Goal: Task Accomplishment & Management: Complete application form

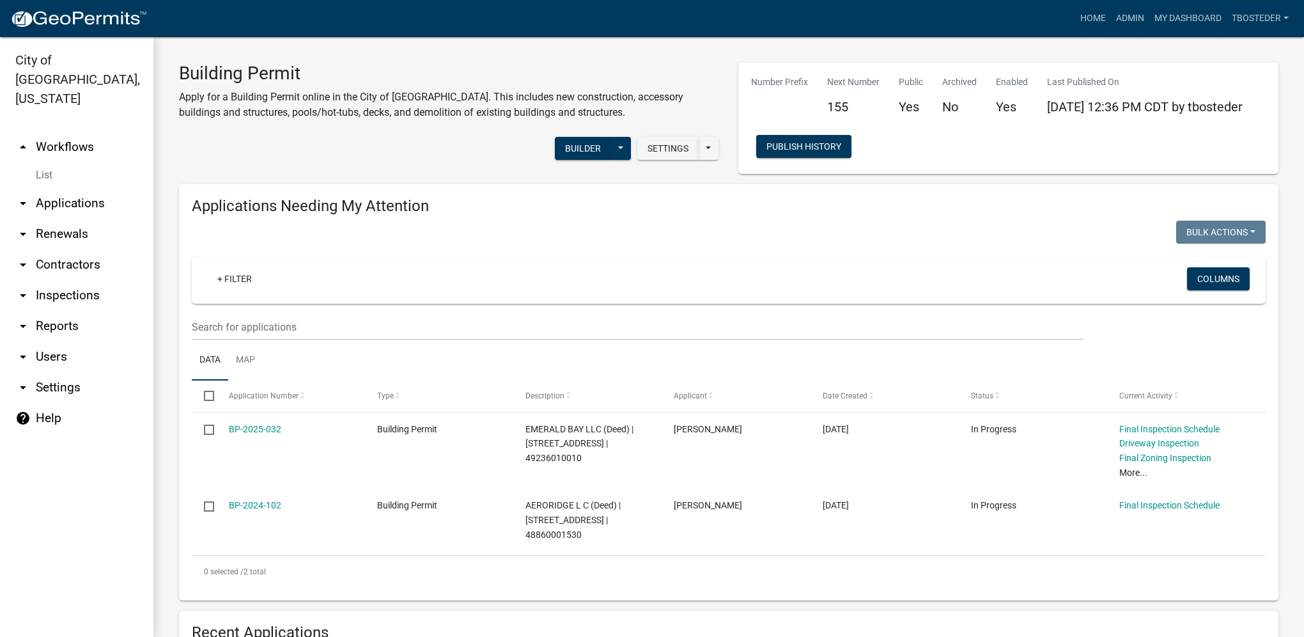
scroll to position [447, 0]
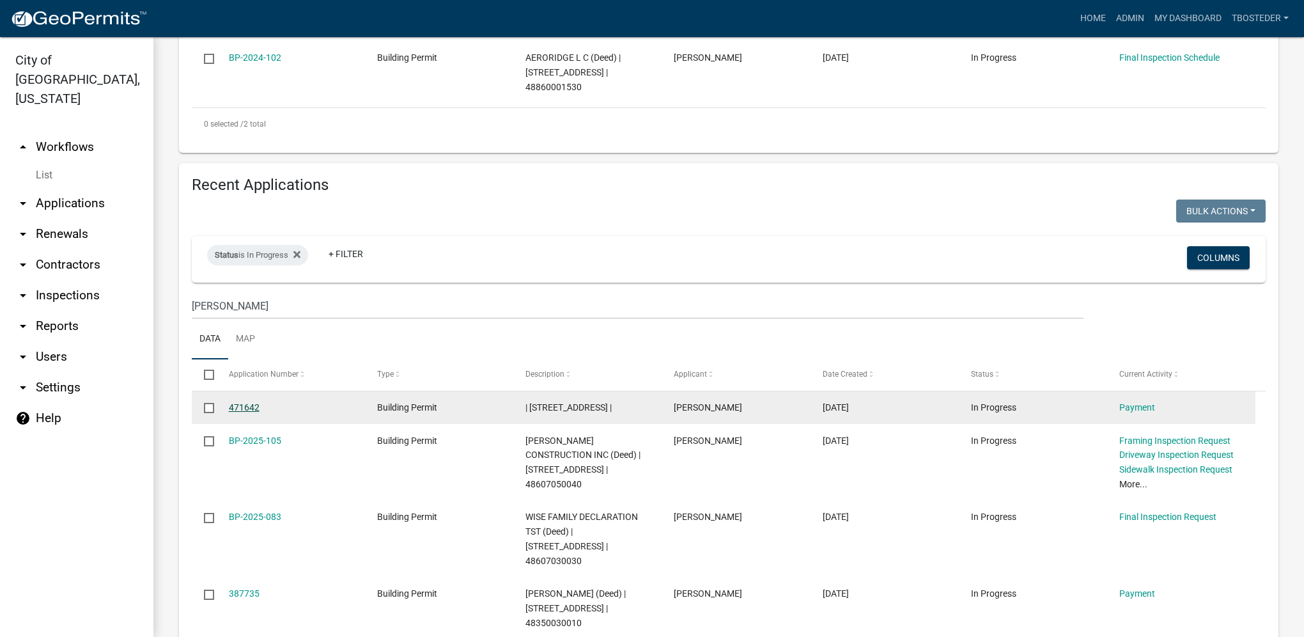
click at [243, 408] on link "471642" at bounding box center [244, 407] width 31 height 10
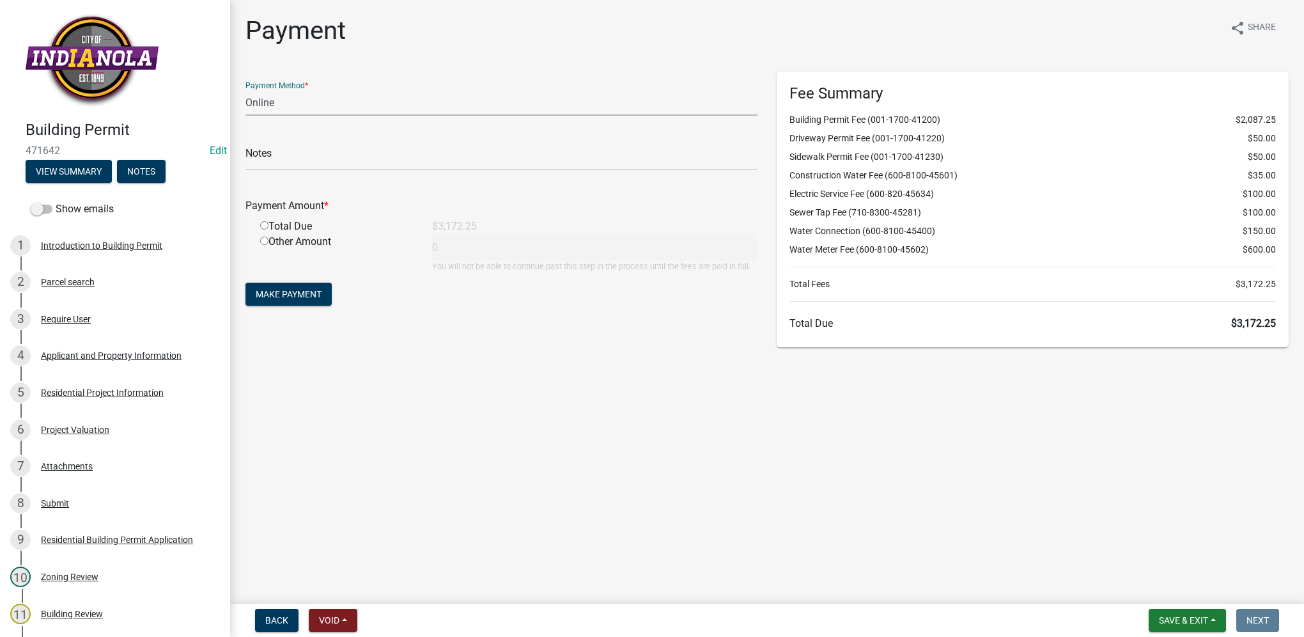
click at [280, 111] on select "Credit Card POS Check Cash Online" at bounding box center [501, 102] width 512 height 26
select select "1: 0"
click at [245, 89] on select "Credit Card POS Check Cash Online" at bounding box center [501, 102] width 512 height 26
click at [264, 150] on input "text" at bounding box center [501, 157] width 512 height 26
type input "17621"
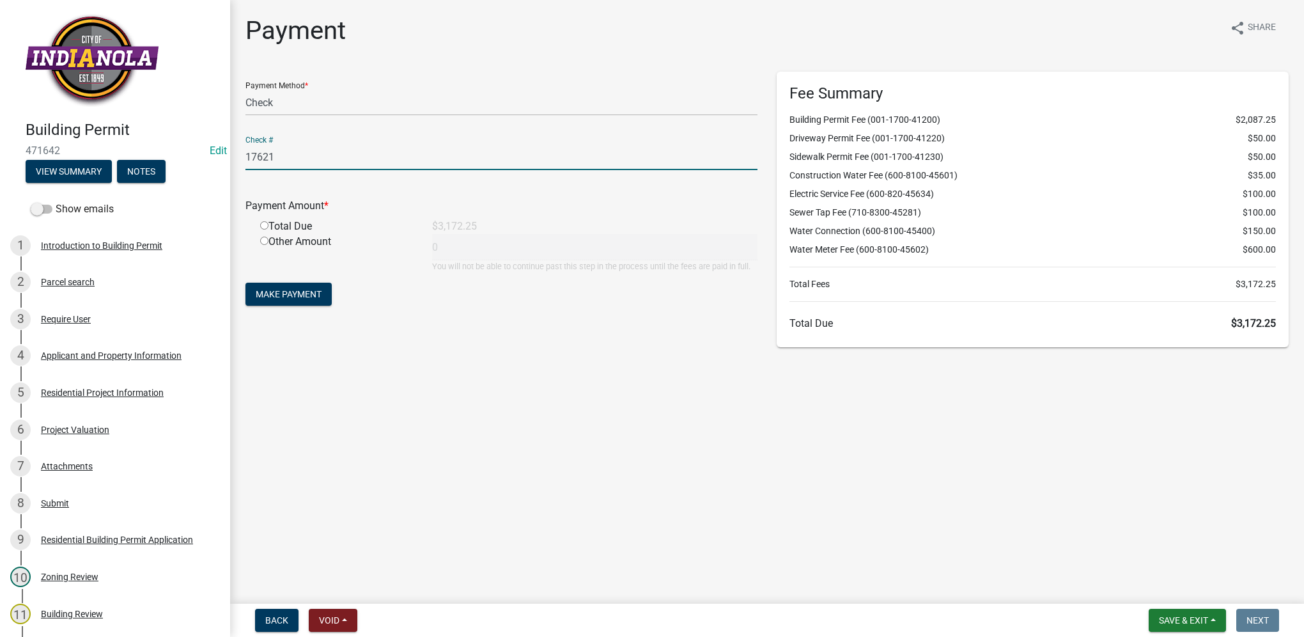
click at [263, 219] on div "Total Due" at bounding box center [337, 226] width 172 height 15
click at [263, 222] on input "radio" at bounding box center [264, 225] width 8 height 8
radio input "true"
type input "3172.25"
click at [299, 291] on span "Make Payment" at bounding box center [289, 294] width 66 height 10
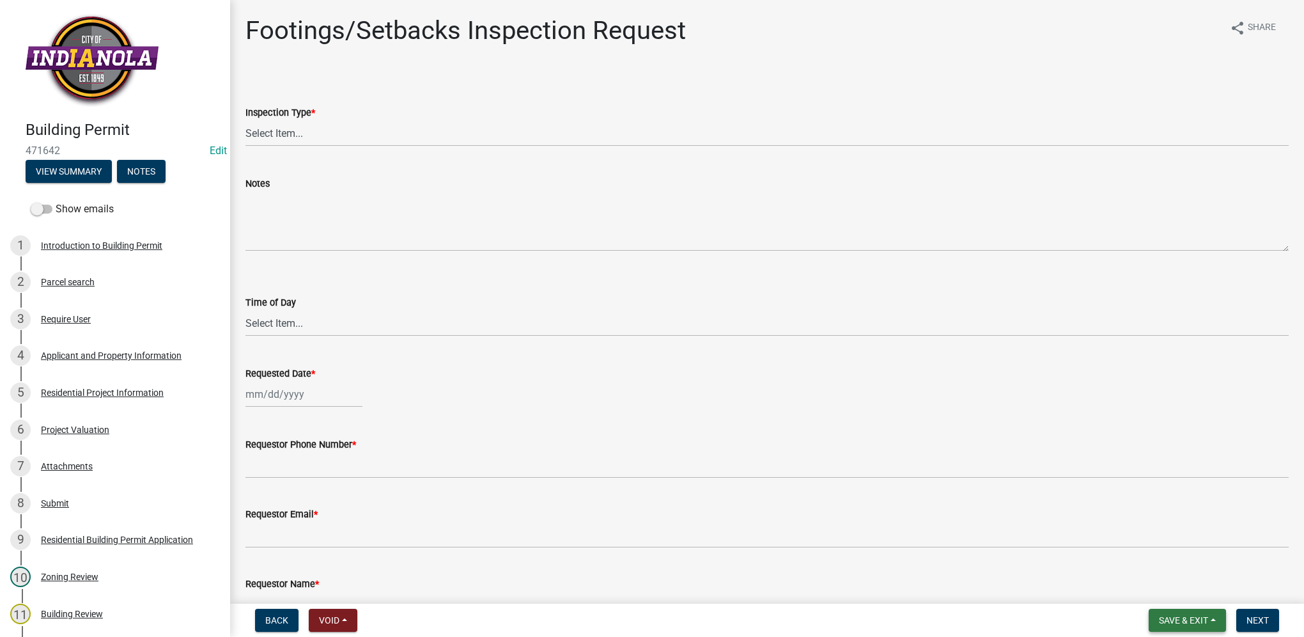
click at [1183, 624] on span "Save & Exit" at bounding box center [1183, 620] width 49 height 10
click at [1183, 592] on button "Save & Exit" at bounding box center [1175, 586] width 102 height 31
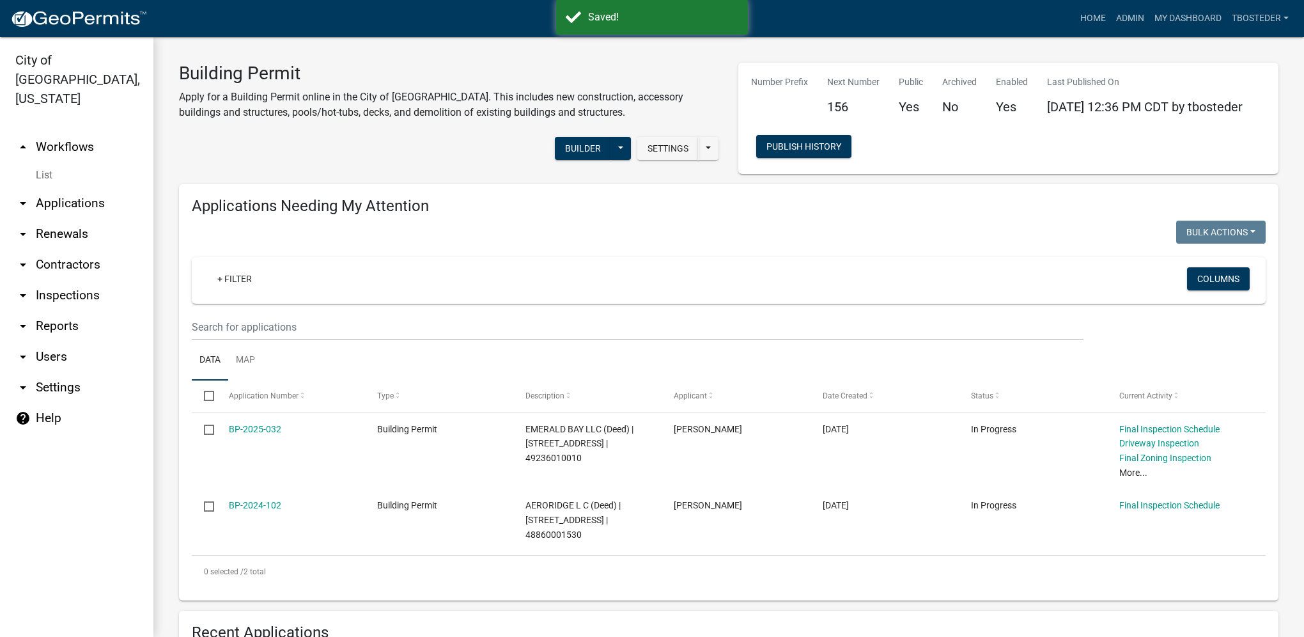
select select "1: 25"
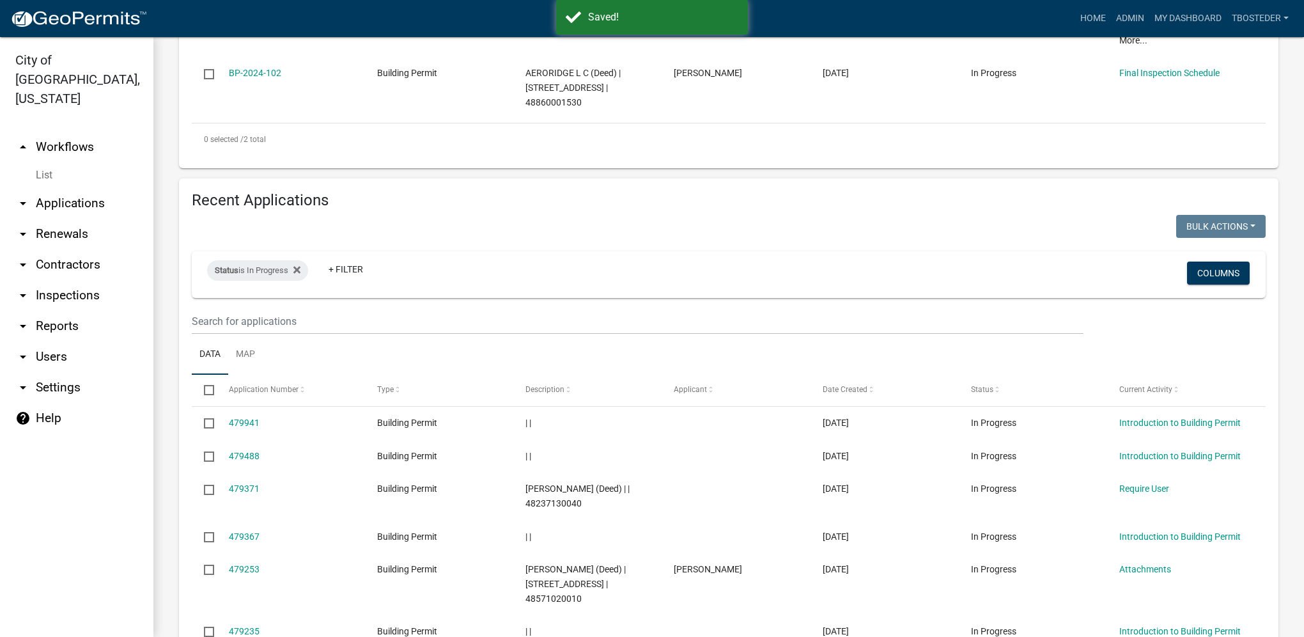
scroll to position [447, 0]
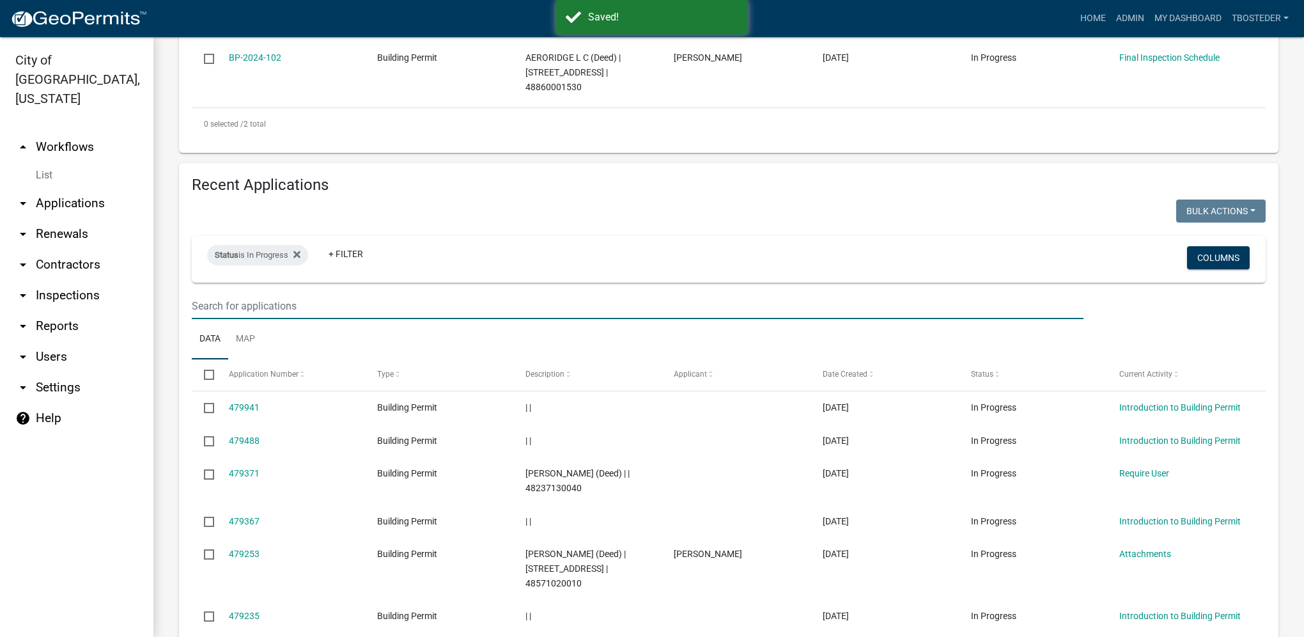
click at [382, 307] on input "text" at bounding box center [638, 306] width 892 height 26
type input "steger"
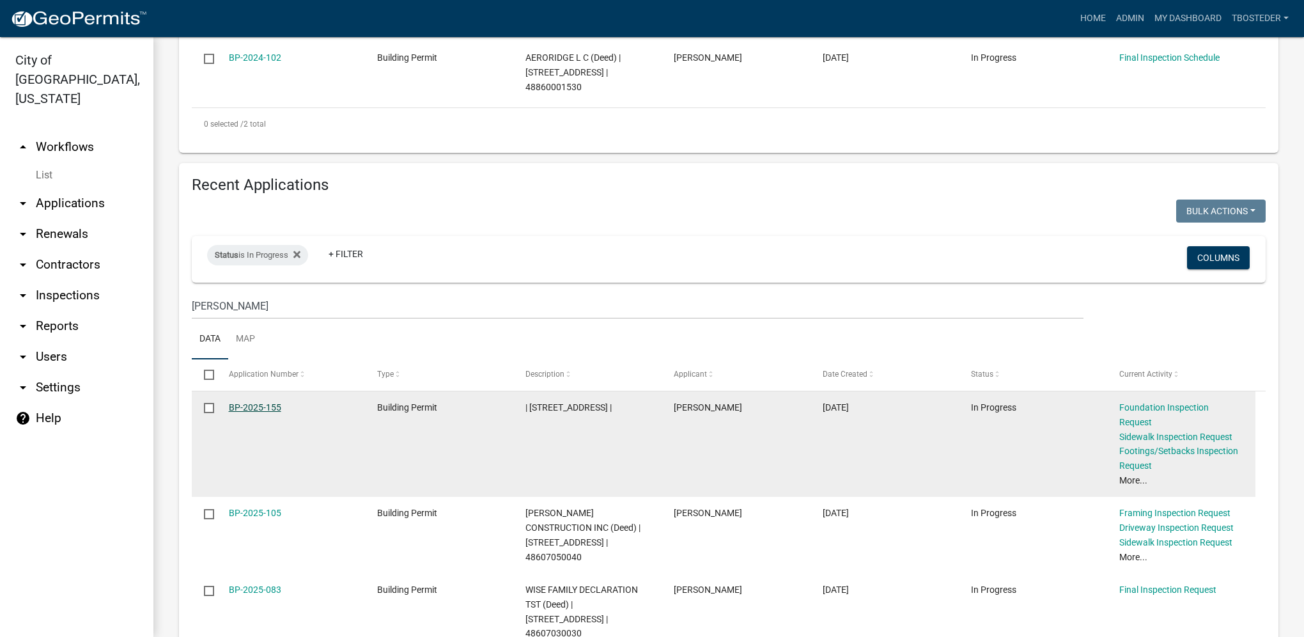
click at [276, 408] on link "BP-2025-155" at bounding box center [255, 407] width 52 height 10
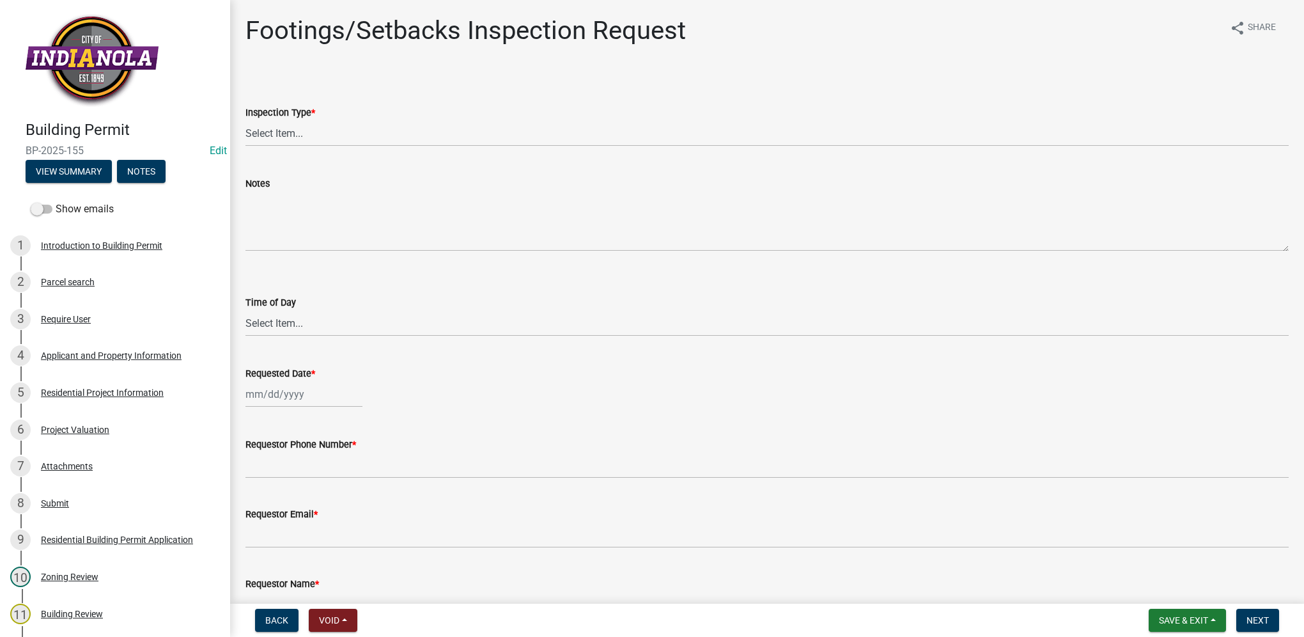
drag, startPoint x: 87, startPoint y: 151, endPoint x: -17, endPoint y: 145, distance: 103.7
click at [0, 145] on html "Internet Explorer does NOT work with GeoPermits. Get a new browser for more sec…" at bounding box center [652, 318] width 1304 height 637
drag, startPoint x: -17, startPoint y: 145, endPoint x: 48, endPoint y: 148, distance: 64.6
copy span "BP-2025-155"
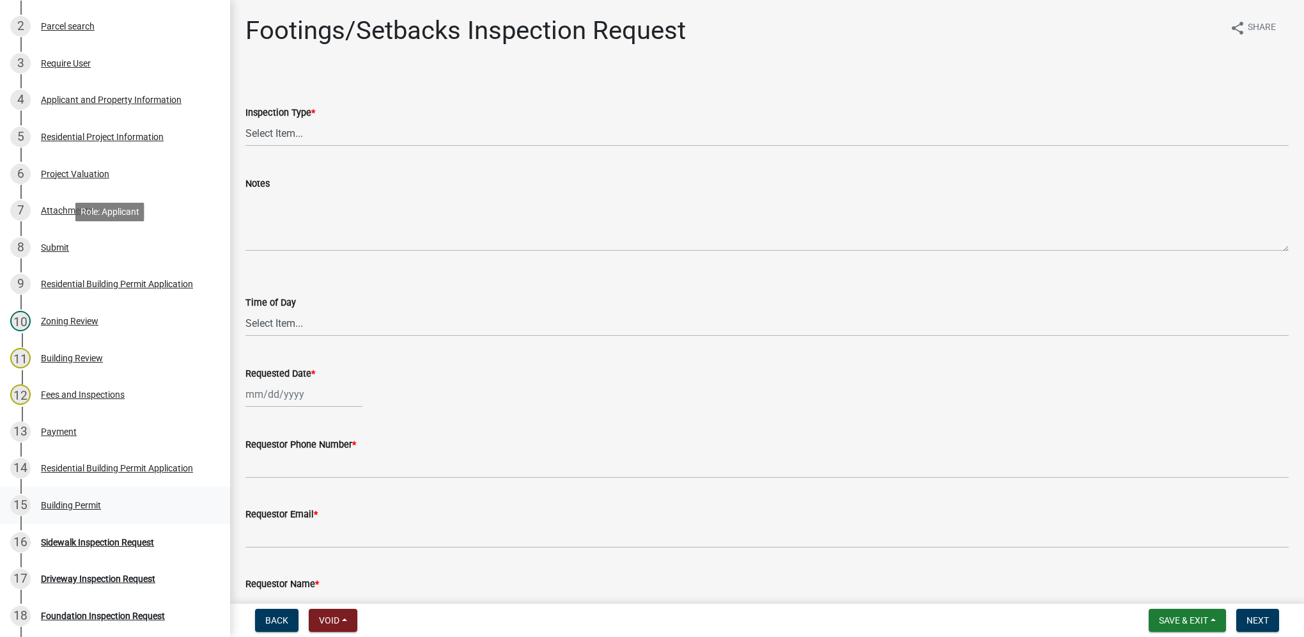
scroll to position [320, 0]
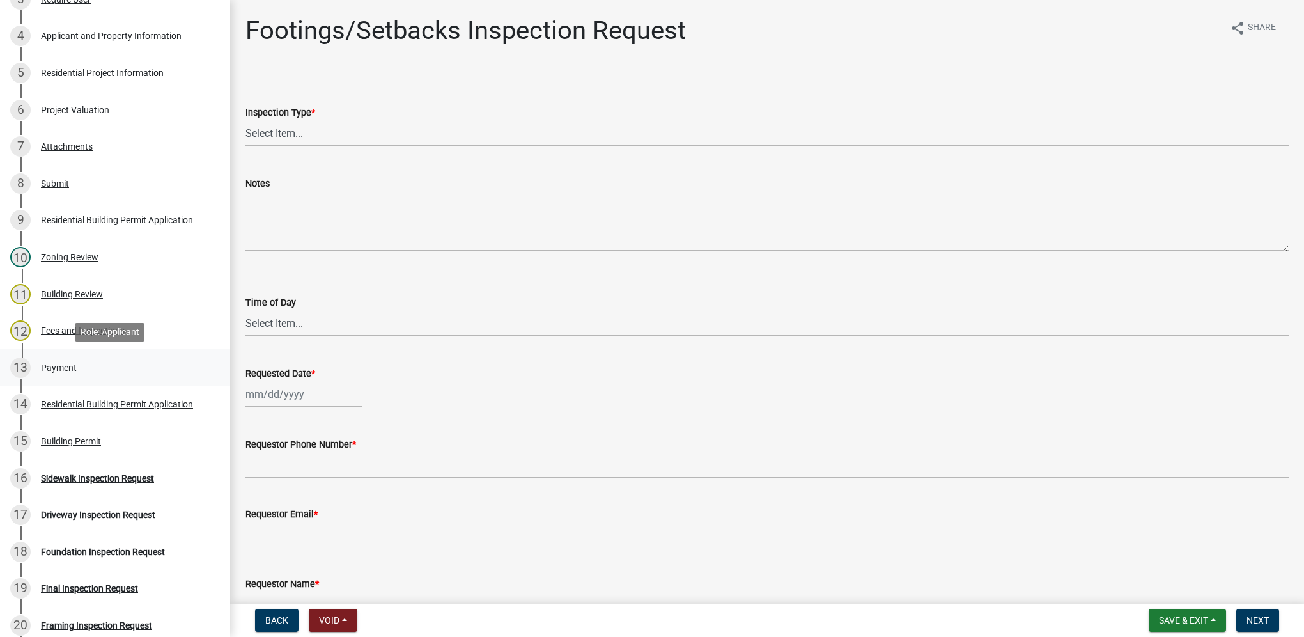
click at [81, 372] on div "13 Payment" at bounding box center [109, 367] width 199 height 20
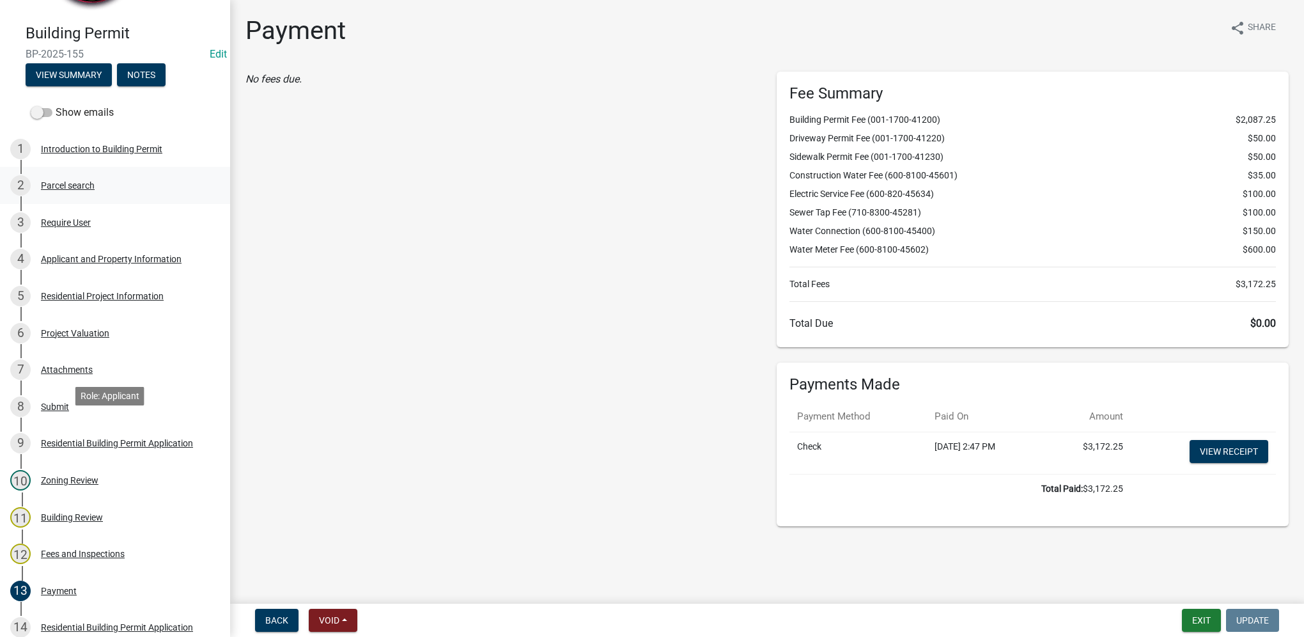
scroll to position [64, 0]
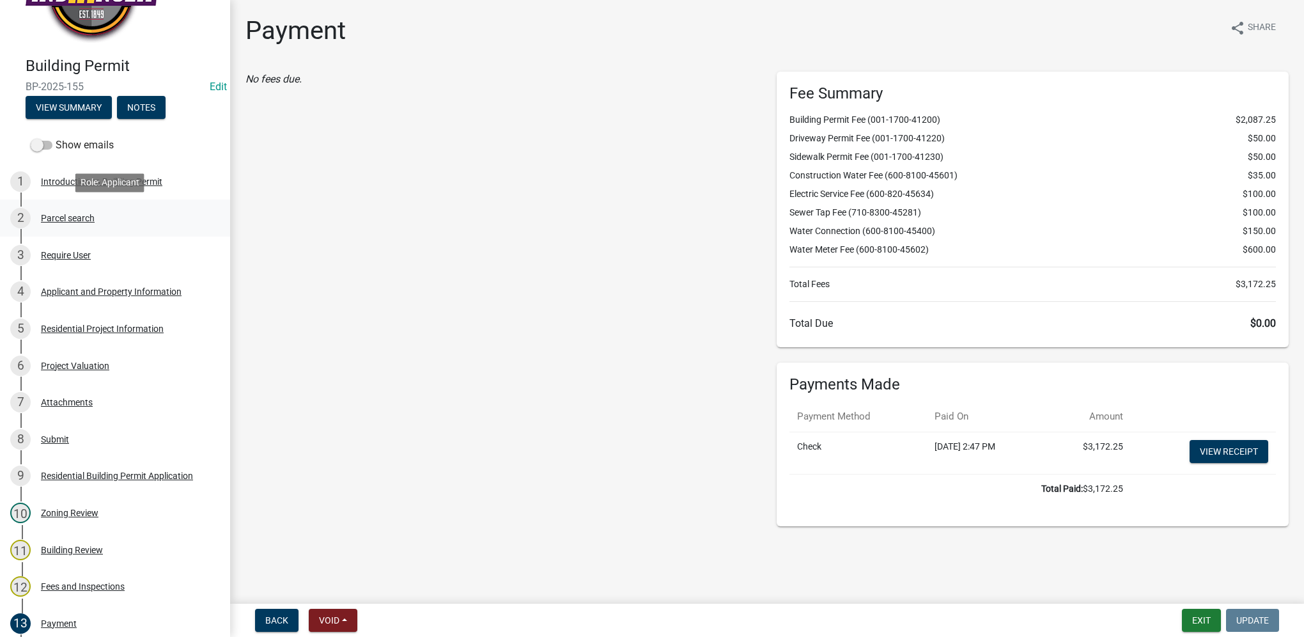
click at [107, 224] on div "2 Parcel search" at bounding box center [109, 218] width 199 height 20
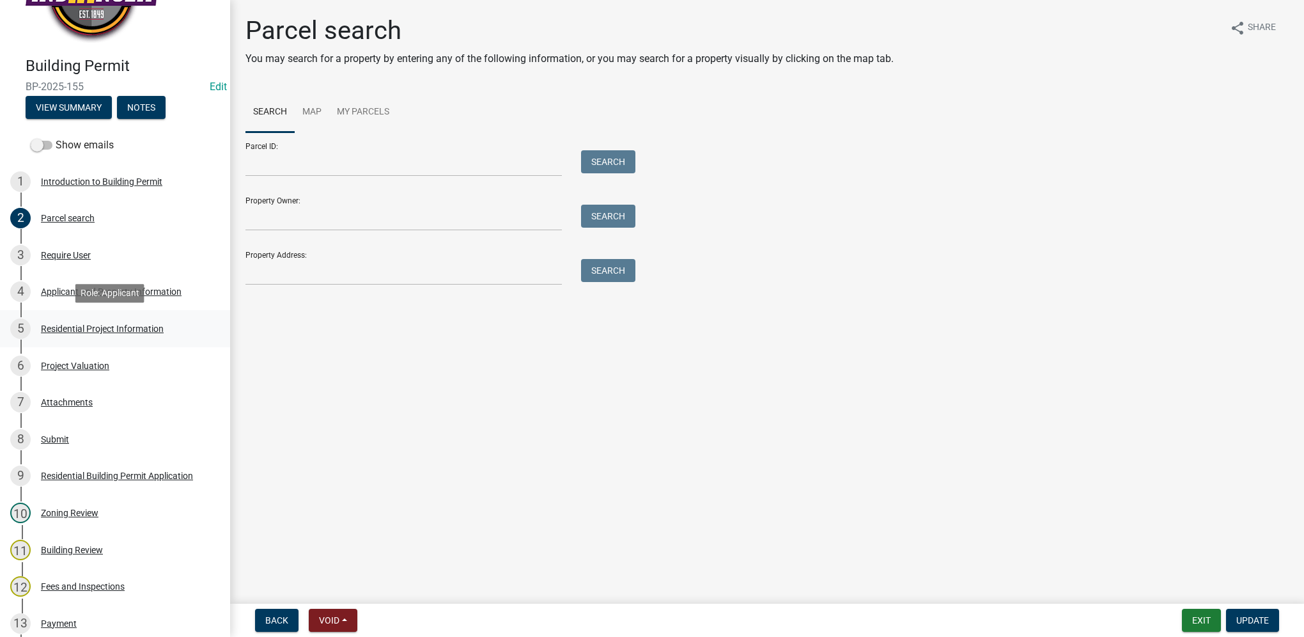
click at [144, 326] on div "Residential Project Information" at bounding box center [102, 328] width 123 height 9
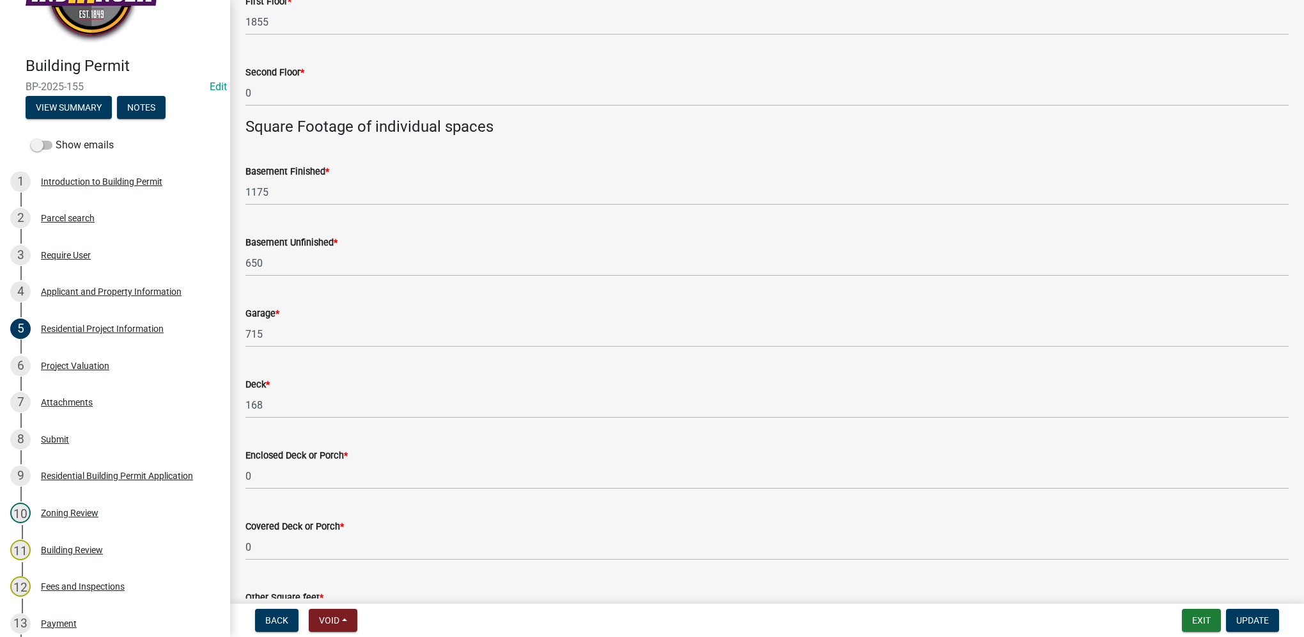
scroll to position [703, 0]
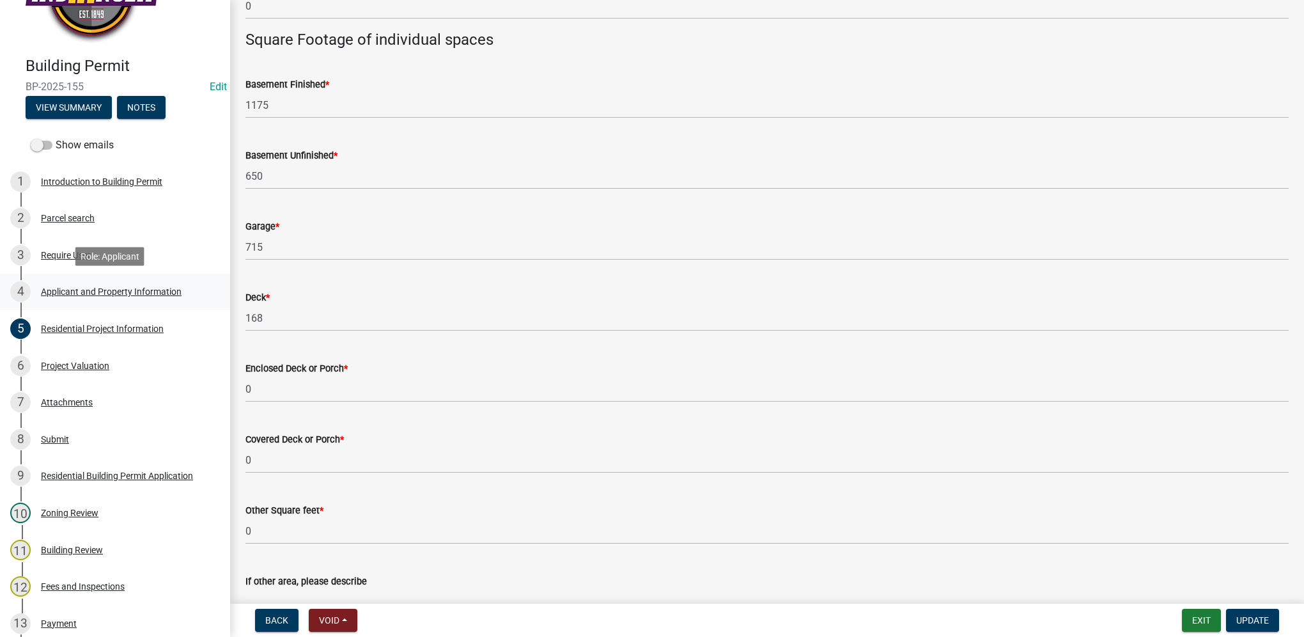
click at [168, 295] on div "Applicant and Property Information" at bounding box center [111, 291] width 141 height 9
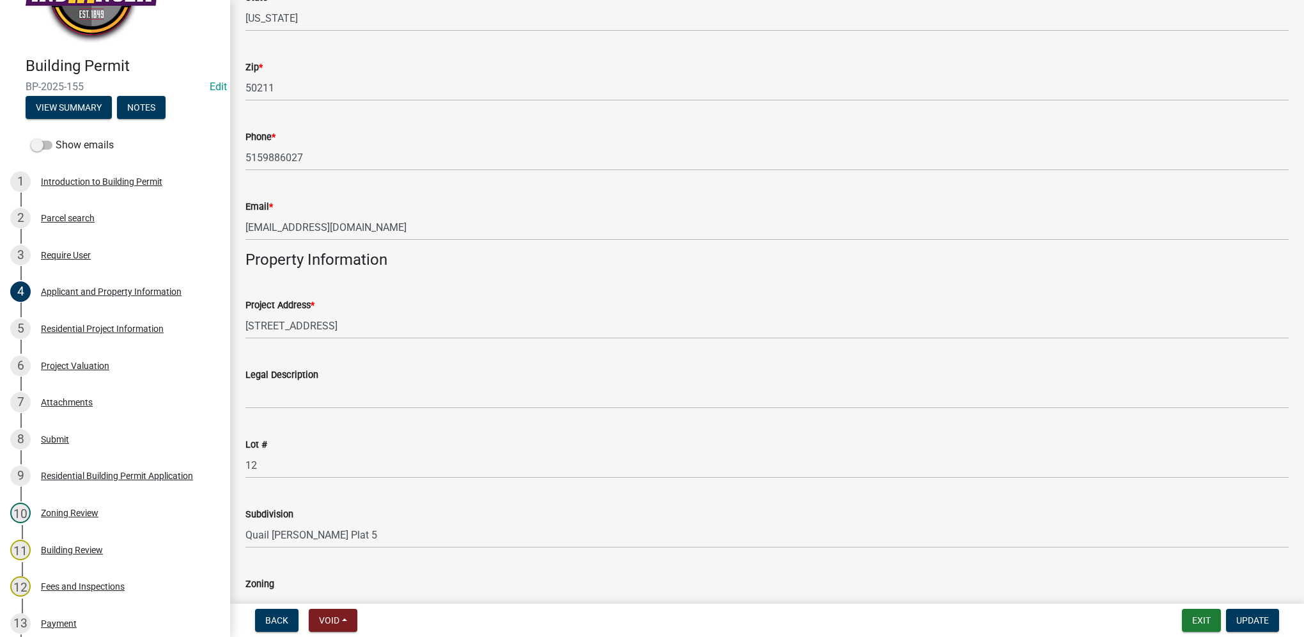
scroll to position [575, 0]
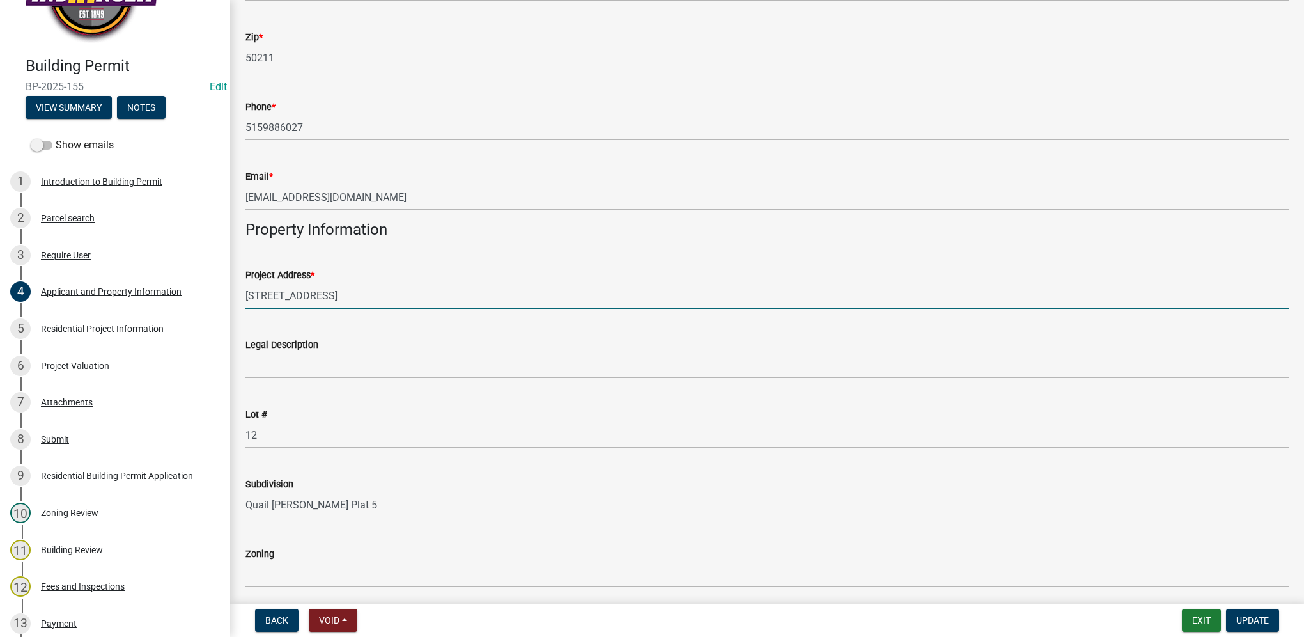
drag, startPoint x: 352, startPoint y: 302, endPoint x: 243, endPoint y: 301, distance: 108.7
click at [243, 301] on div "Project Address * 2308 N 7th Street" at bounding box center [767, 278] width 1062 height 59
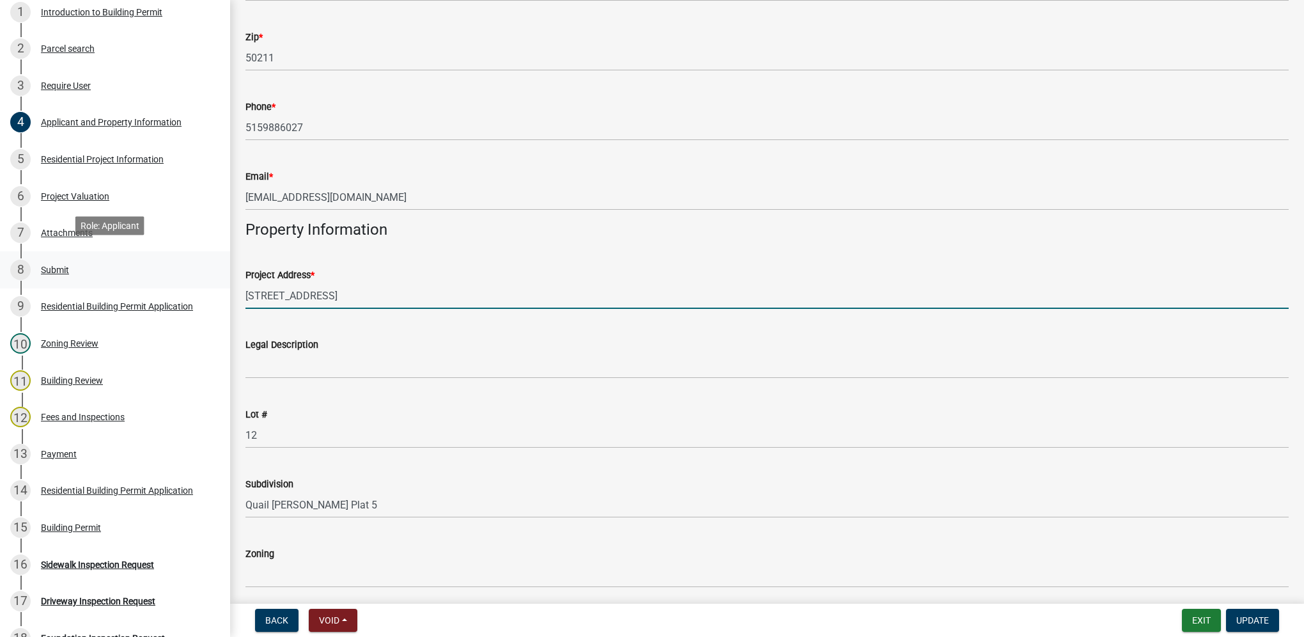
scroll to position [256, 0]
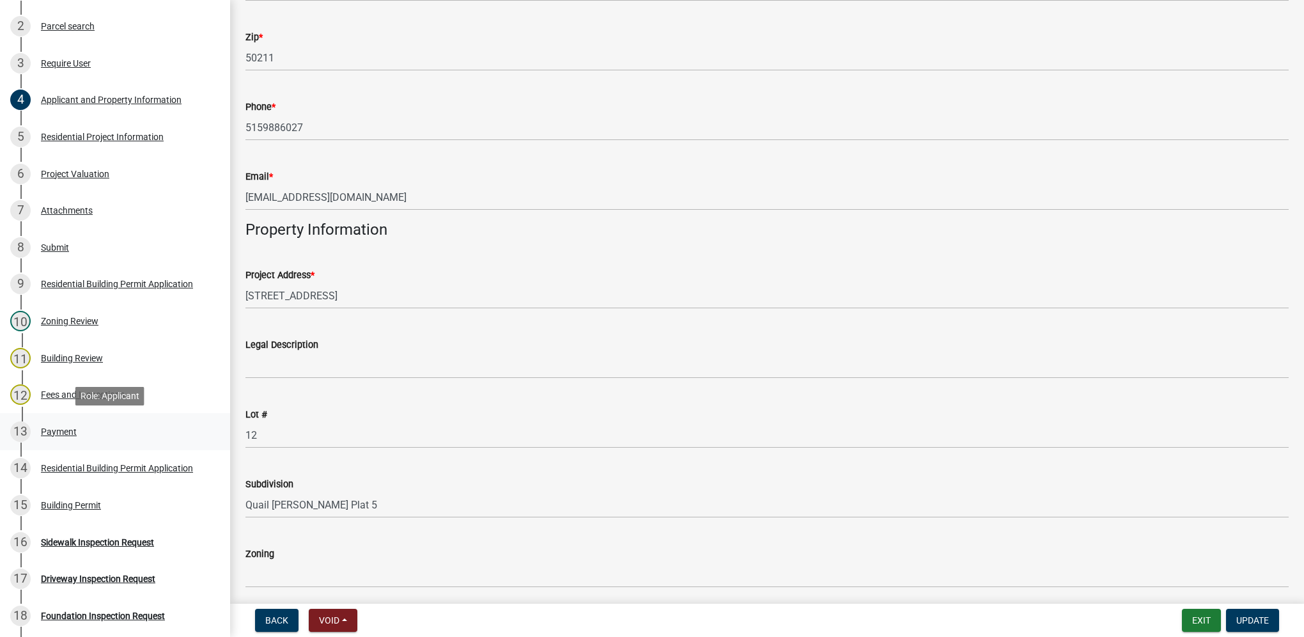
click at [102, 439] on div "13 Payment" at bounding box center [109, 431] width 199 height 20
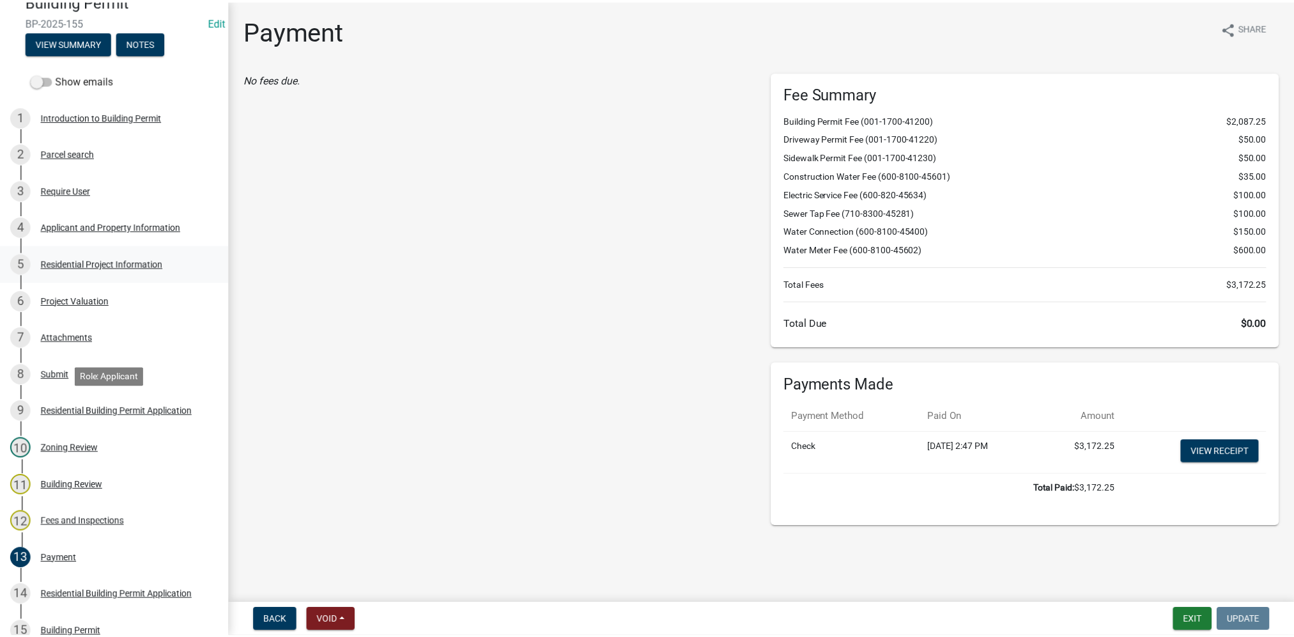
scroll to position [128, 0]
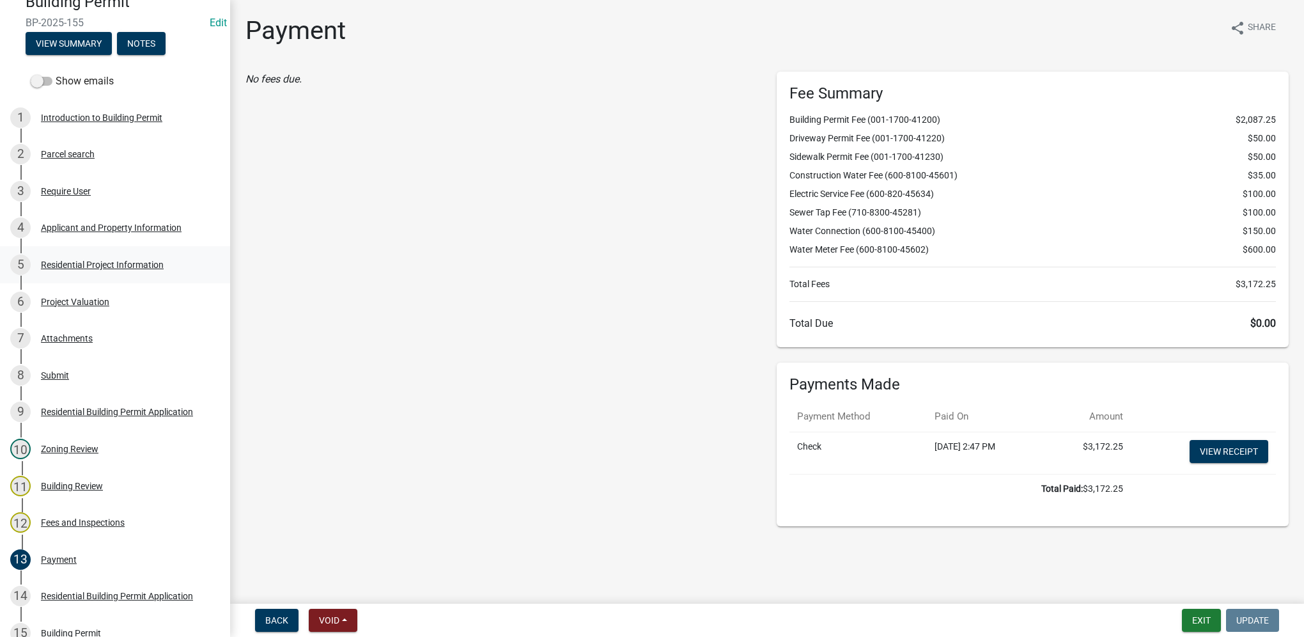
click at [136, 255] on div "5 Residential Project Information" at bounding box center [109, 264] width 199 height 20
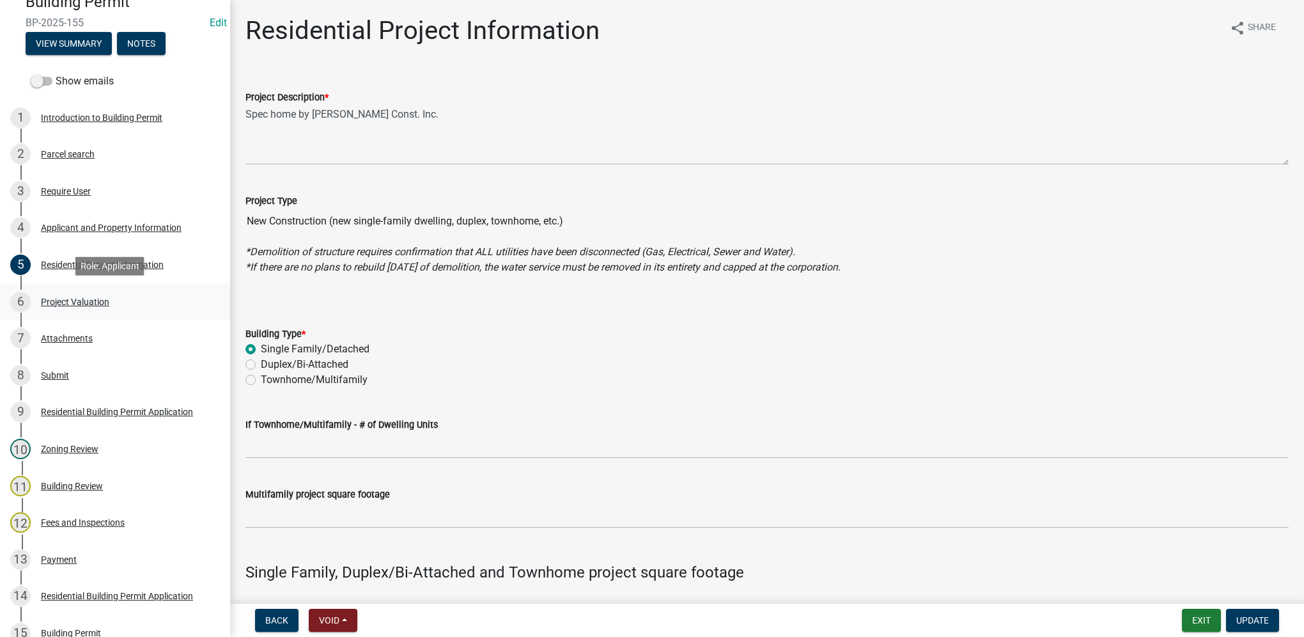
click at [95, 297] on div "Project Valuation" at bounding box center [75, 301] width 68 height 9
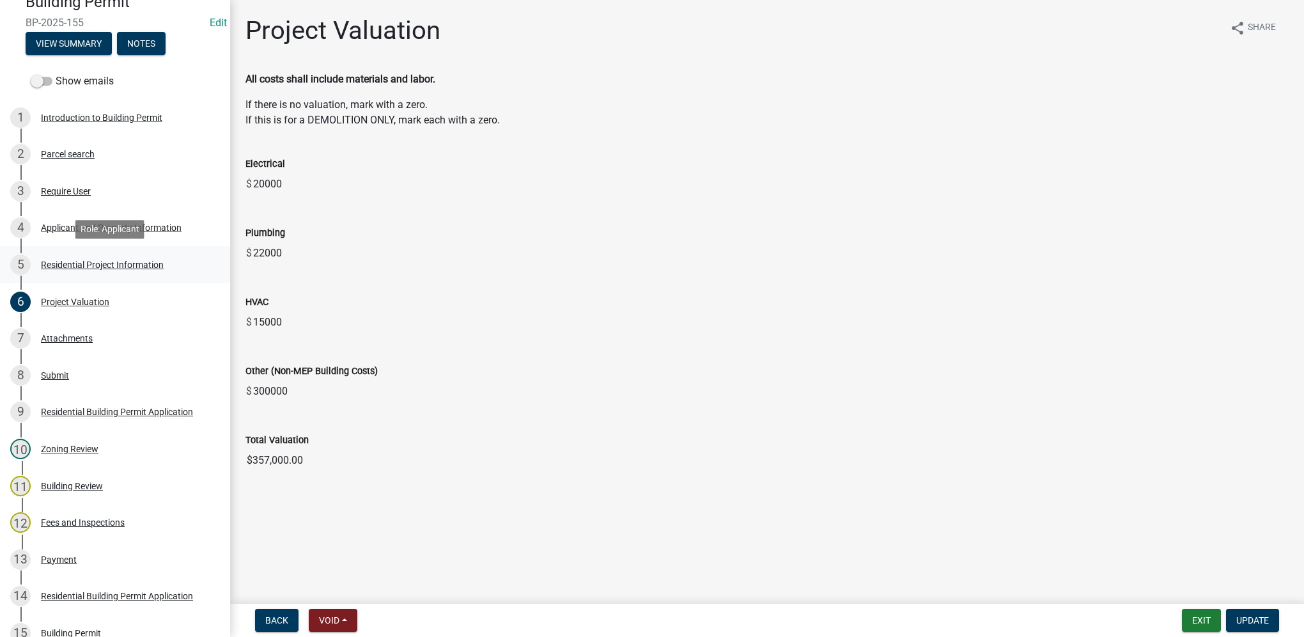
click at [98, 268] on div "Residential Project Information" at bounding box center [102, 264] width 123 height 9
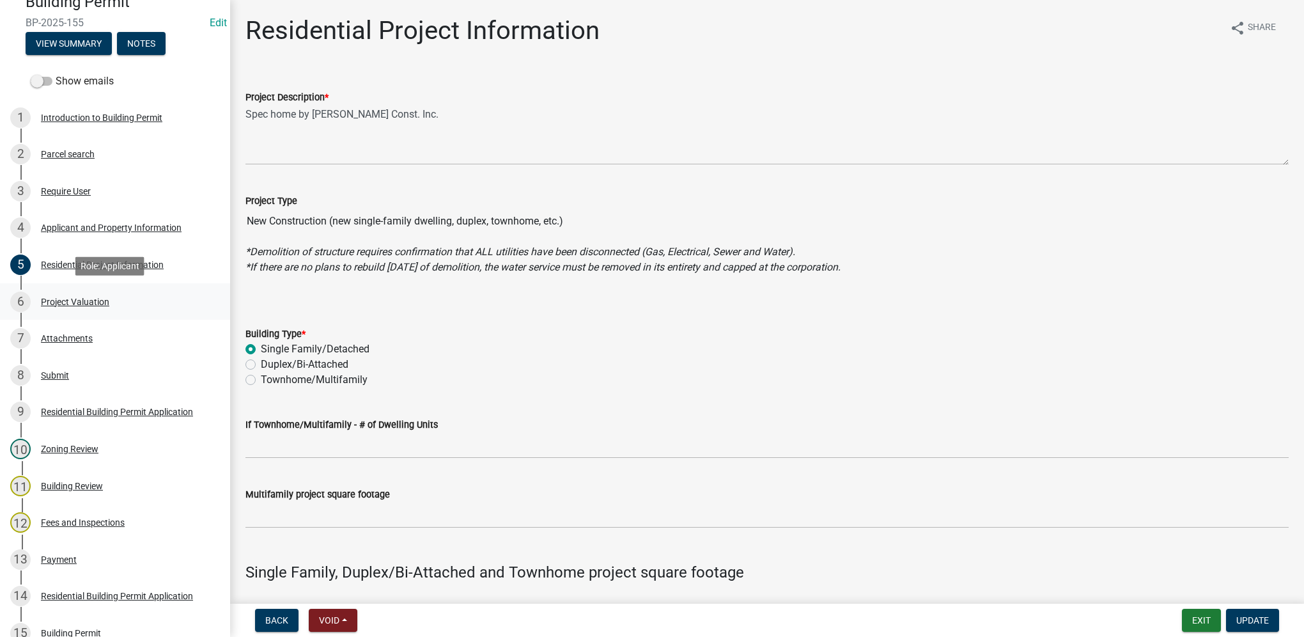
click at [99, 299] on div "Project Valuation" at bounding box center [75, 301] width 68 height 9
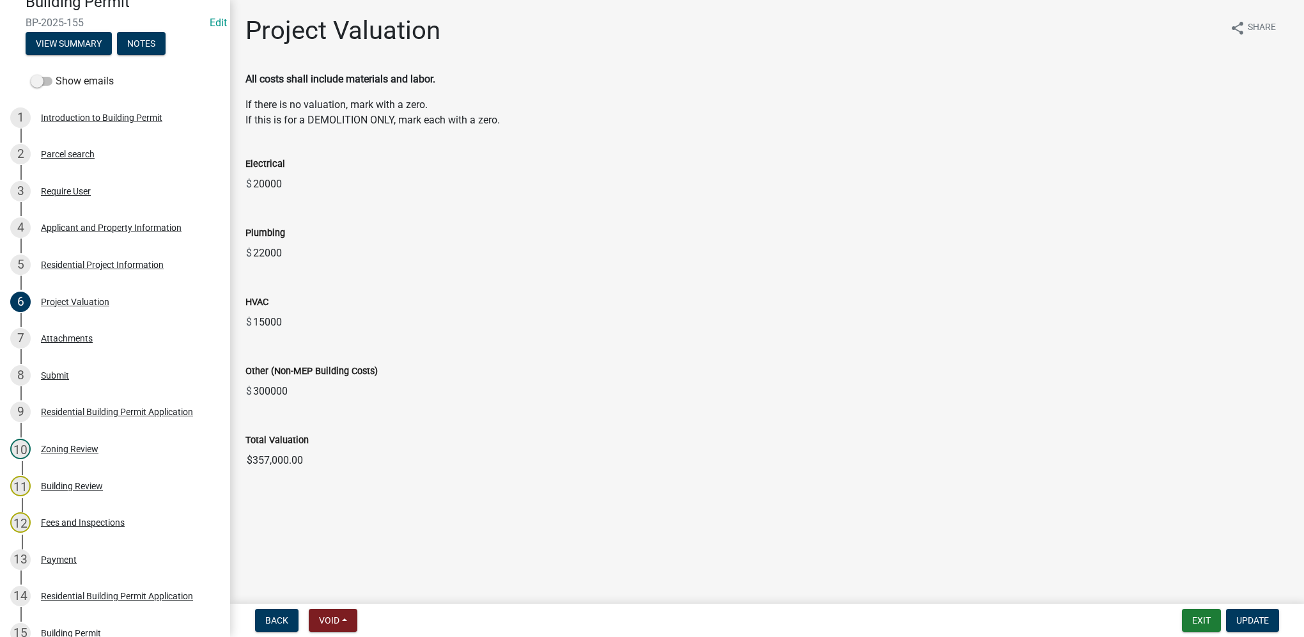
click at [292, 462] on input "$357,000.00" at bounding box center [766, 460] width 1043 height 26
drag, startPoint x: 313, startPoint y: 460, endPoint x: 242, endPoint y: 447, distance: 71.6
click at [242, 447] on div "Total Valuation $357,000.00" at bounding box center [767, 443] width 1062 height 59
drag, startPoint x: 242, startPoint y: 447, endPoint x: 263, endPoint y: 465, distance: 28.1
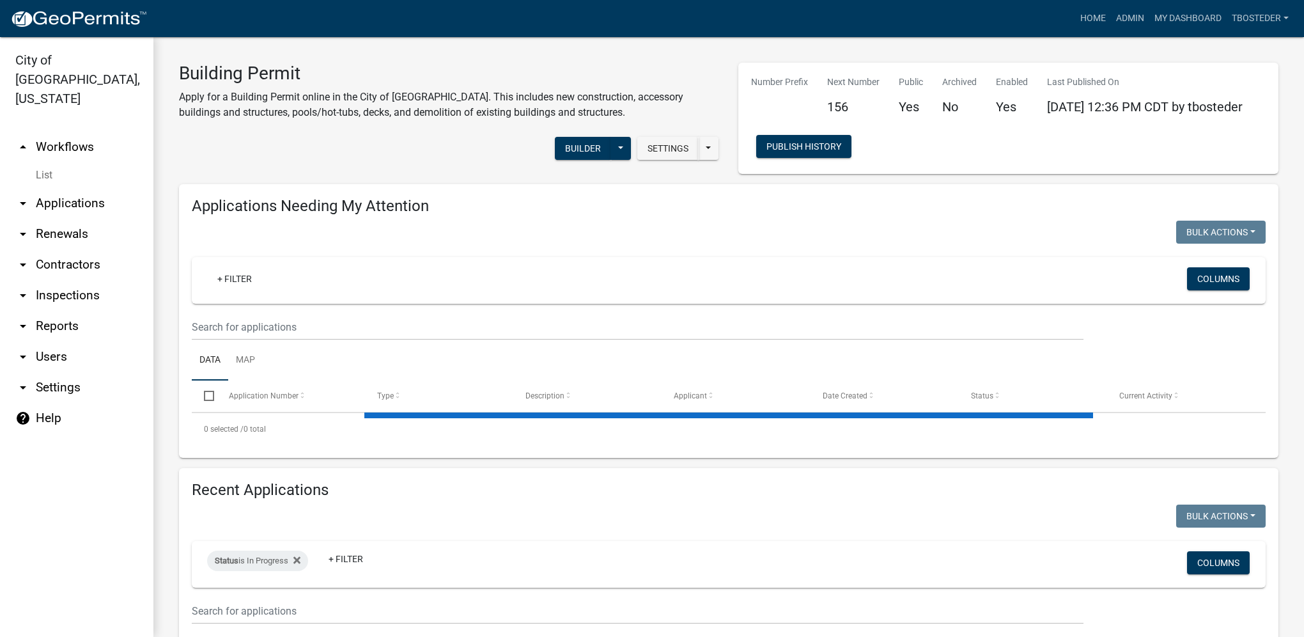
select select "1: 25"
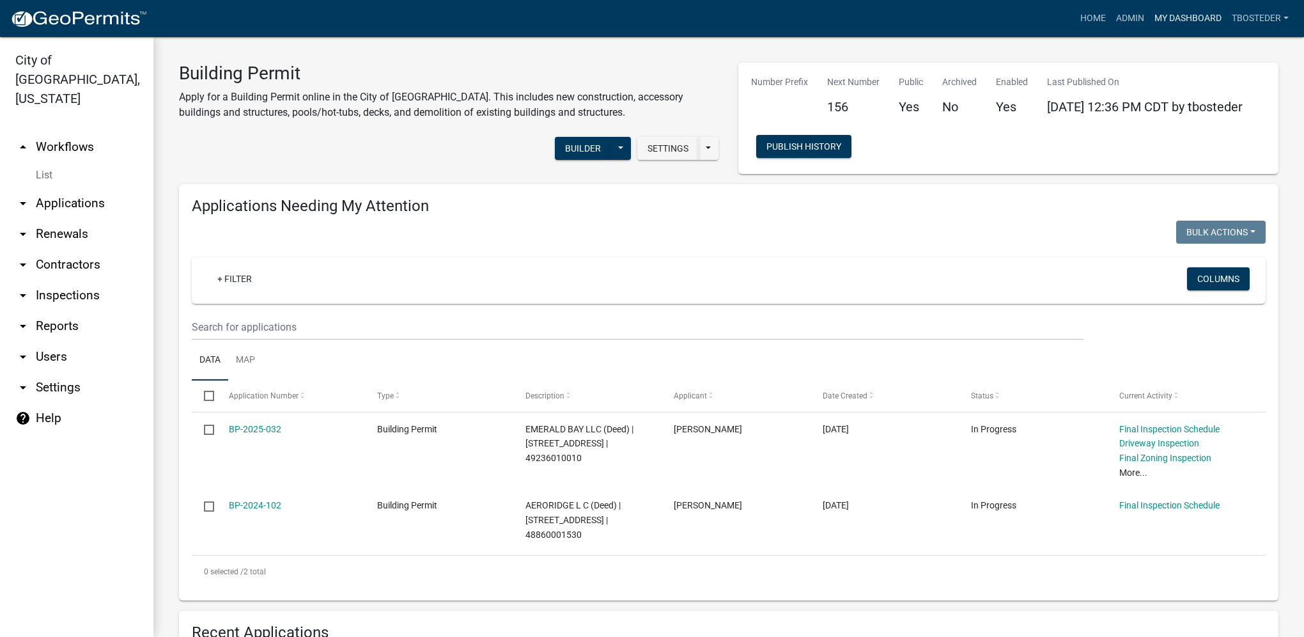
click at [1156, 25] on link "My Dashboard" at bounding box center [1187, 18] width 77 height 24
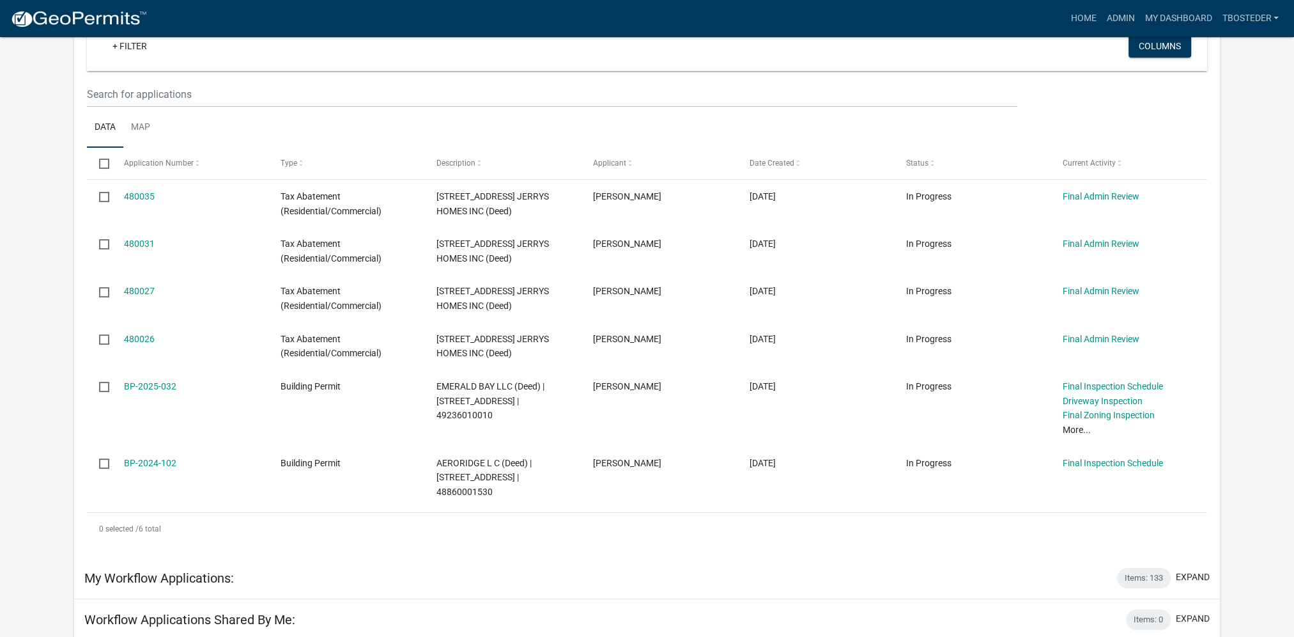
scroll to position [192, 0]
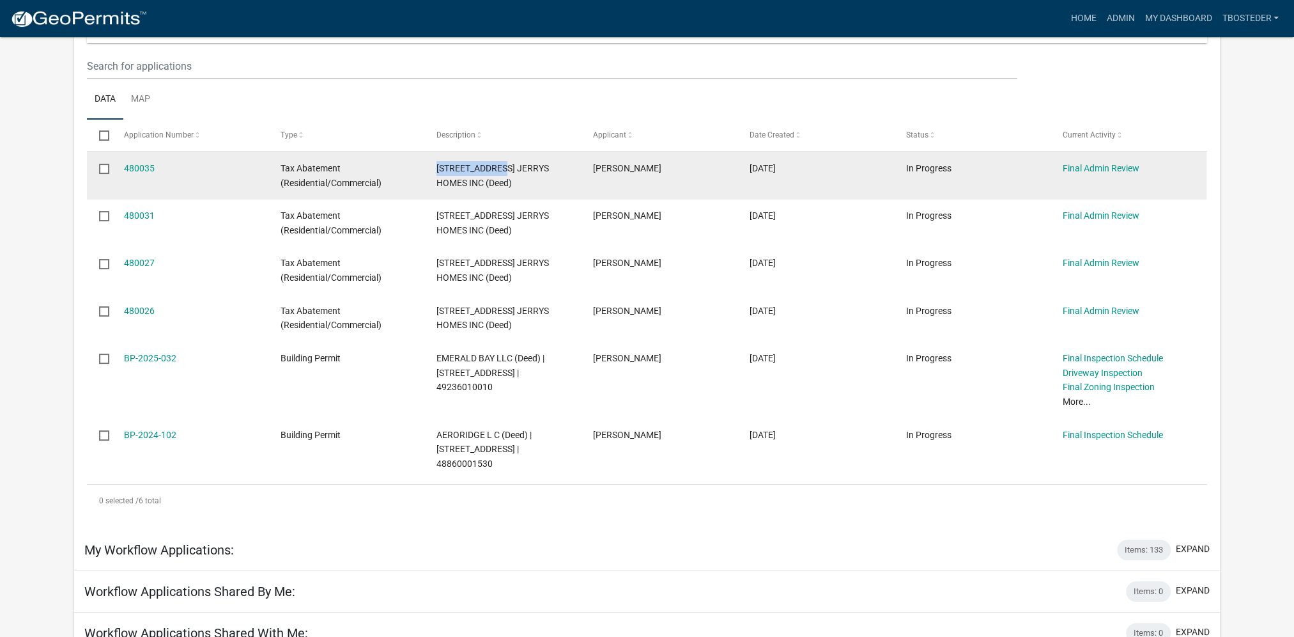
drag, startPoint x: 437, startPoint y: 168, endPoint x: 499, endPoint y: 165, distance: 62.1
click at [499, 165] on span "[STREET_ADDRESS] JERRYS HOMES INC (Deed)" at bounding box center [493, 175] width 112 height 25
drag, startPoint x: 499, startPoint y: 165, endPoint x: 483, endPoint y: 159, distance: 17.2
copy span "[STREET_ADDRESS]"
click at [145, 171] on link "480035" at bounding box center [139, 168] width 31 height 10
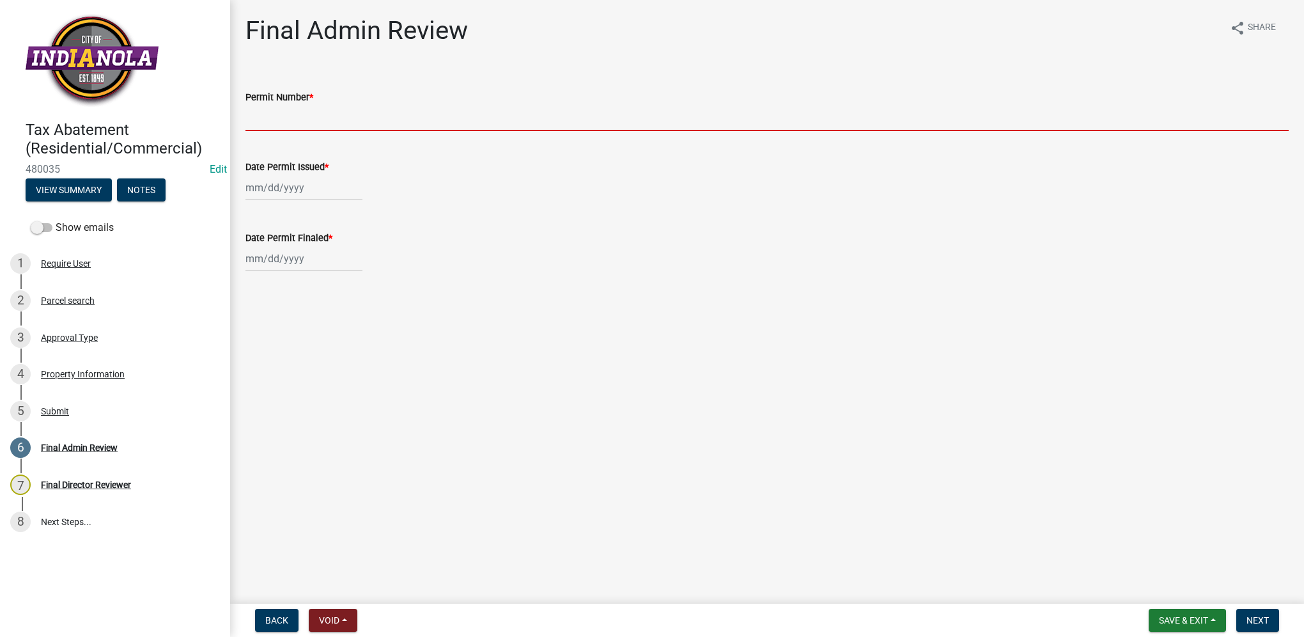
click at [285, 112] on input "Permit Number *" at bounding box center [766, 118] width 1043 height 26
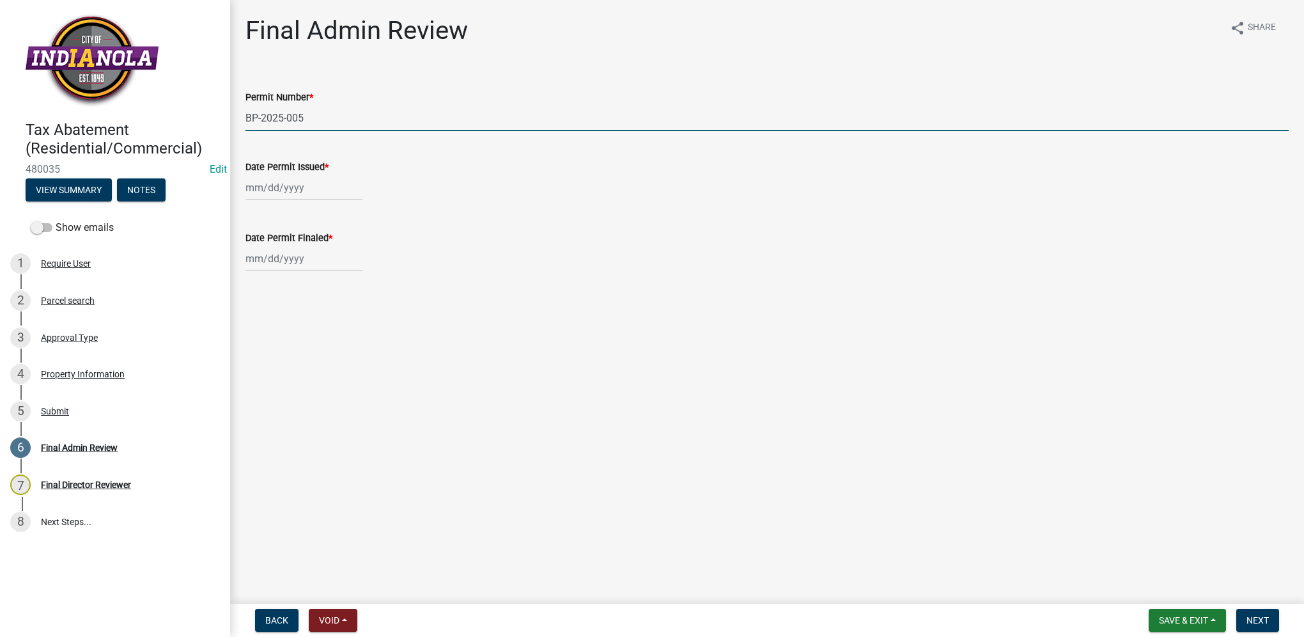
type input "BP-2025-005"
select select "9"
select select "2025"
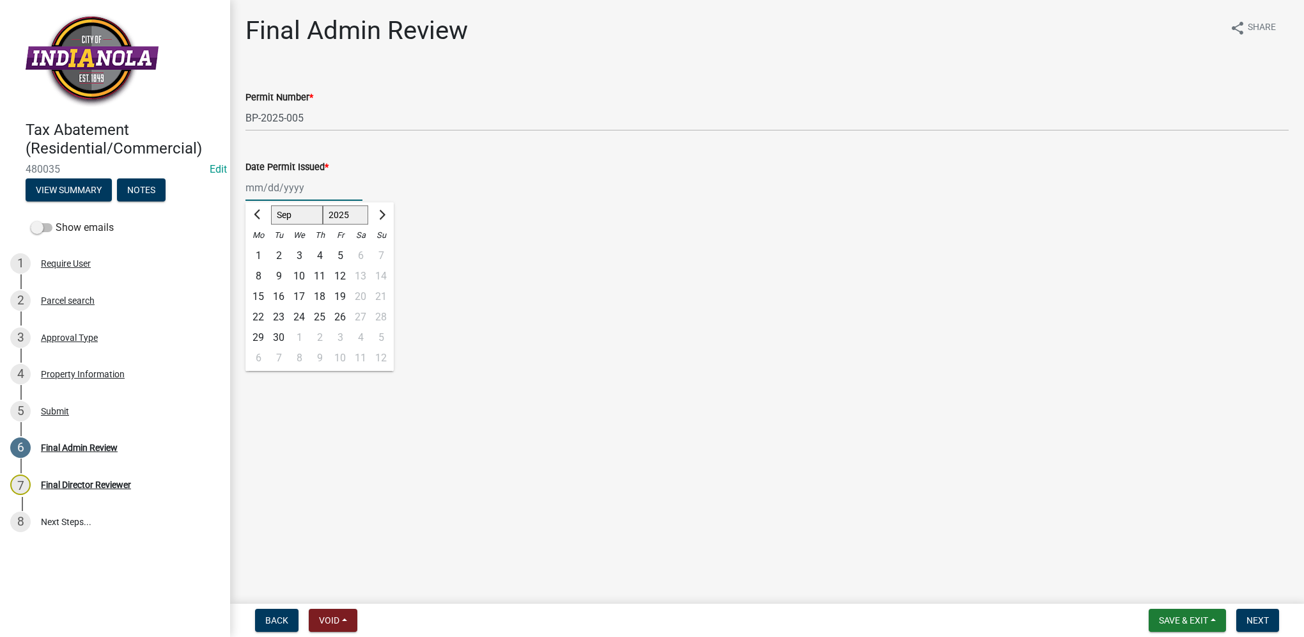
click at [267, 191] on input "Date Permit Issued *" at bounding box center [303, 188] width 117 height 26
type input "01/09/2025"
click at [693, 225] on div "Date Permit Finaled *" at bounding box center [766, 241] width 1043 height 59
click at [1181, 613] on button "Save & Exit" at bounding box center [1187, 620] width 77 height 23
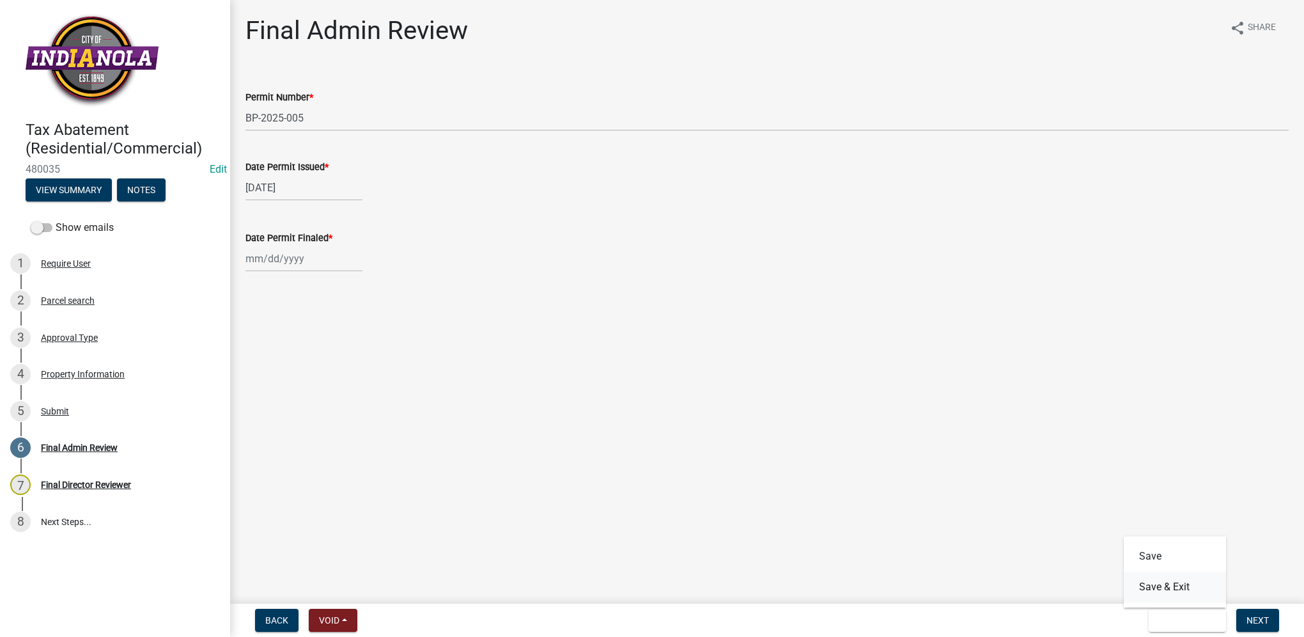
click at [1174, 588] on button "Save & Exit" at bounding box center [1175, 586] width 102 height 31
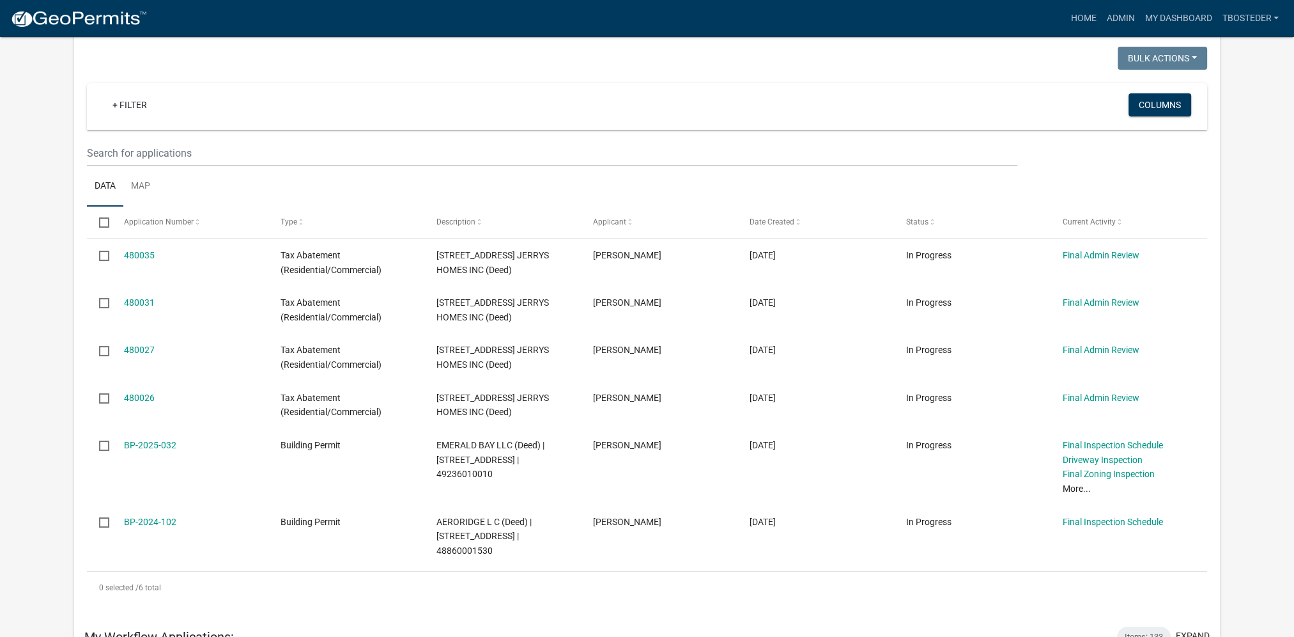
scroll to position [128, 0]
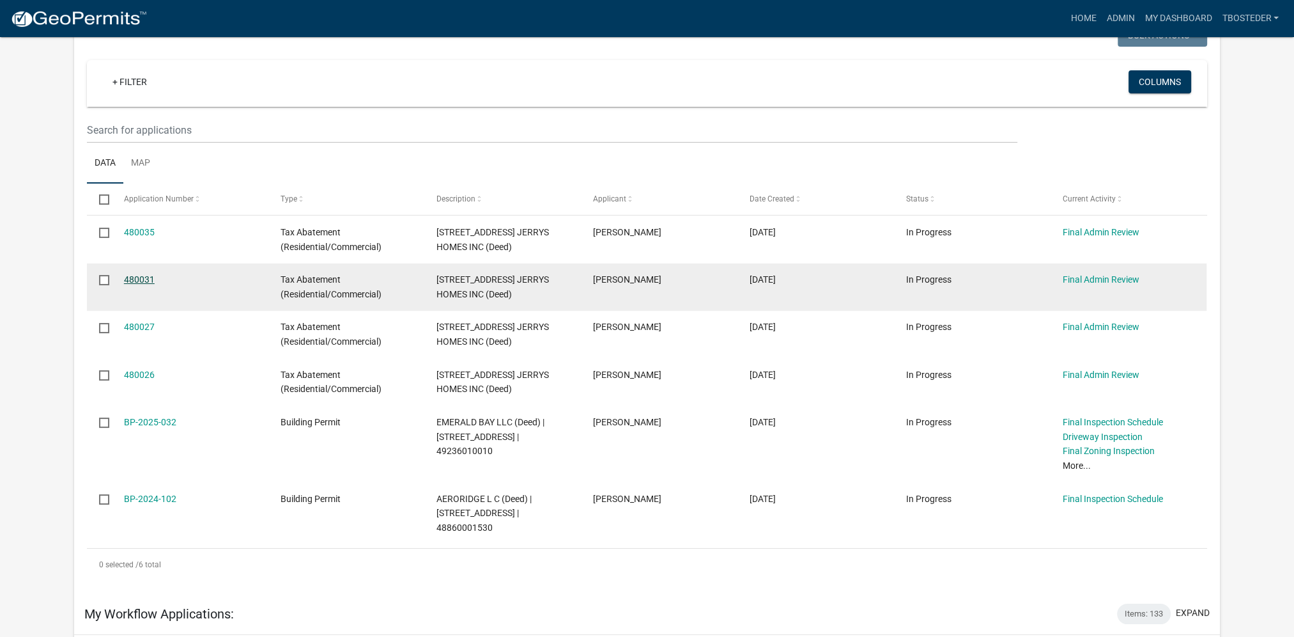
click at [137, 282] on link "480031" at bounding box center [139, 279] width 31 height 10
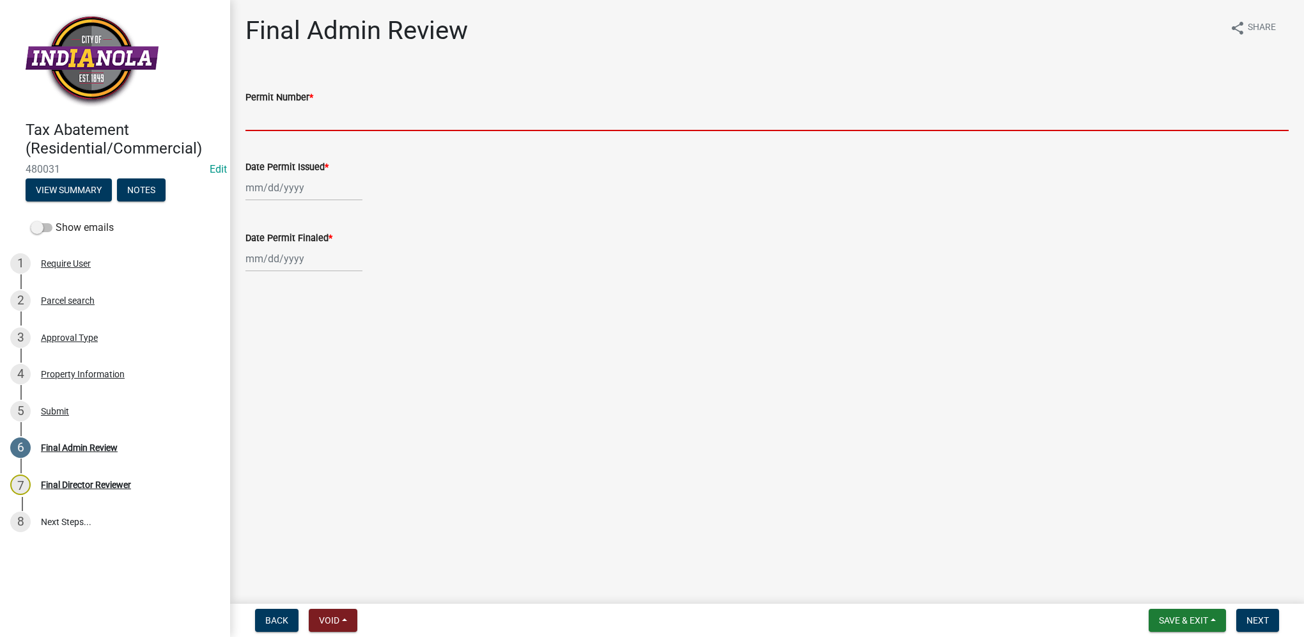
click at [284, 123] on input "Permit Number *" at bounding box center [766, 118] width 1043 height 26
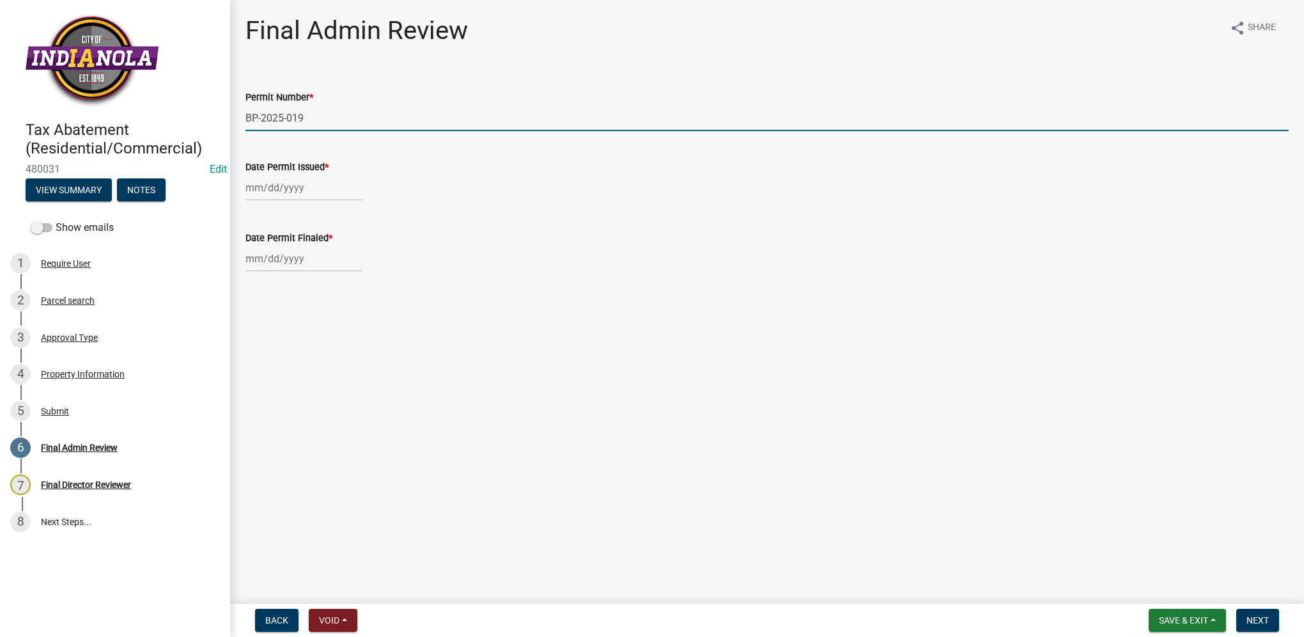
type input "BP-2025-019"
select select "9"
select select "2025"
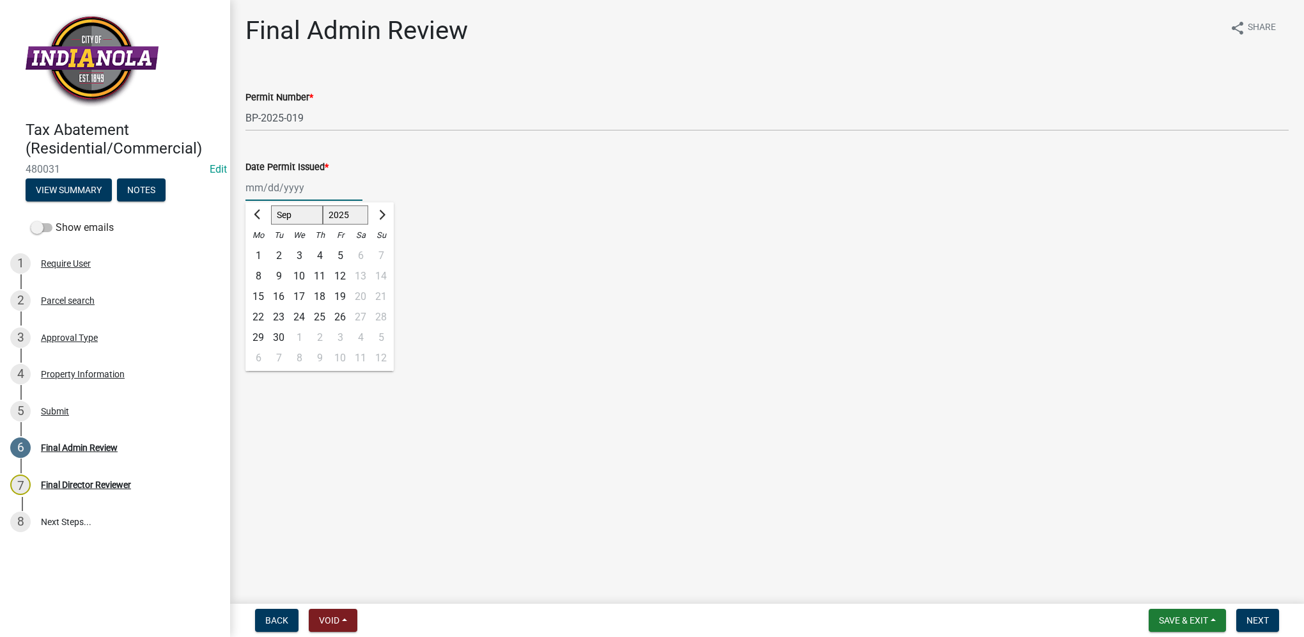
click at [274, 193] on input "Date Permit Issued *" at bounding box center [303, 188] width 117 height 26
type input "01/29/2025"
click at [635, 250] on div at bounding box center [766, 258] width 1043 height 26
click at [1265, 616] on span "Next" at bounding box center [1257, 620] width 22 height 10
click at [1151, 619] on button "Save & Exit" at bounding box center [1187, 620] width 77 height 23
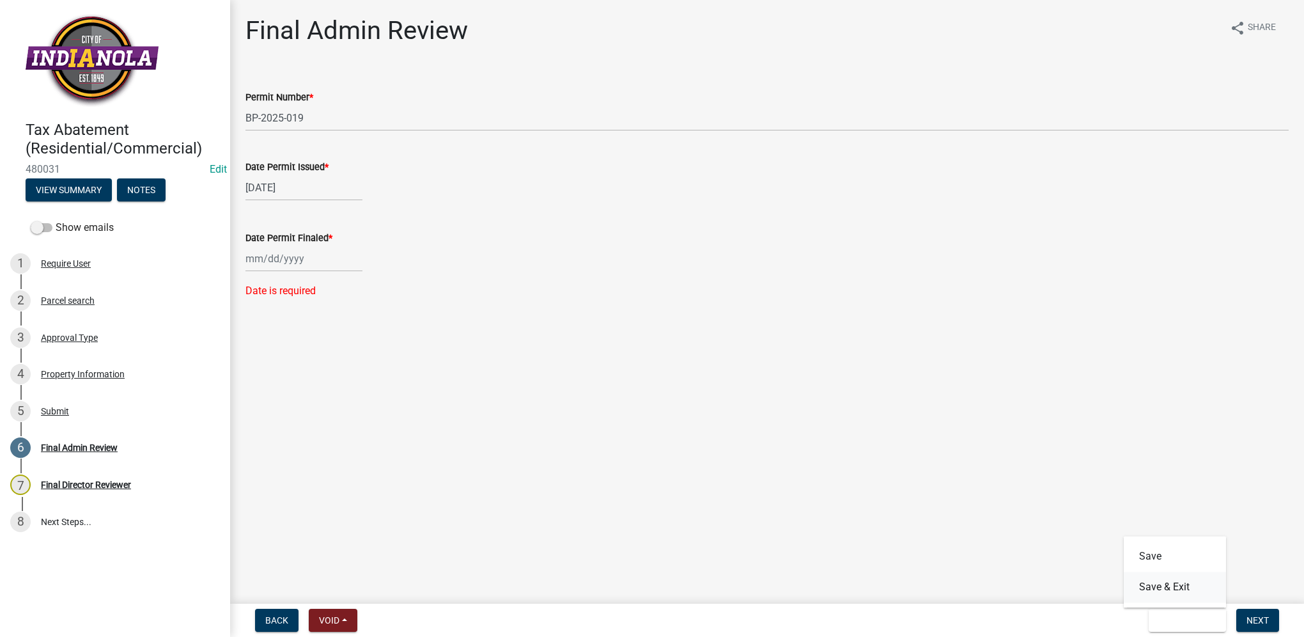
click at [1151, 594] on button "Save & Exit" at bounding box center [1175, 586] width 102 height 31
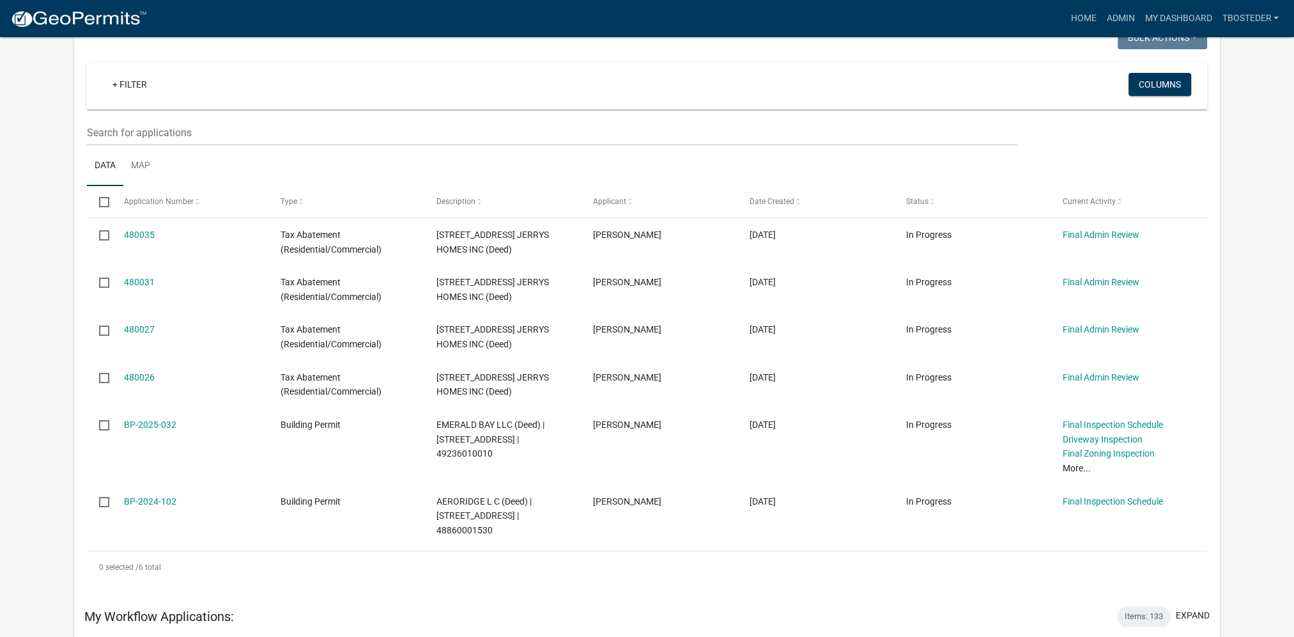
scroll to position [128, 0]
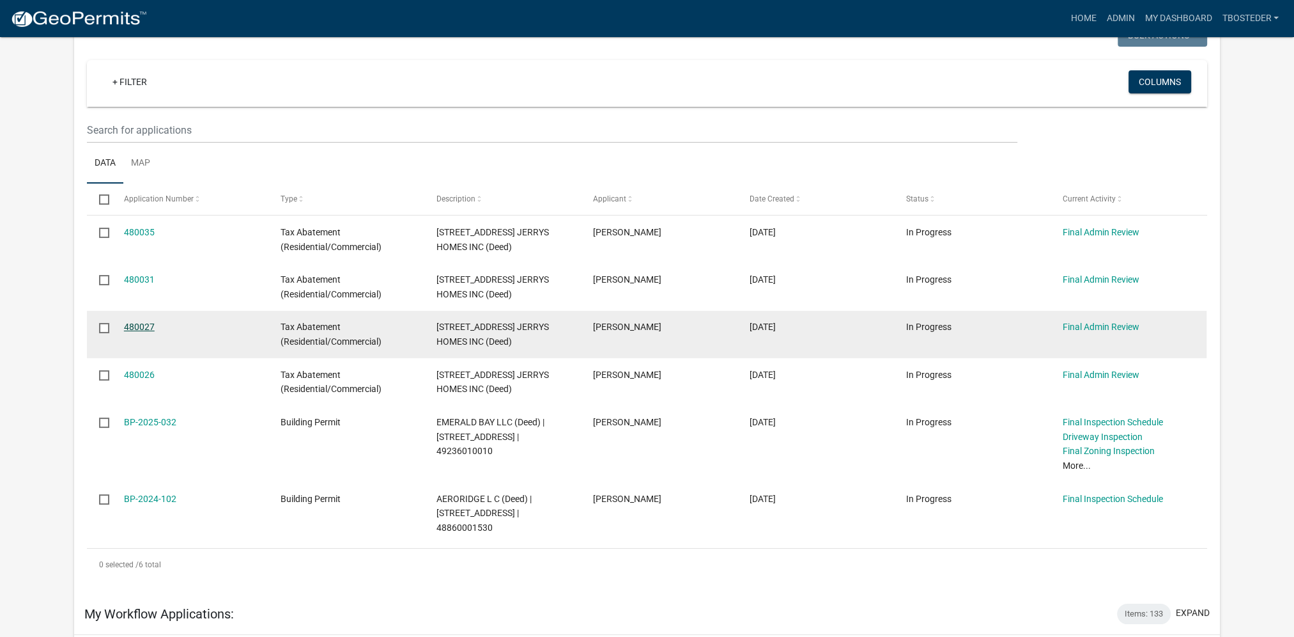
click at [150, 322] on link "480027" at bounding box center [139, 327] width 31 height 10
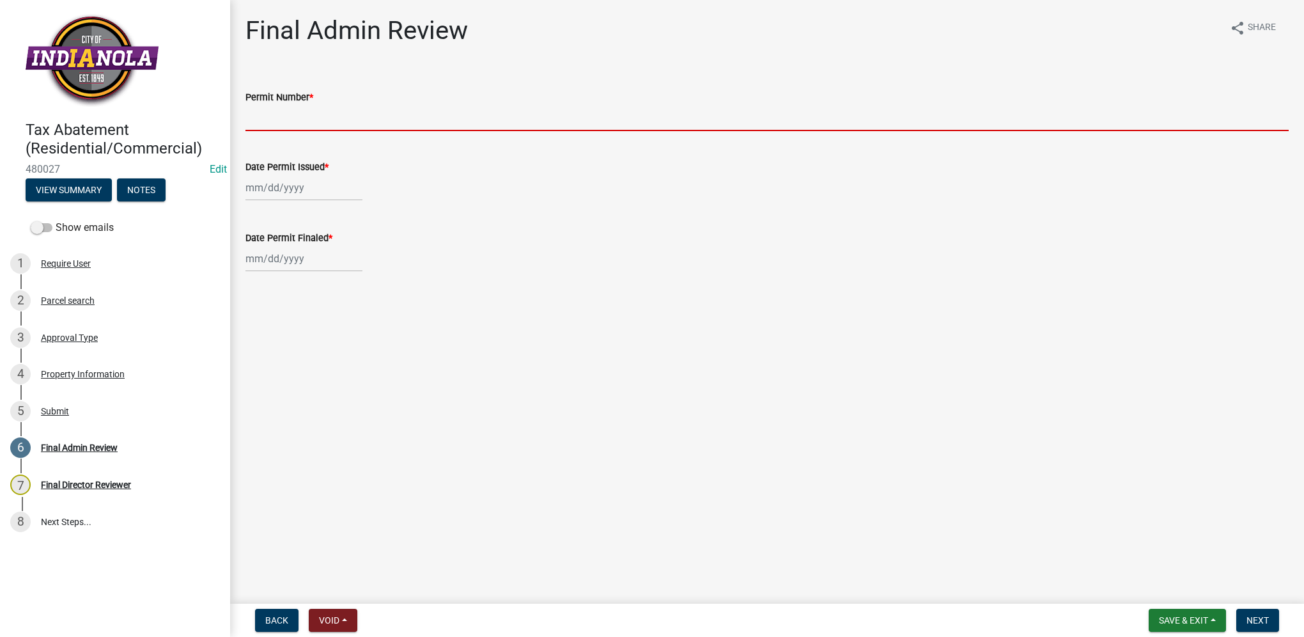
click at [281, 112] on input "Permit Number *" at bounding box center [766, 118] width 1043 height 26
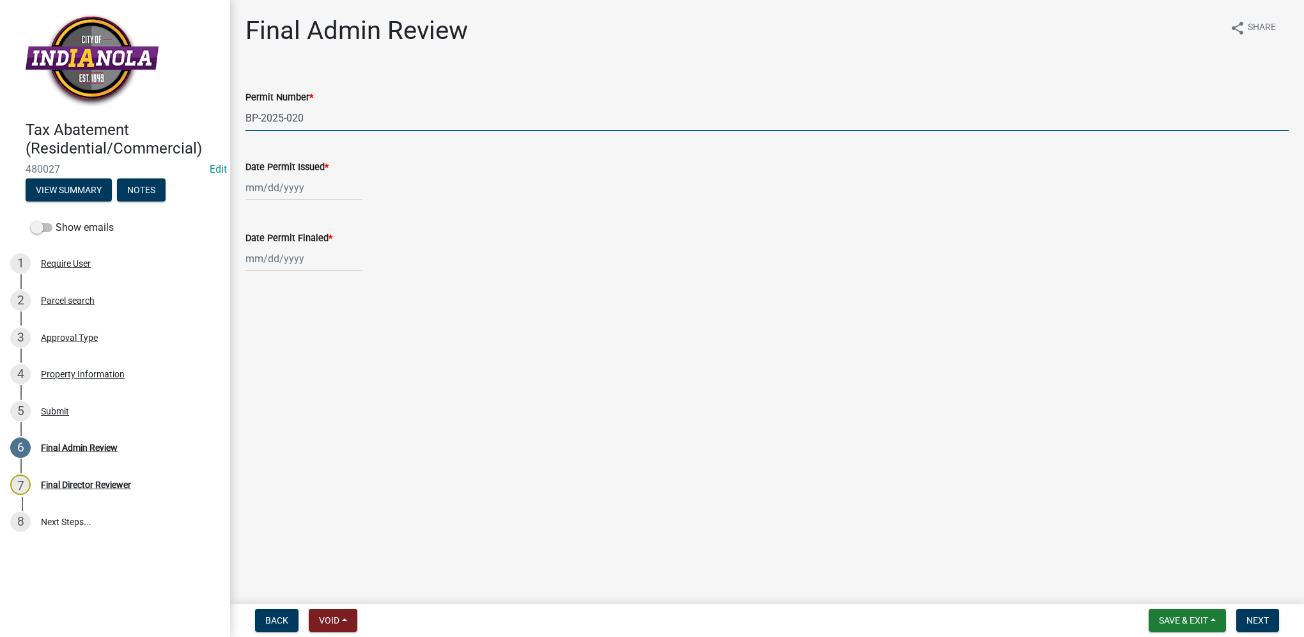
type input "BP-2025-020"
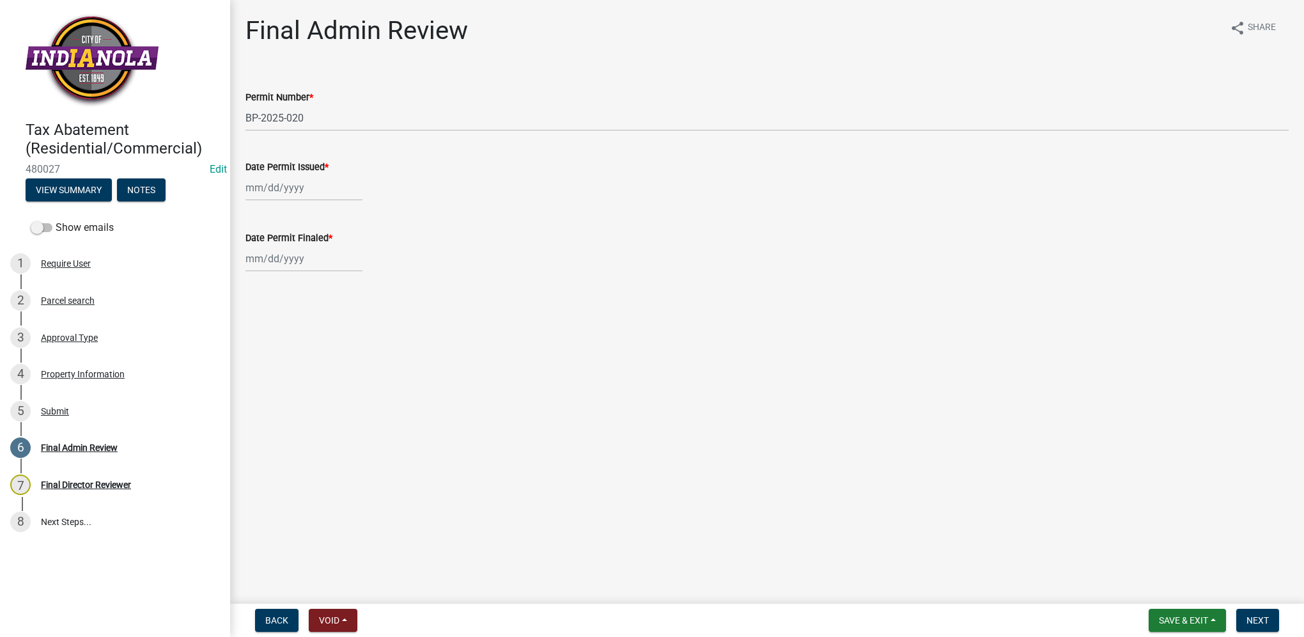
click at [425, 192] on div at bounding box center [766, 188] width 1043 height 26
click at [245, 189] on div "Date Permit Issued *" at bounding box center [767, 170] width 1062 height 59
click at [252, 189] on div at bounding box center [303, 188] width 117 height 26
select select "9"
select select "2025"
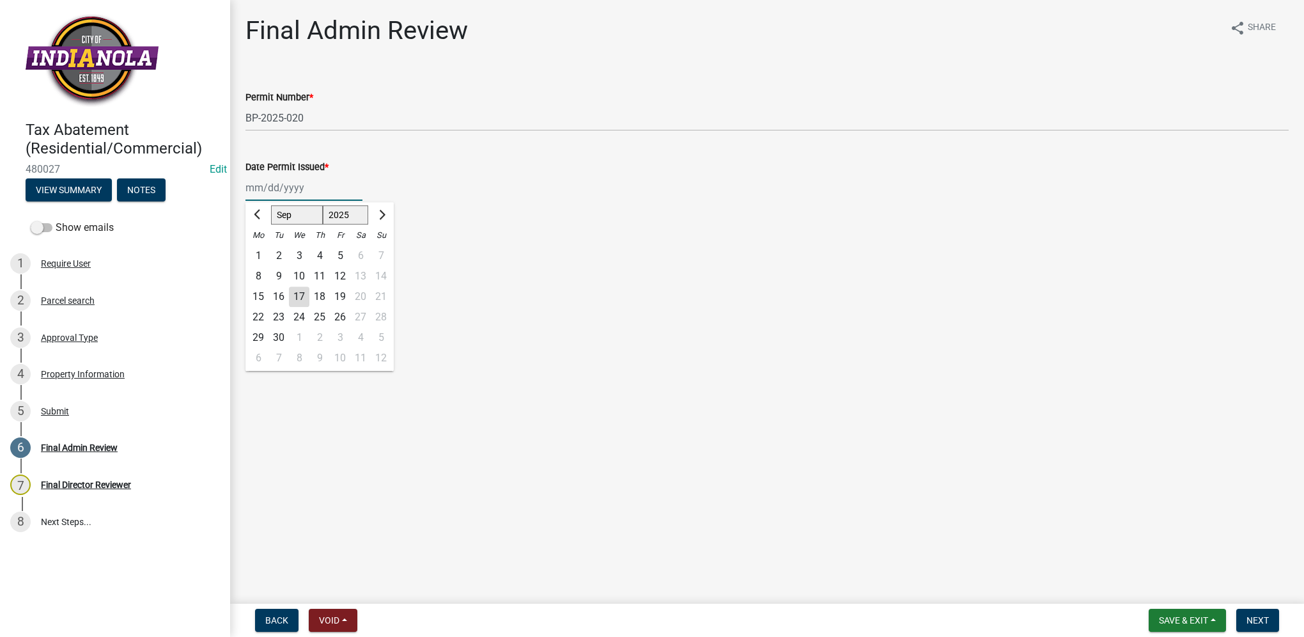
click at [297, 190] on input "Date Permit Issued *" at bounding box center [303, 188] width 117 height 26
type input "01/29/2025"
click at [545, 164] on div "Date Permit Issued *" at bounding box center [766, 166] width 1043 height 15
click at [1156, 616] on button "Save & Exit" at bounding box center [1187, 620] width 77 height 23
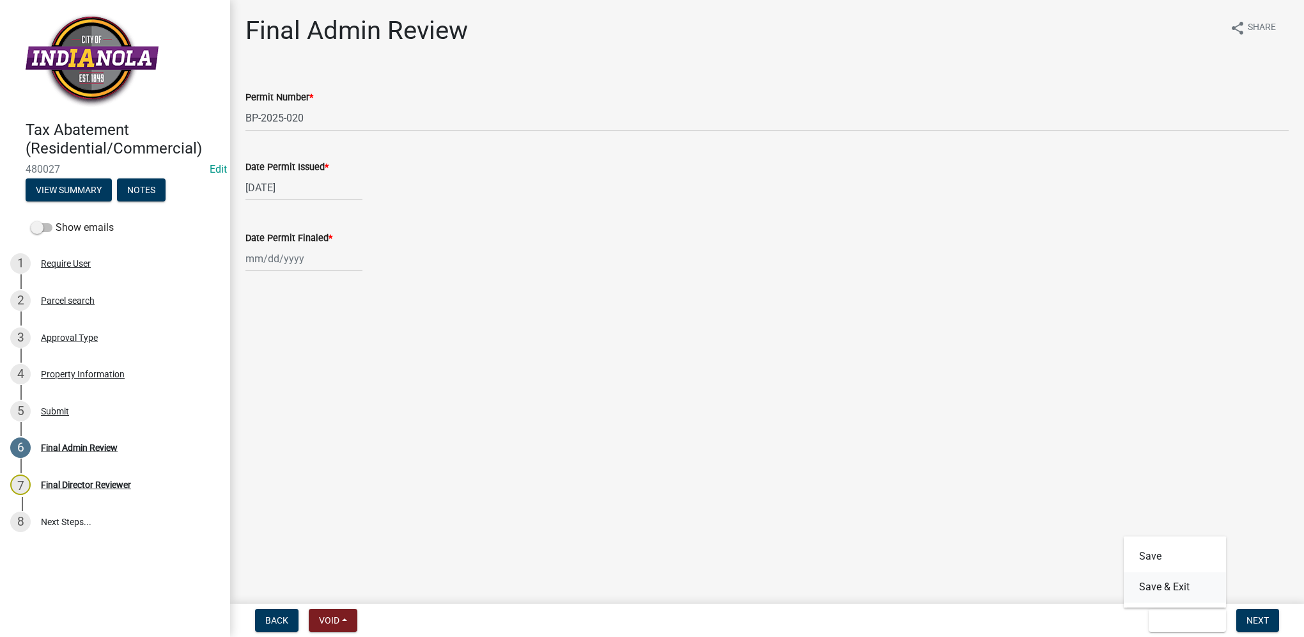
click at [1164, 596] on button "Save & Exit" at bounding box center [1175, 586] width 102 height 31
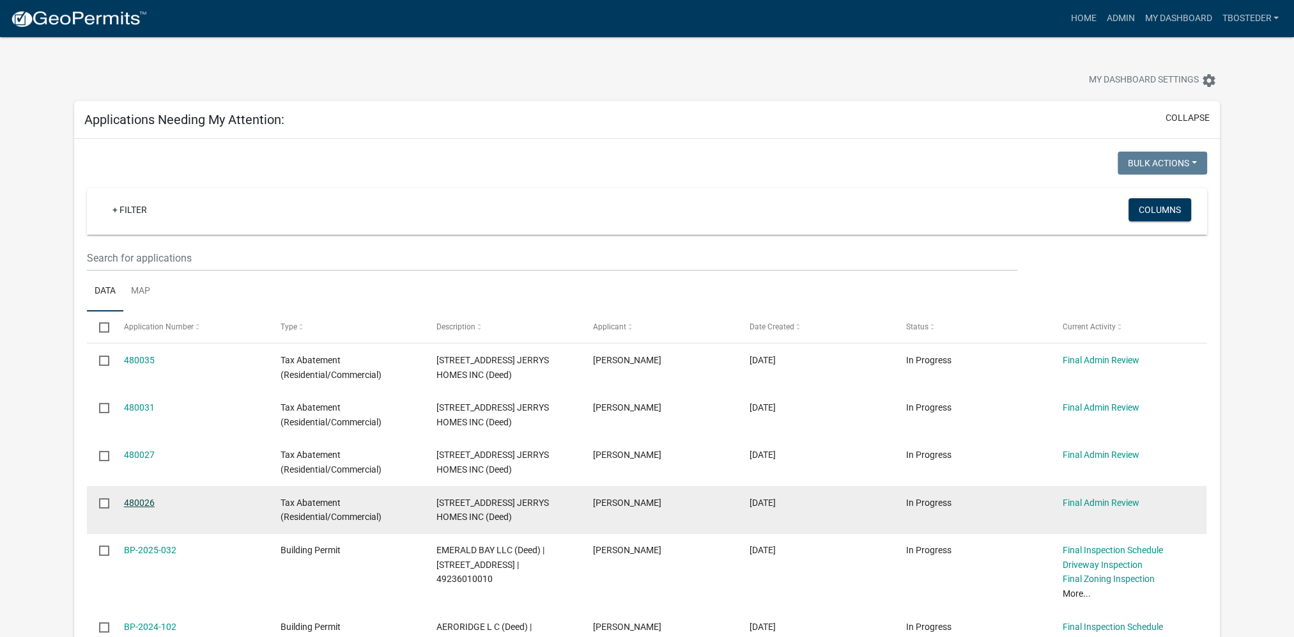
click at [131, 501] on link "480026" at bounding box center [139, 502] width 31 height 10
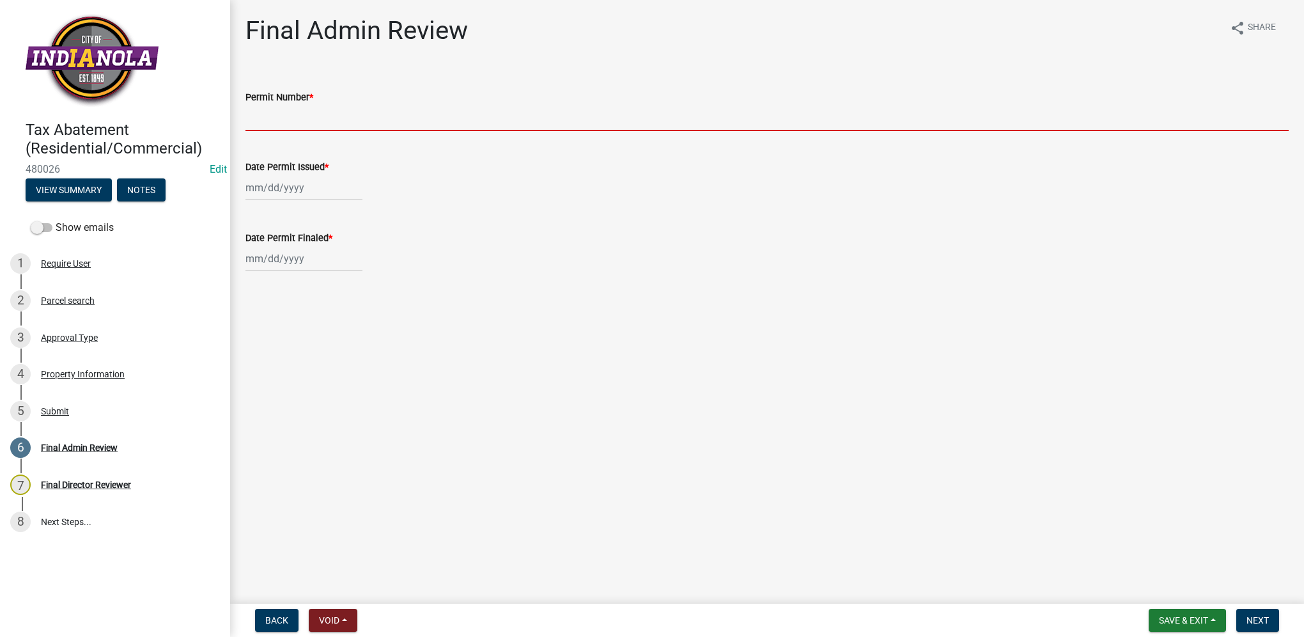
click at [265, 120] on input "Permit Number *" at bounding box center [766, 118] width 1043 height 26
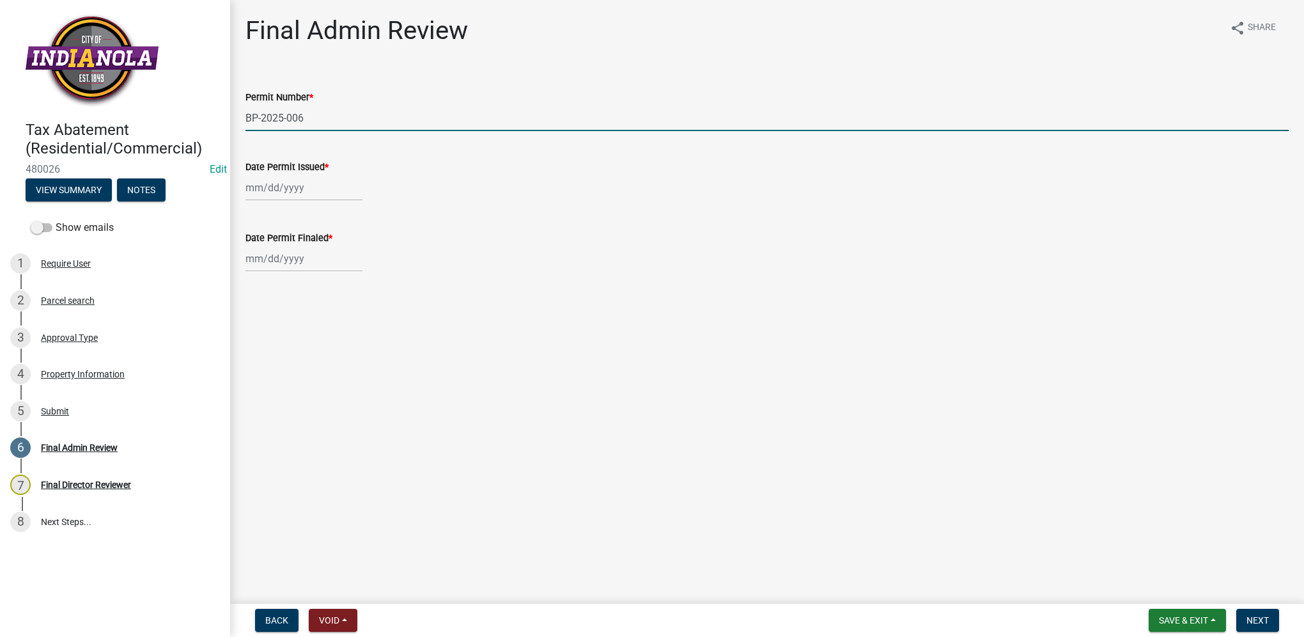
type input "BP-2025-006"
select select "9"
select select "2025"
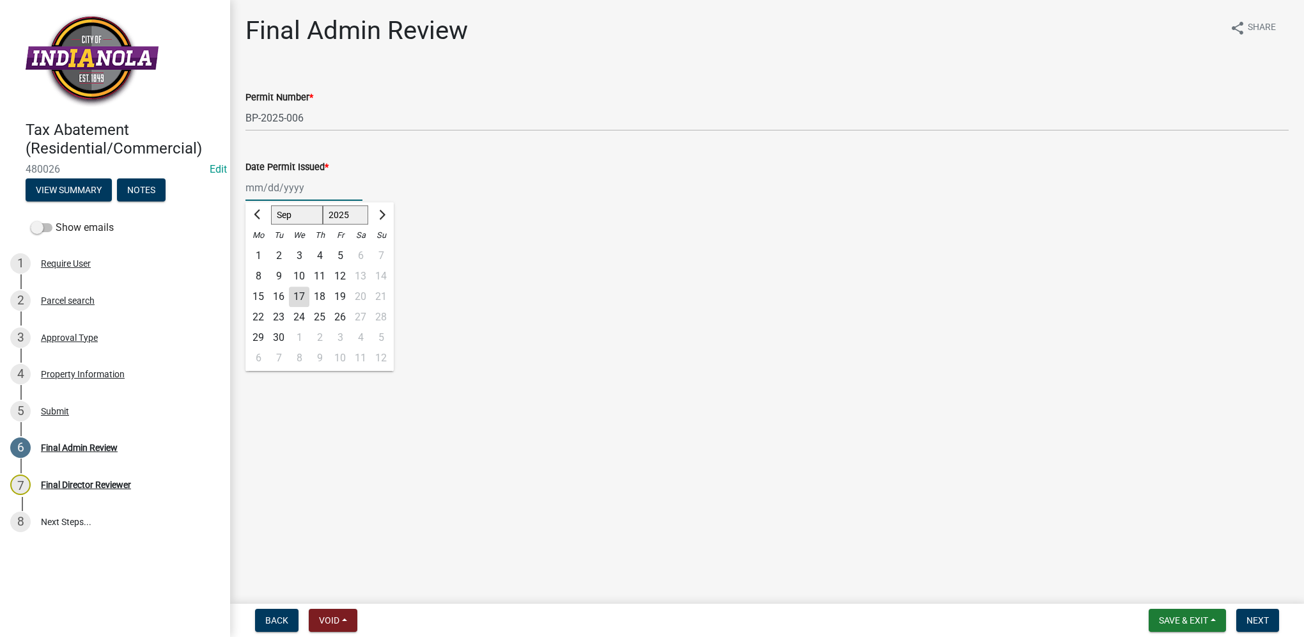
click at [311, 176] on input "Date Permit Issued *" at bounding box center [303, 188] width 117 height 26
type input "01/09/2025"
click at [493, 195] on div "01/09/2025 Jan Feb Mar Apr May Jun Jul Aug Sep Oct Nov Dec 1525 1526 1527 1528 …" at bounding box center [766, 188] width 1043 height 26
click at [1218, 621] on button "Save & Exit" at bounding box center [1187, 620] width 77 height 23
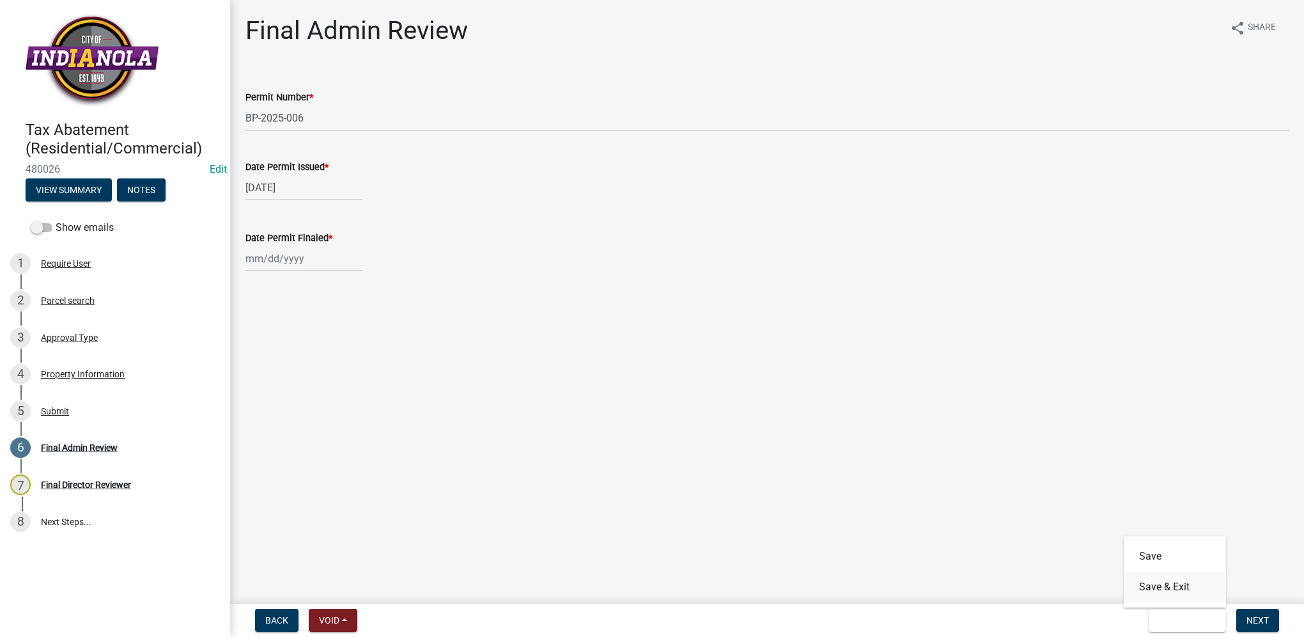
click at [1197, 581] on button "Save & Exit" at bounding box center [1175, 586] width 102 height 31
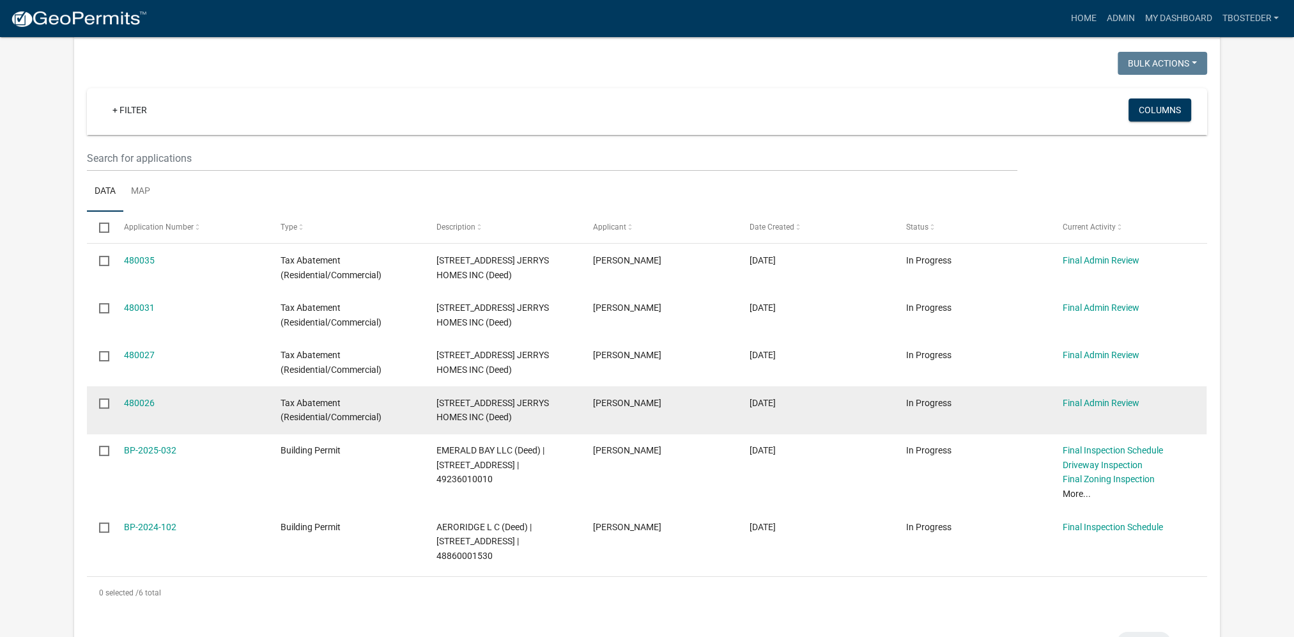
scroll to position [128, 0]
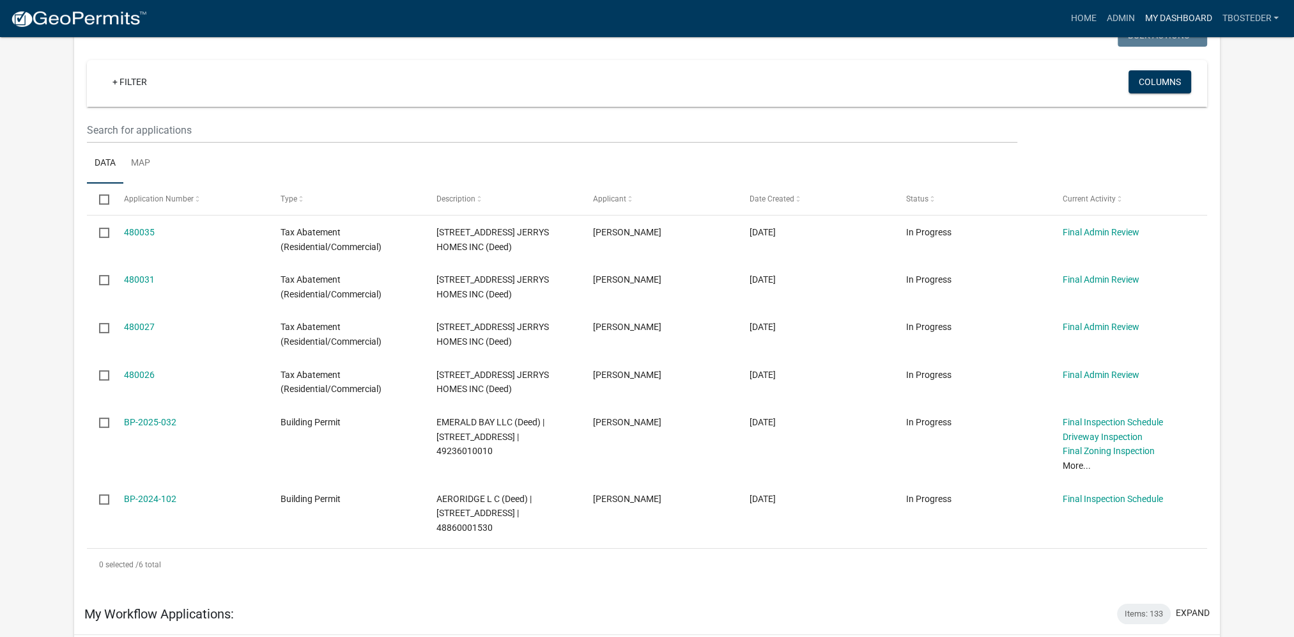
click at [1202, 23] on link "My Dashboard" at bounding box center [1178, 18] width 77 height 24
drag, startPoint x: 1125, startPoint y: 20, endPoint x: 1119, endPoint y: 28, distance: 10.0
click at [1125, 20] on link "Admin" at bounding box center [1120, 18] width 38 height 24
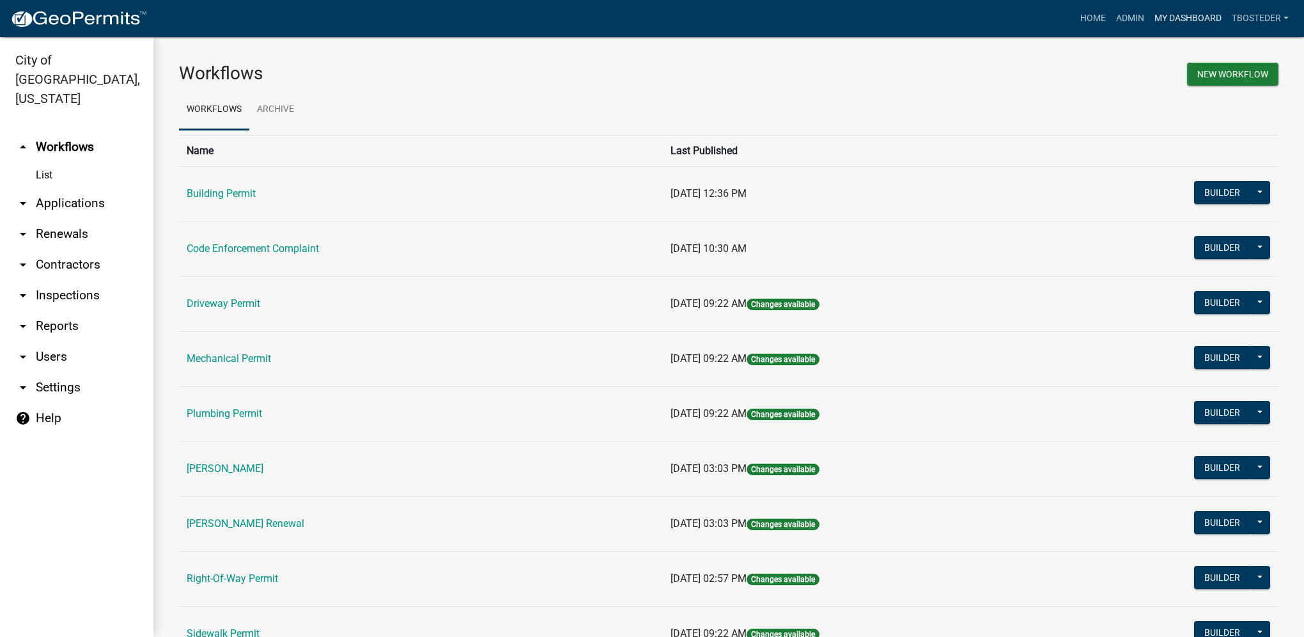
click at [1165, 23] on link "My Dashboard" at bounding box center [1187, 18] width 77 height 24
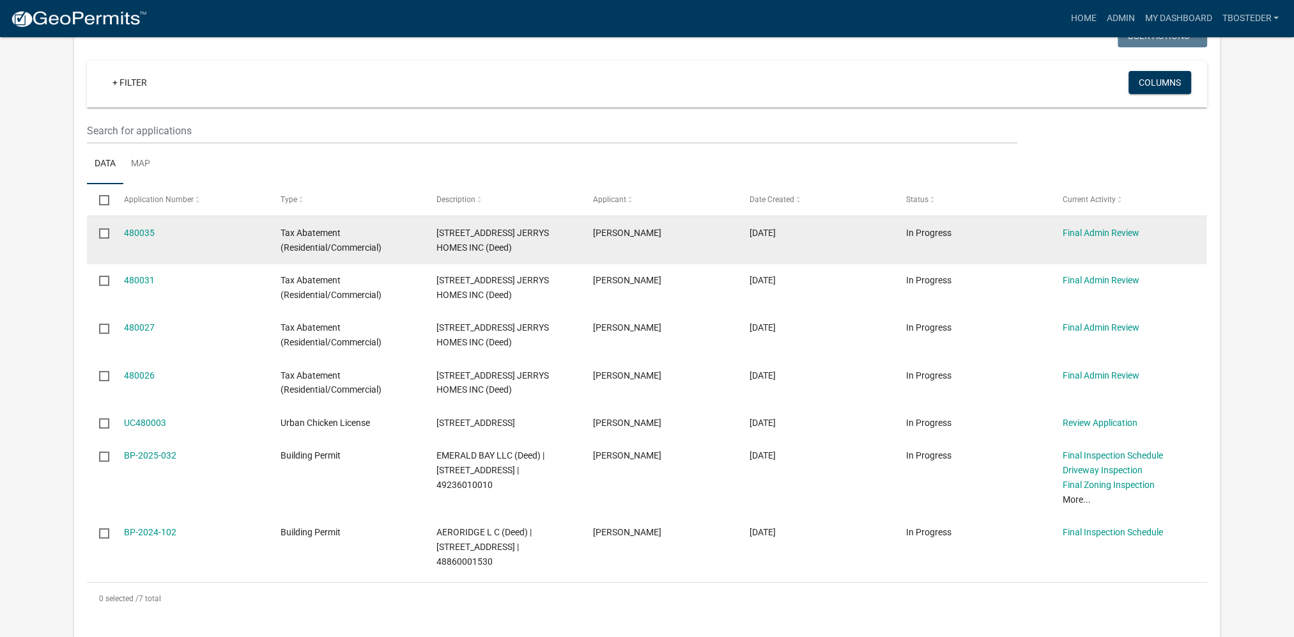
scroll to position [128, 0]
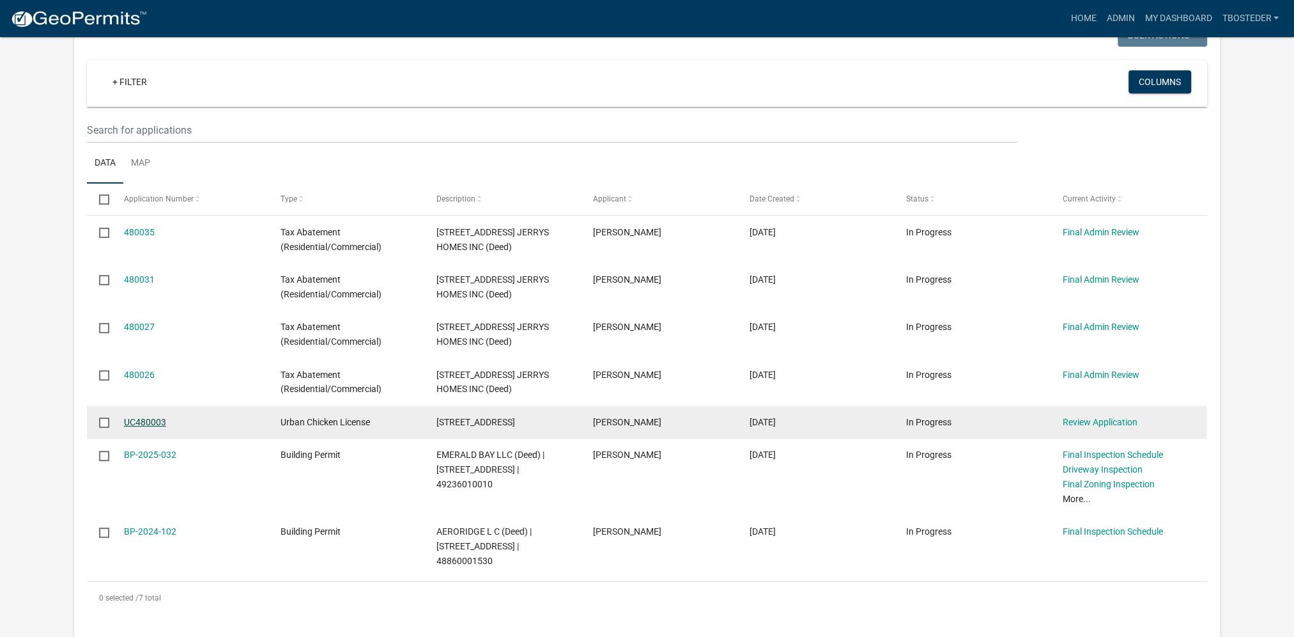
click at [153, 423] on link "UC480003" at bounding box center [145, 422] width 42 height 10
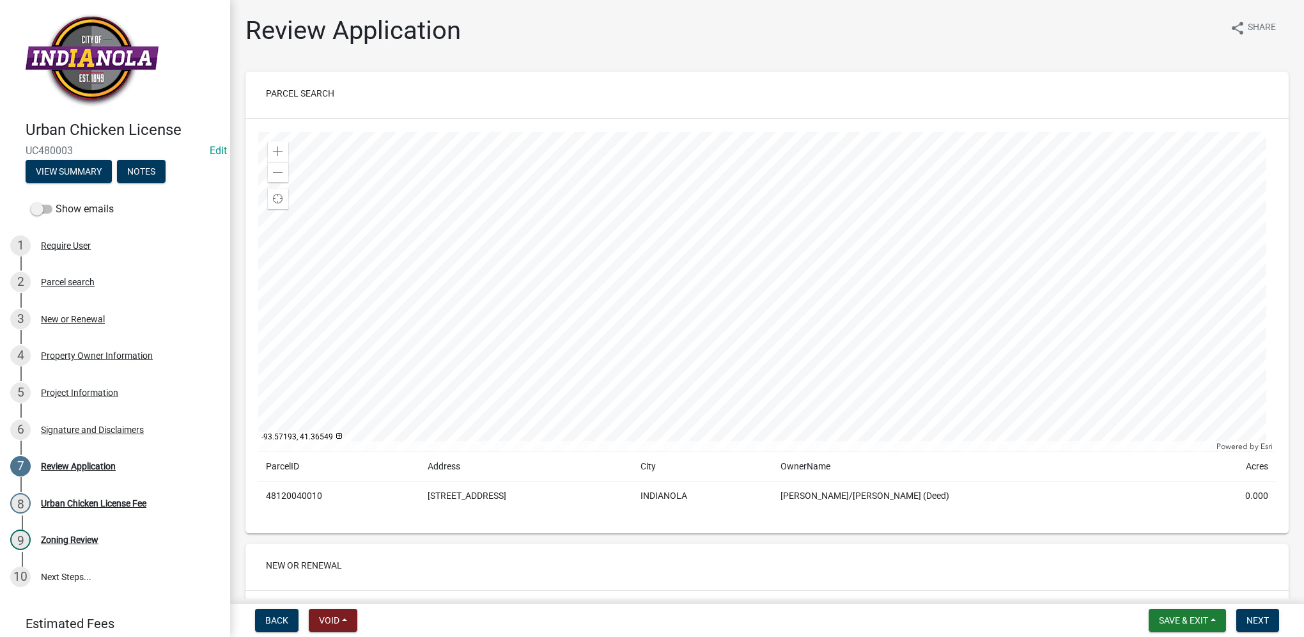
click at [645, 268] on div at bounding box center [767, 292] width 1018 height 320
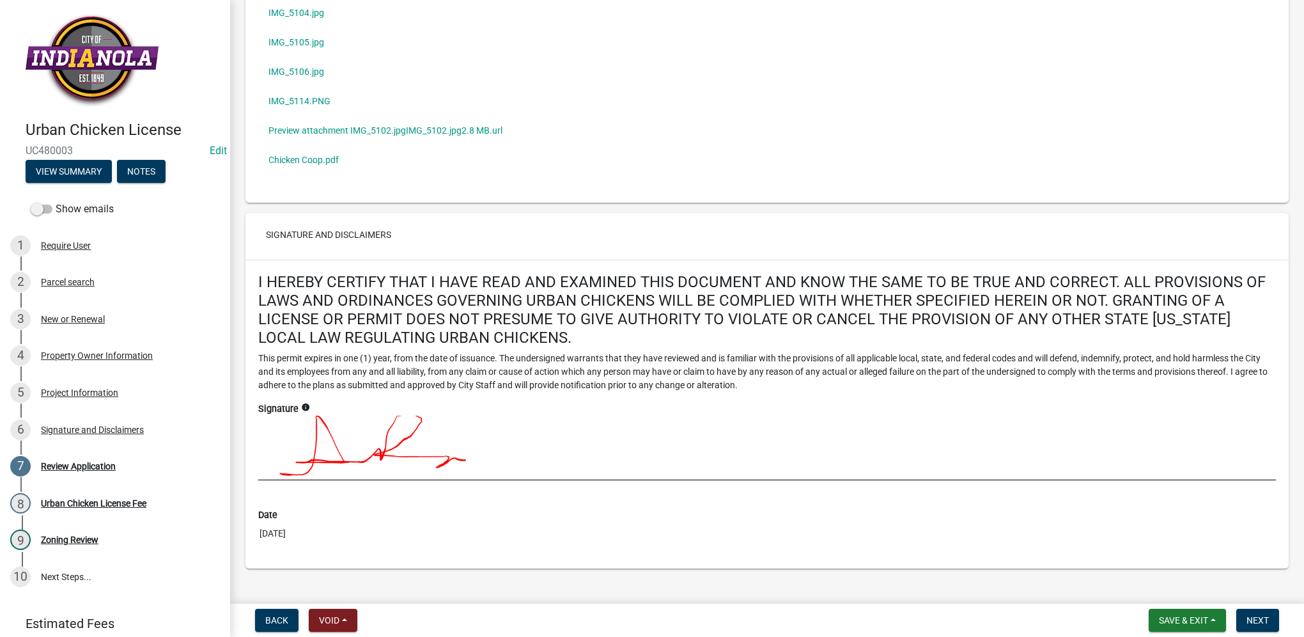
scroll to position [1879, 0]
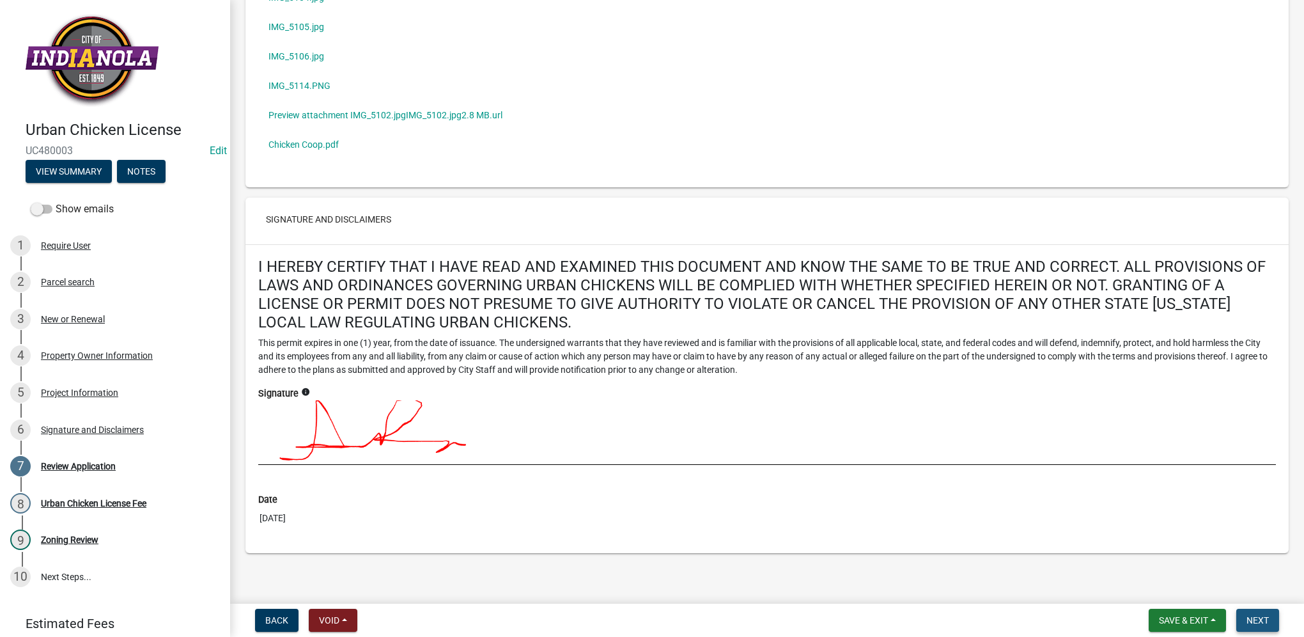
click at [1271, 617] on button "Next" at bounding box center [1257, 620] width 43 height 23
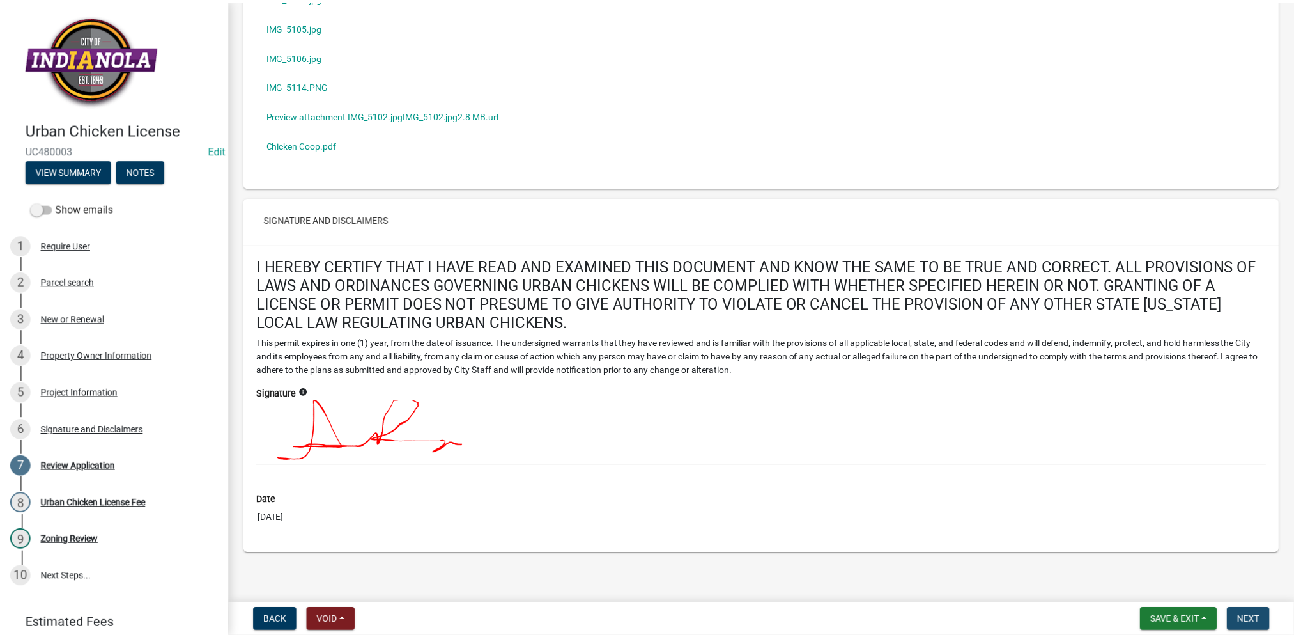
scroll to position [0, 0]
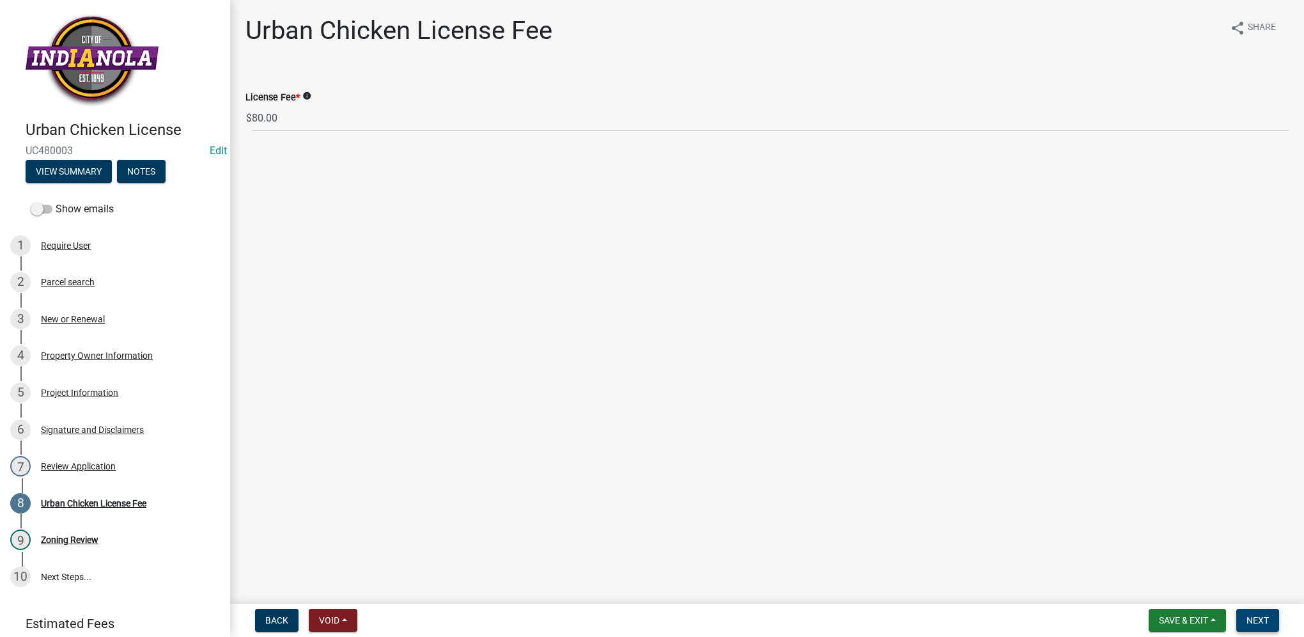
click at [1253, 626] on button "Next" at bounding box center [1257, 620] width 43 height 23
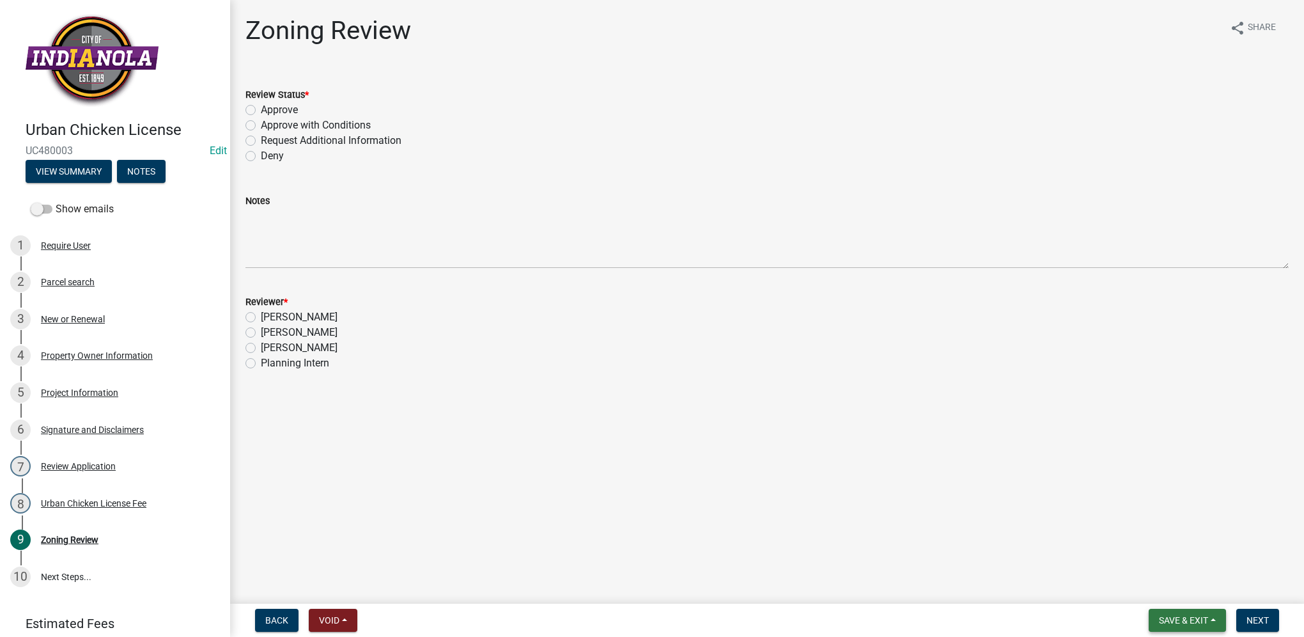
click at [1154, 613] on button "Save & Exit" at bounding box center [1187, 620] width 77 height 23
click at [1158, 586] on button "Save & Exit" at bounding box center [1175, 586] width 102 height 31
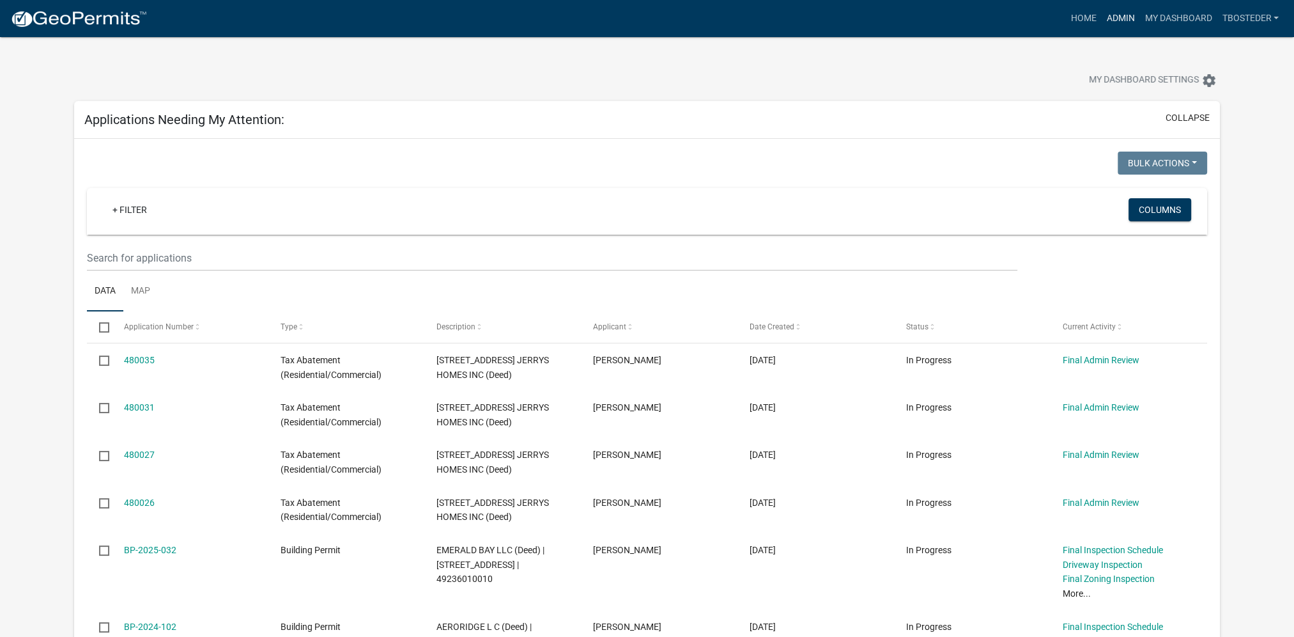
click at [1108, 22] on link "Admin" at bounding box center [1120, 18] width 38 height 24
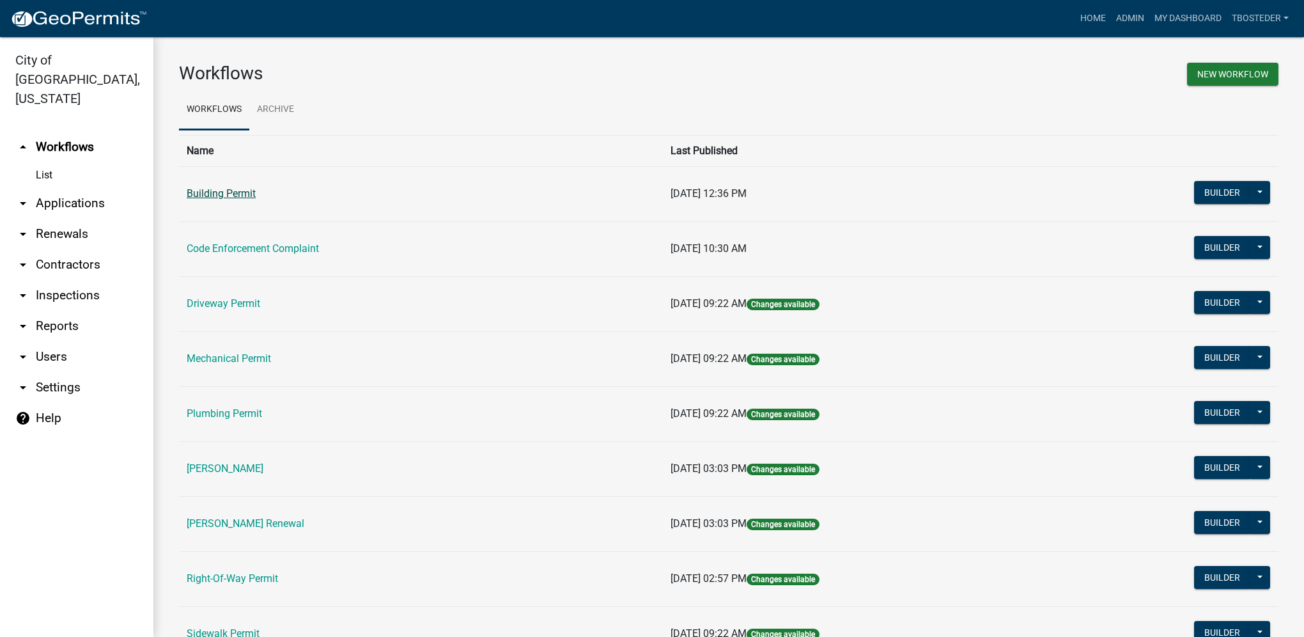
click at [247, 192] on link "Building Permit" at bounding box center [221, 193] width 69 height 12
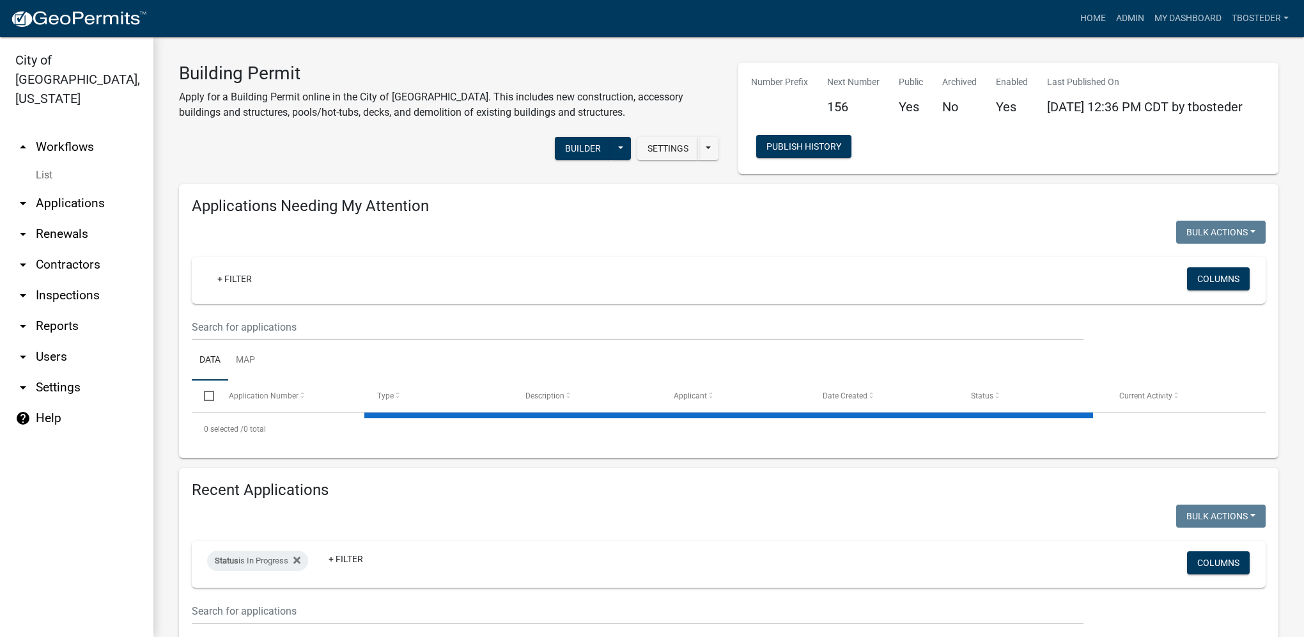
select select "1: 25"
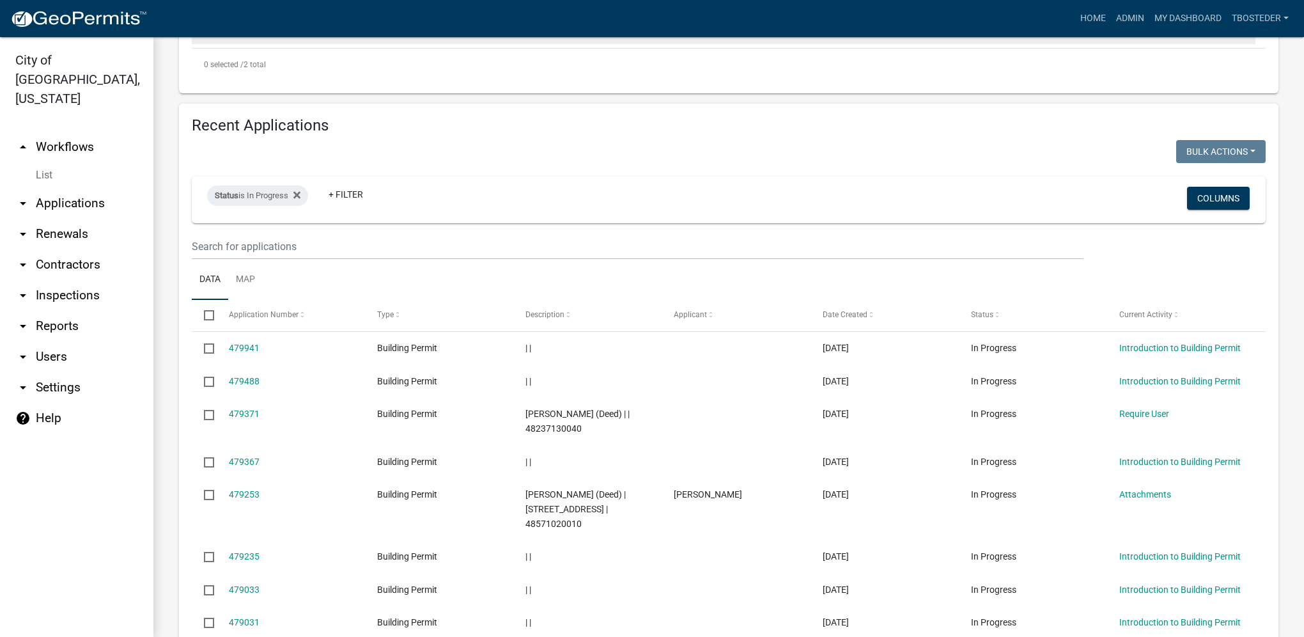
scroll to position [511, 0]
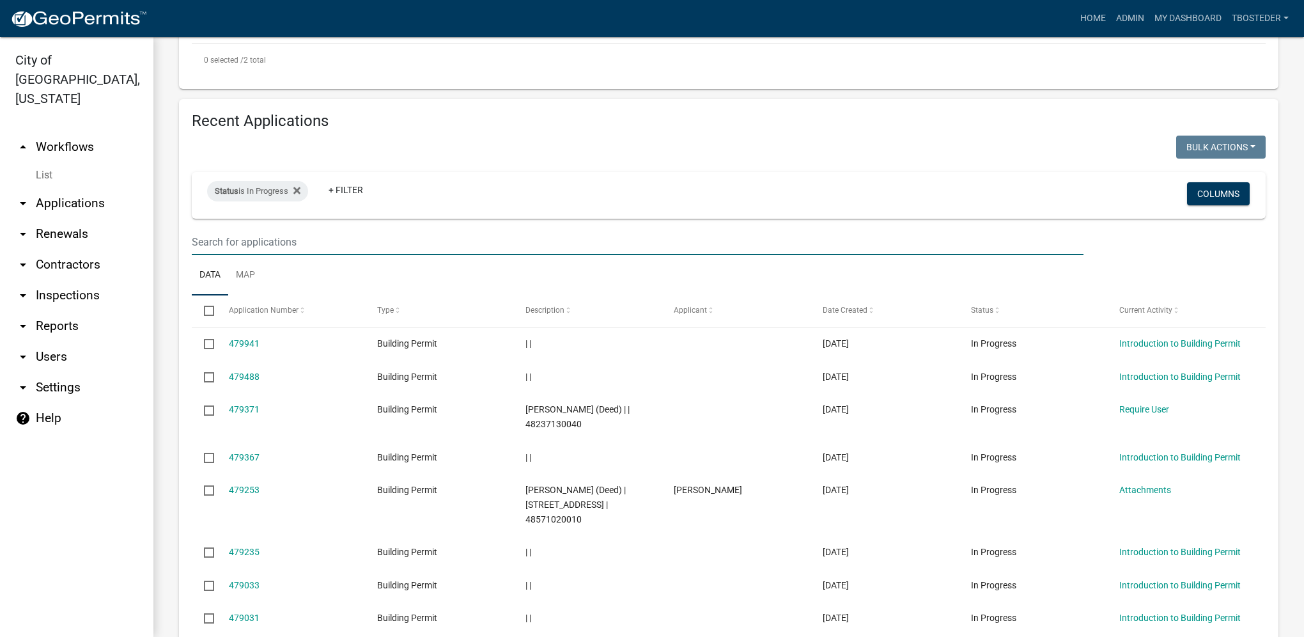
click at [317, 250] on input "text" at bounding box center [638, 242] width 892 height 26
paste input "[STREET_ADDRESS]"
type input "[STREET_ADDRESS]"
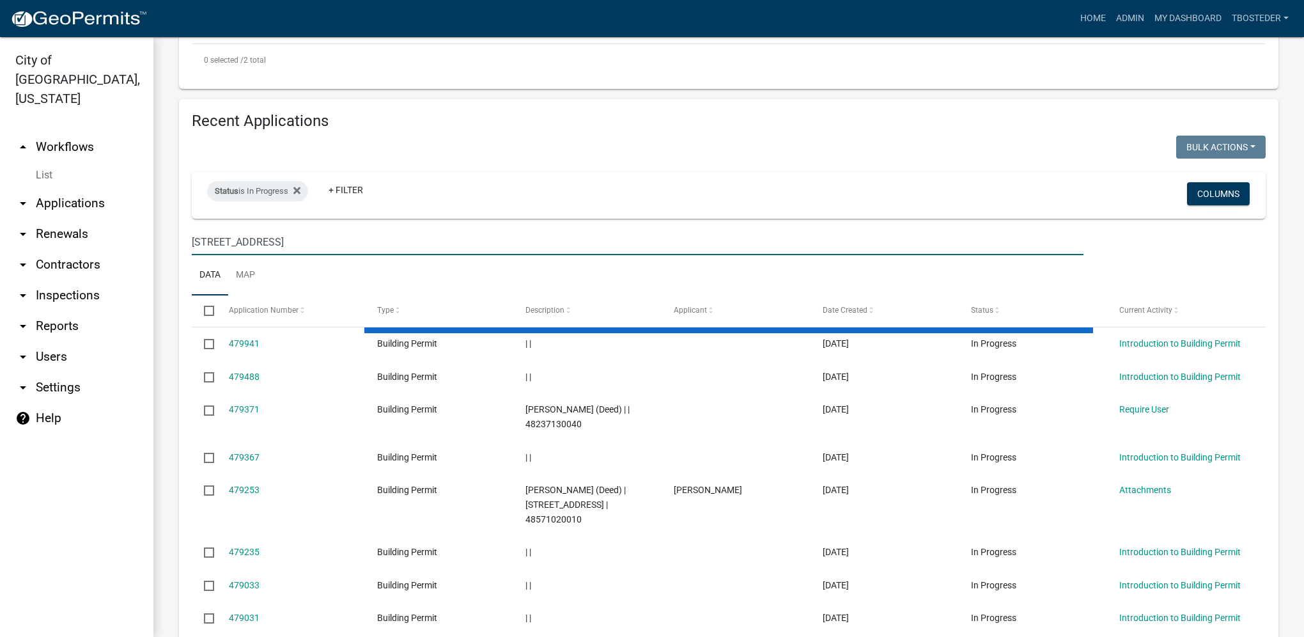
scroll to position [370, 0]
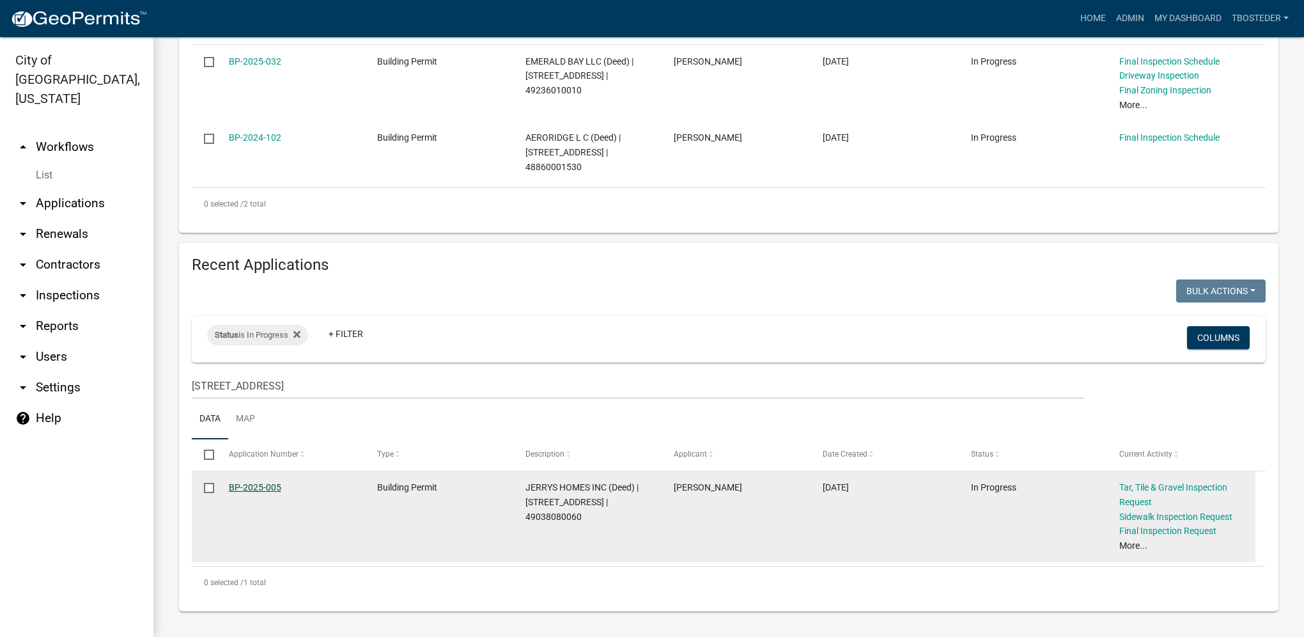
click at [265, 487] on link "BP-2025-005" at bounding box center [255, 487] width 52 height 10
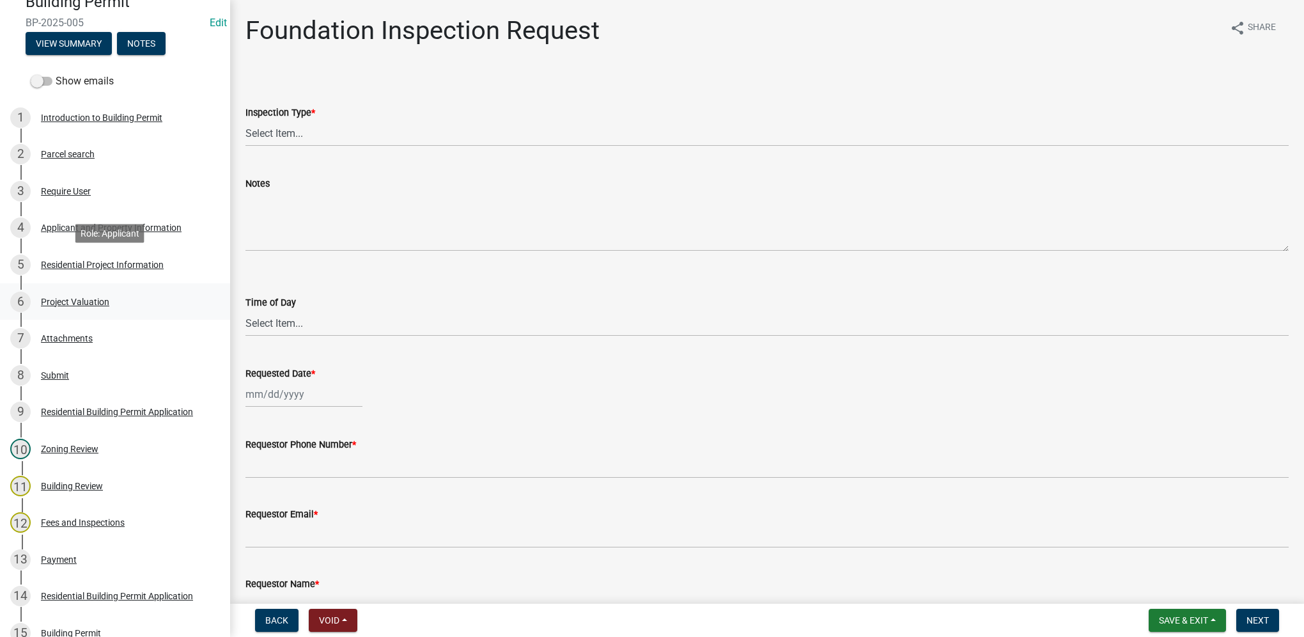
scroll to position [192, 0]
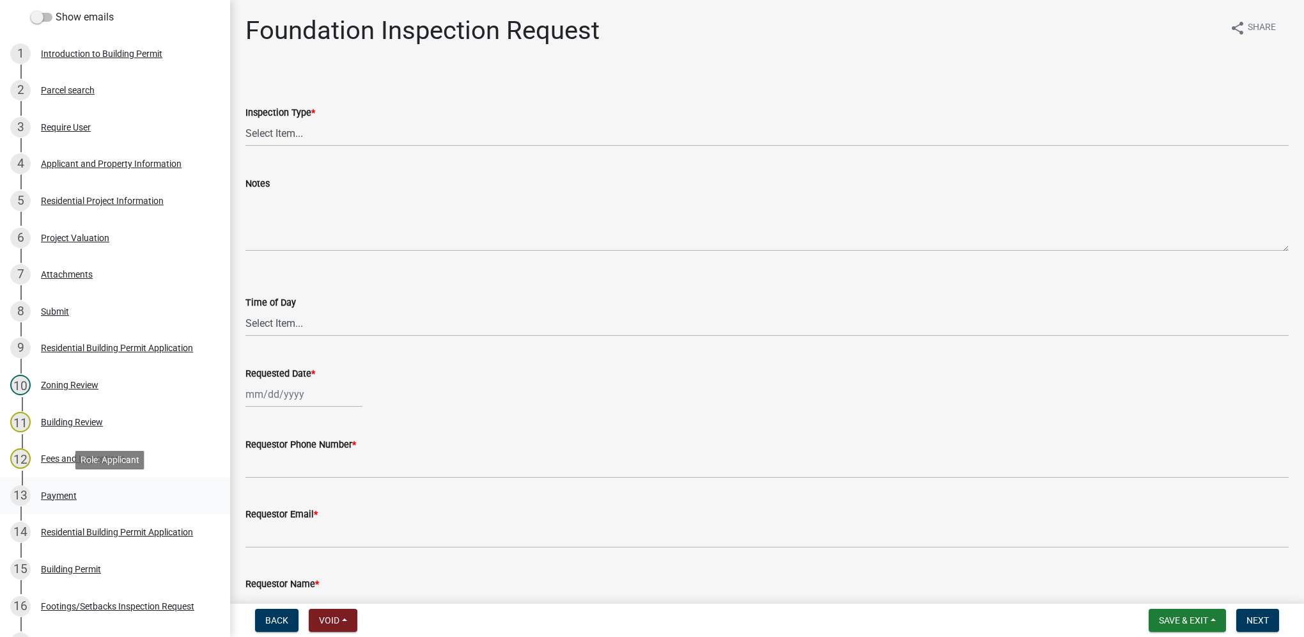
click at [58, 499] on div "Payment" at bounding box center [59, 495] width 36 height 9
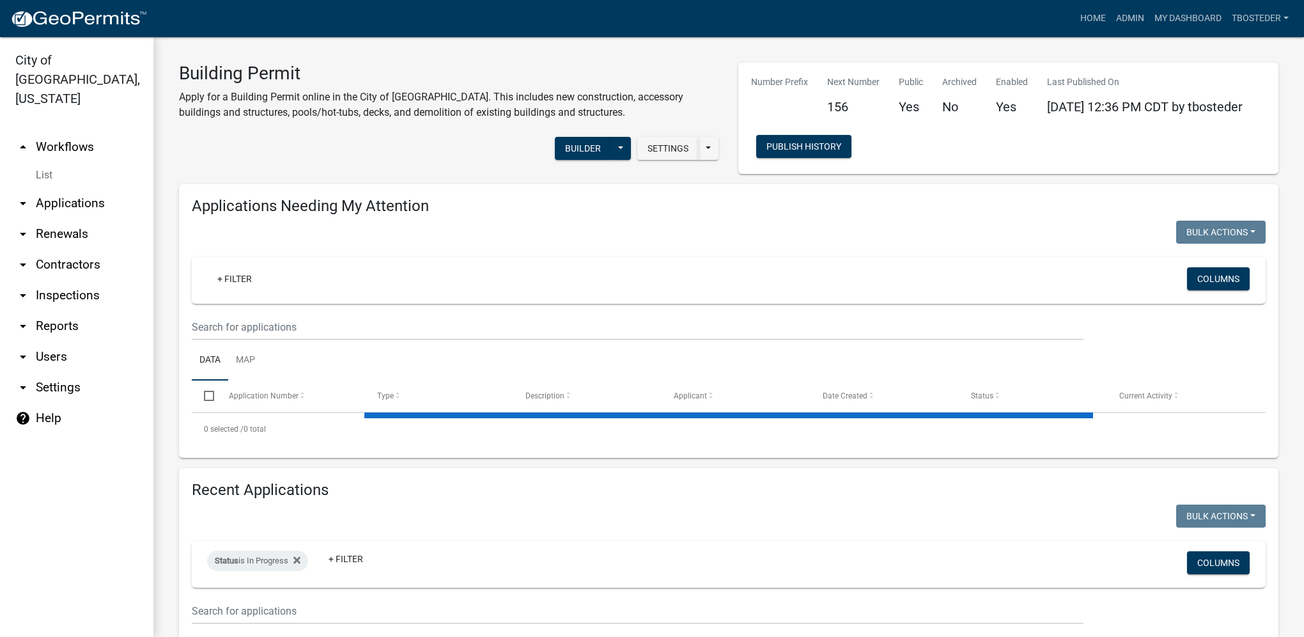
select select "1: 25"
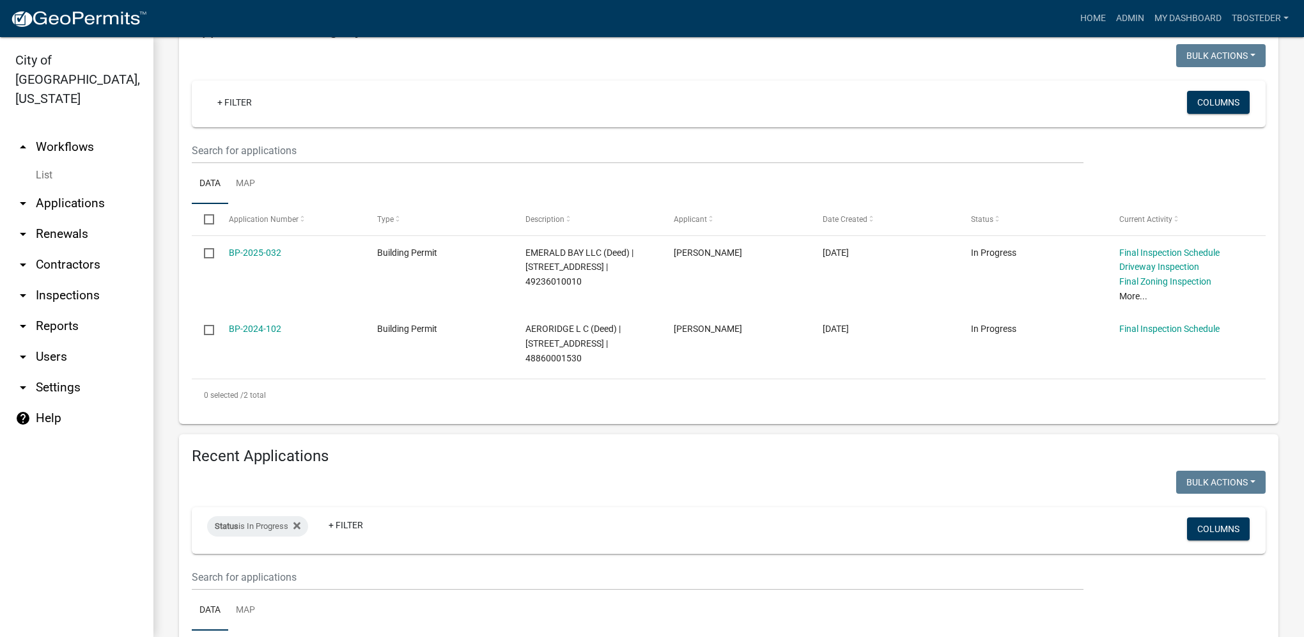
scroll to position [320, 0]
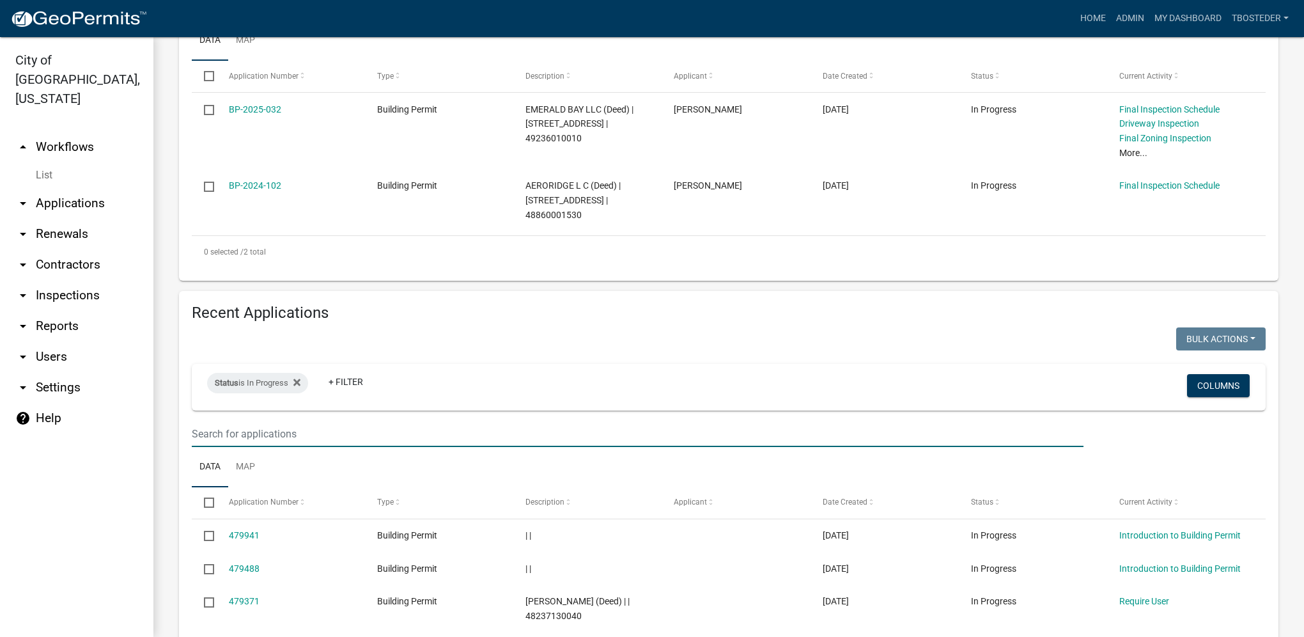
click at [251, 435] on input "text" at bounding box center [638, 434] width 892 height 26
click at [298, 384] on icon at bounding box center [296, 382] width 7 height 7
click at [287, 437] on input "text" at bounding box center [638, 434] width 892 height 26
paste input "[STREET_ADDRESS]"
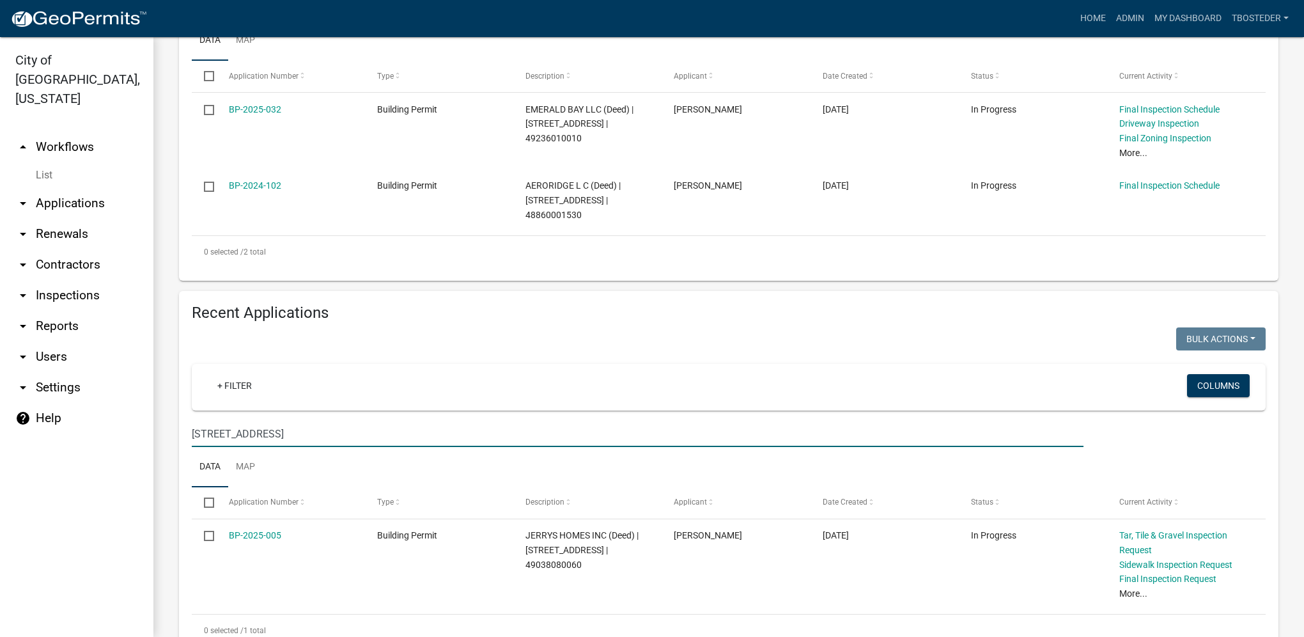
click at [209, 435] on input "[STREET_ADDRESS]" at bounding box center [638, 434] width 892 height 26
type input "[STREET_ADDRESS]"
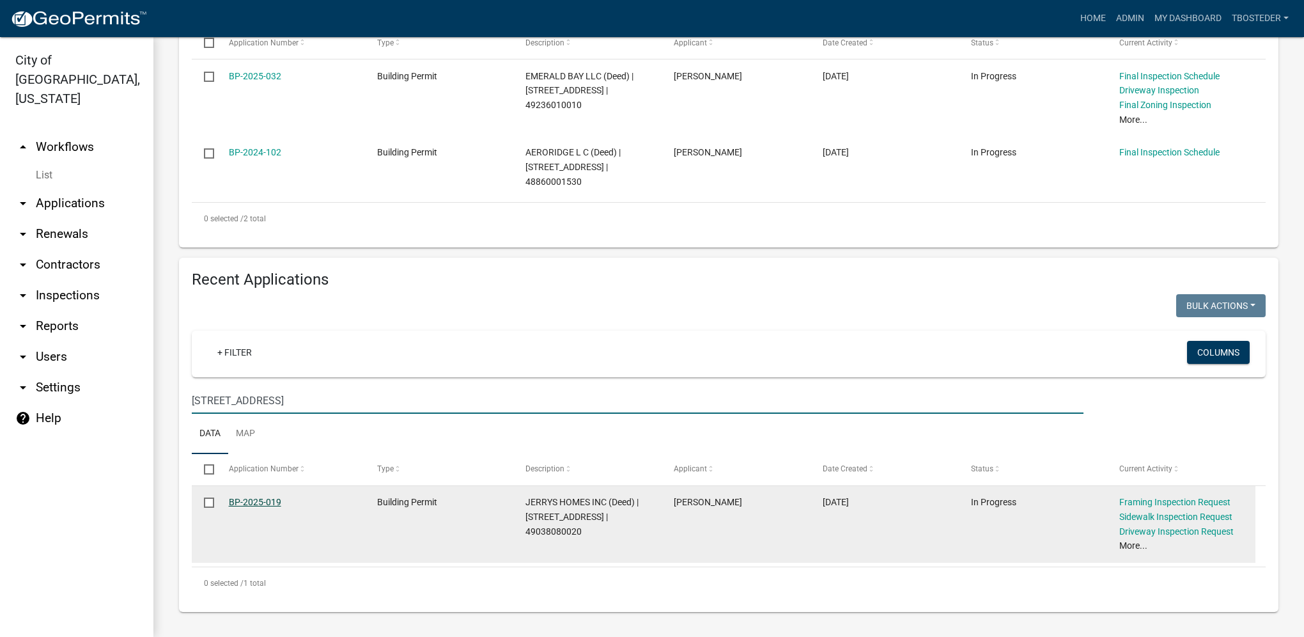
click at [274, 501] on link "BP-2025-019" at bounding box center [255, 502] width 52 height 10
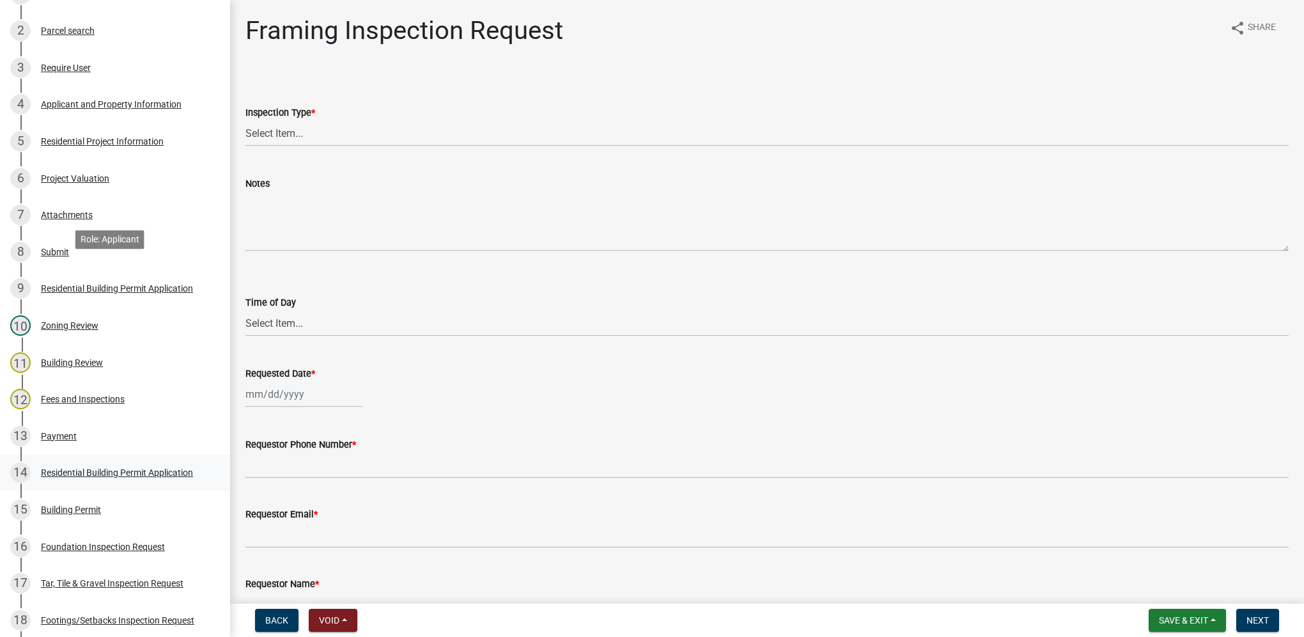
scroll to position [256, 0]
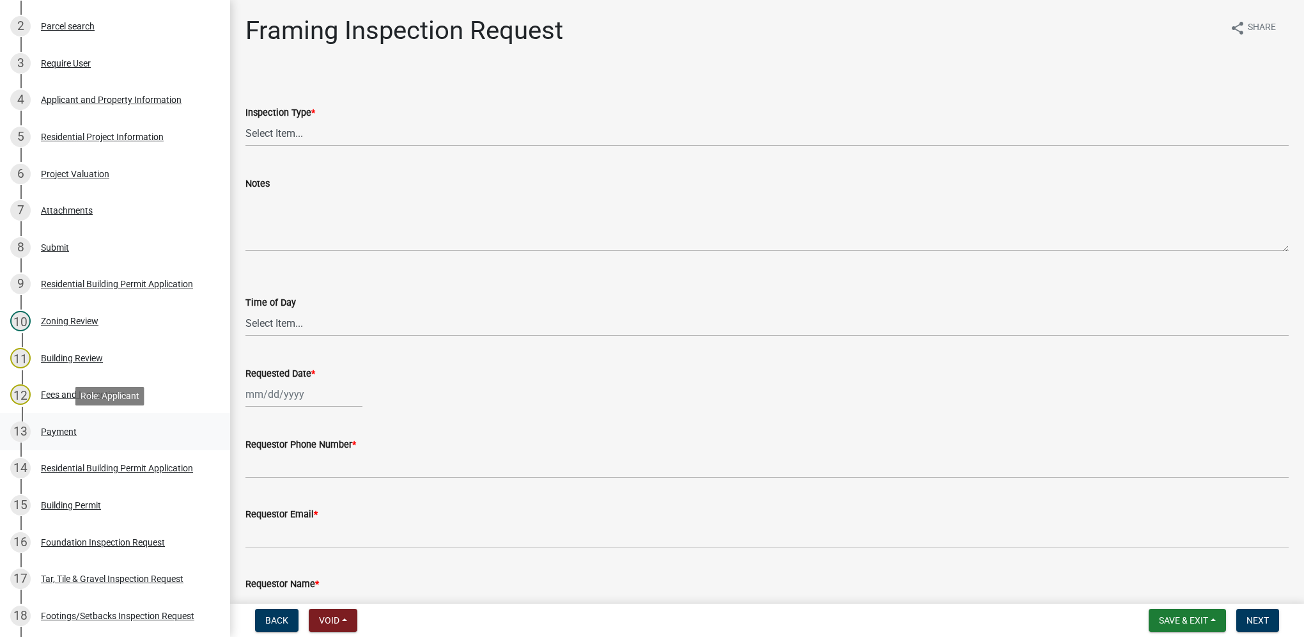
click at [68, 439] on div "13 Payment" at bounding box center [109, 431] width 199 height 20
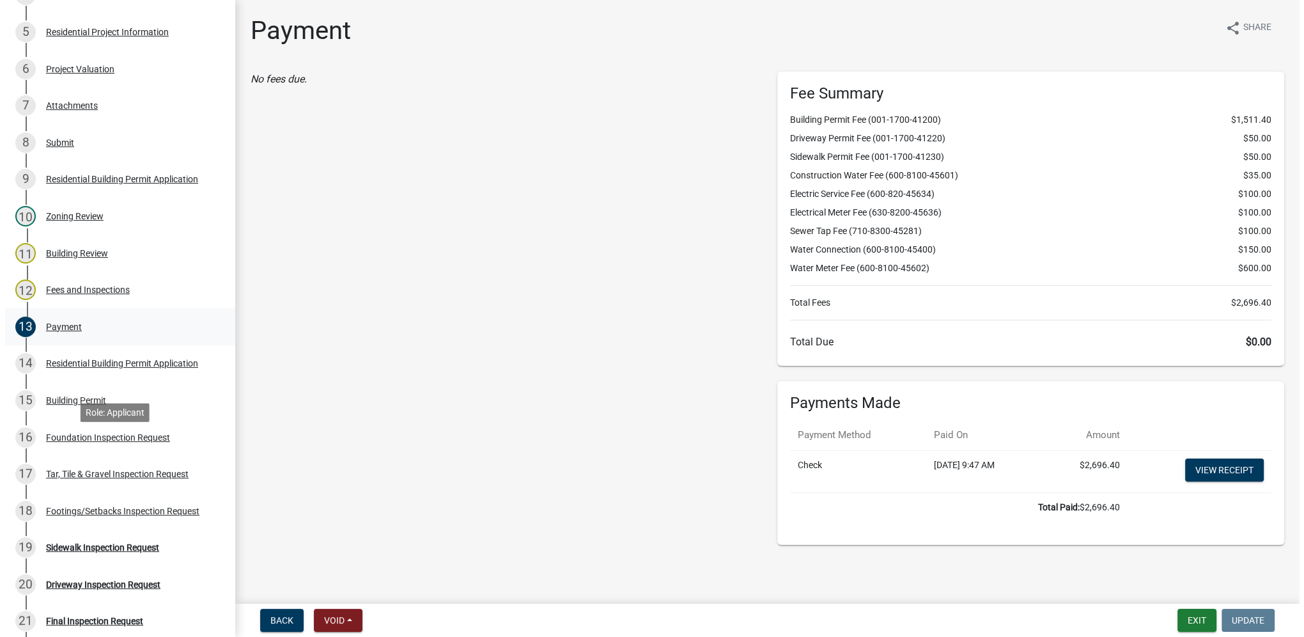
scroll to position [320, 0]
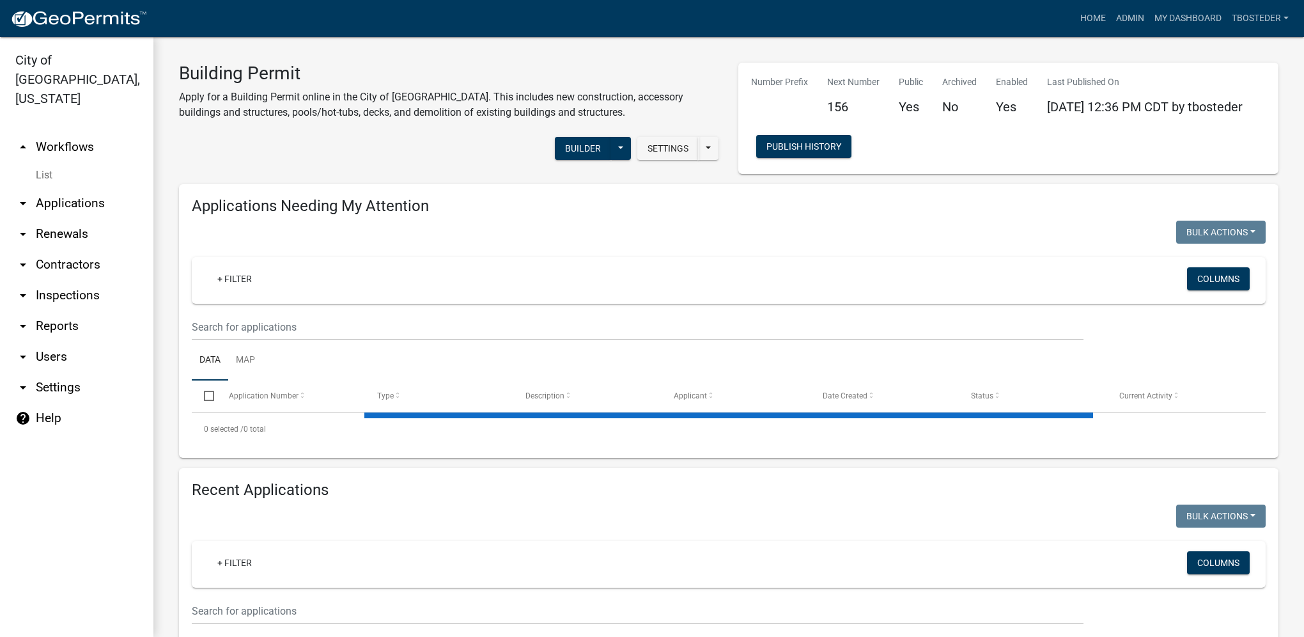
select select "1: 25"
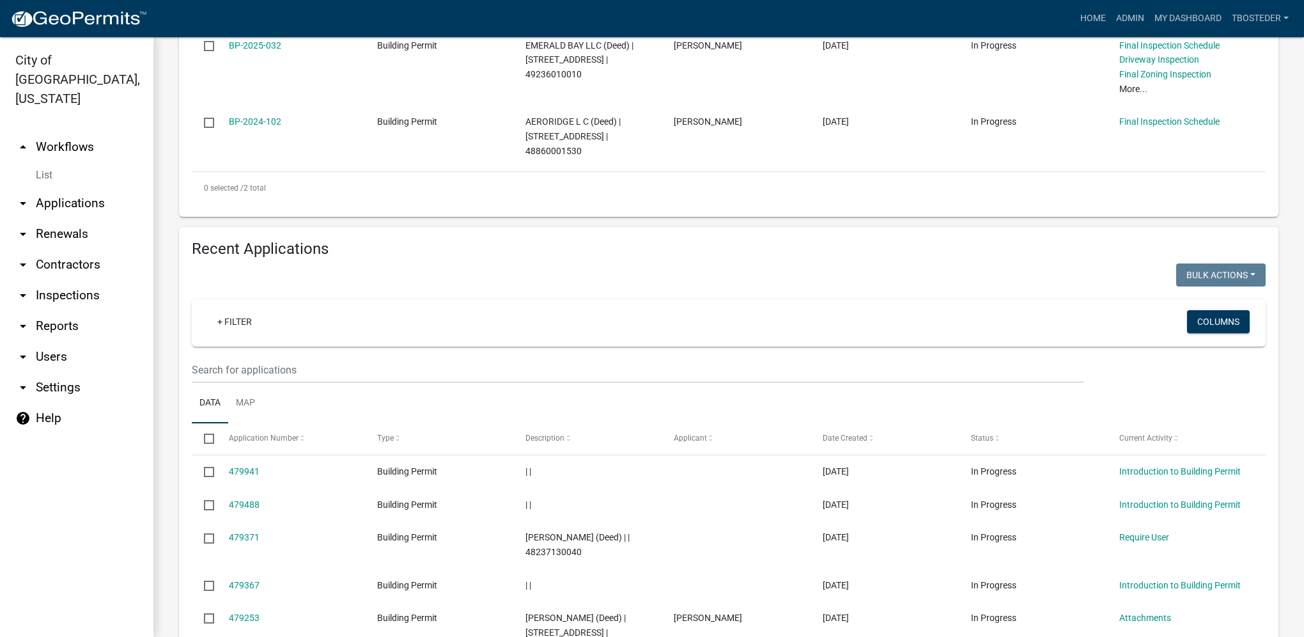
scroll to position [447, 0]
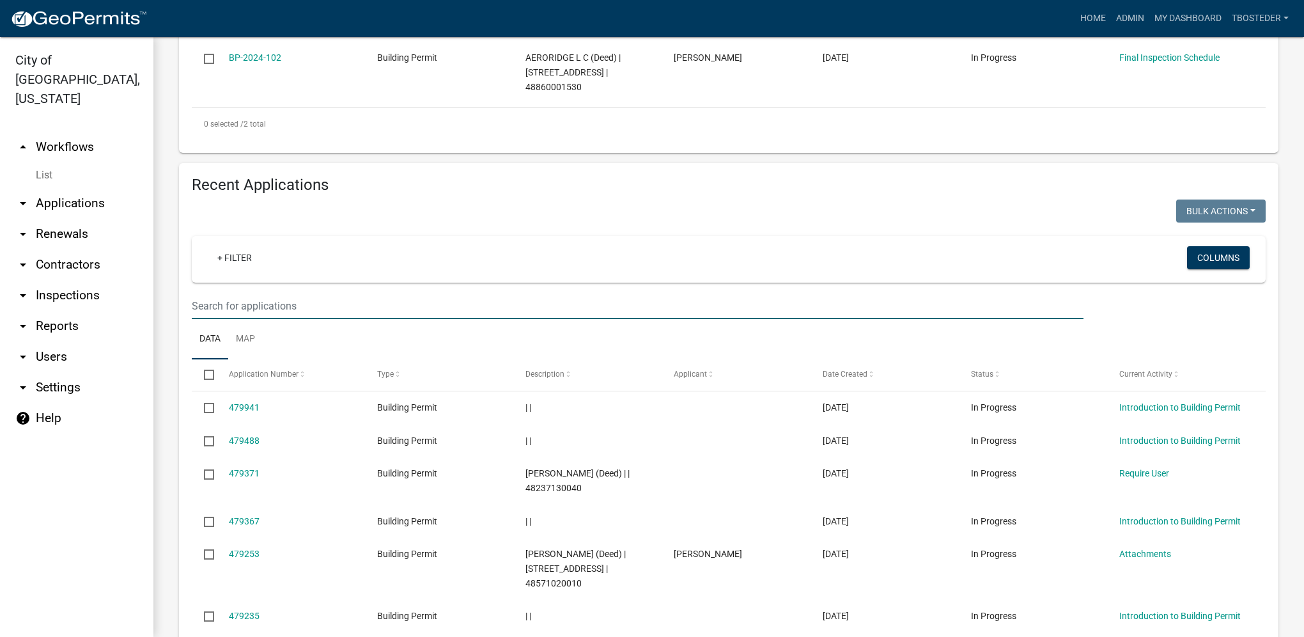
click at [383, 309] on input "text" at bounding box center [638, 306] width 892 height 26
type input "[STREET_ADDRESS]"
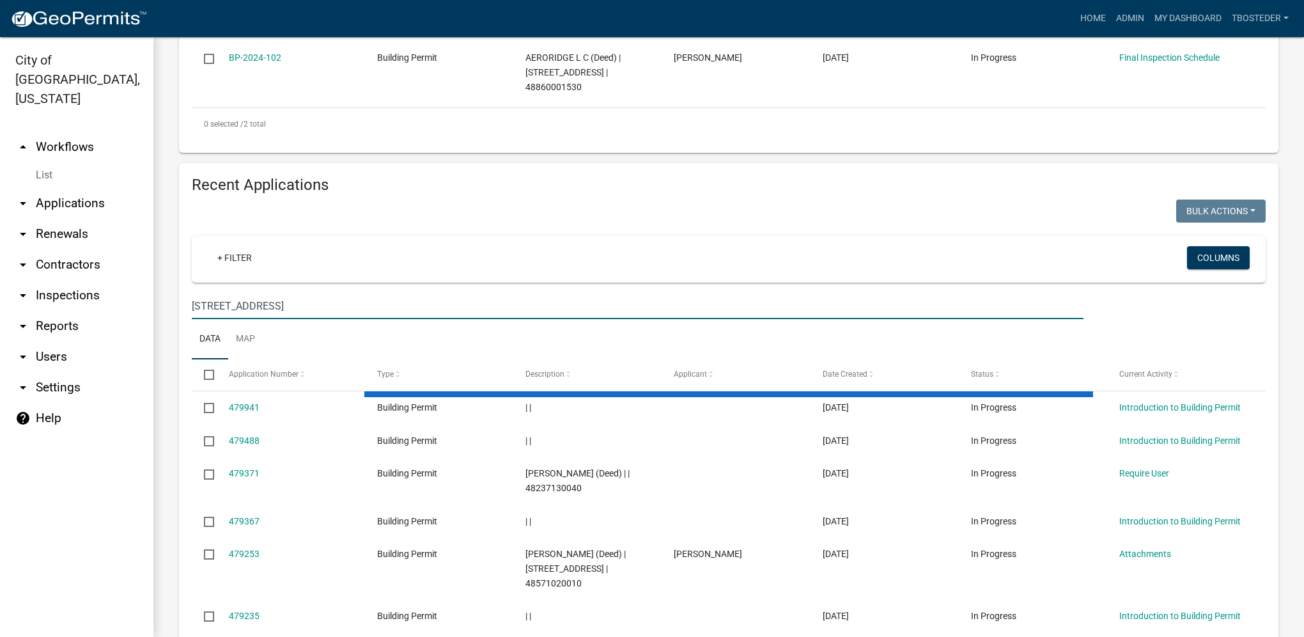
scroll to position [355, 0]
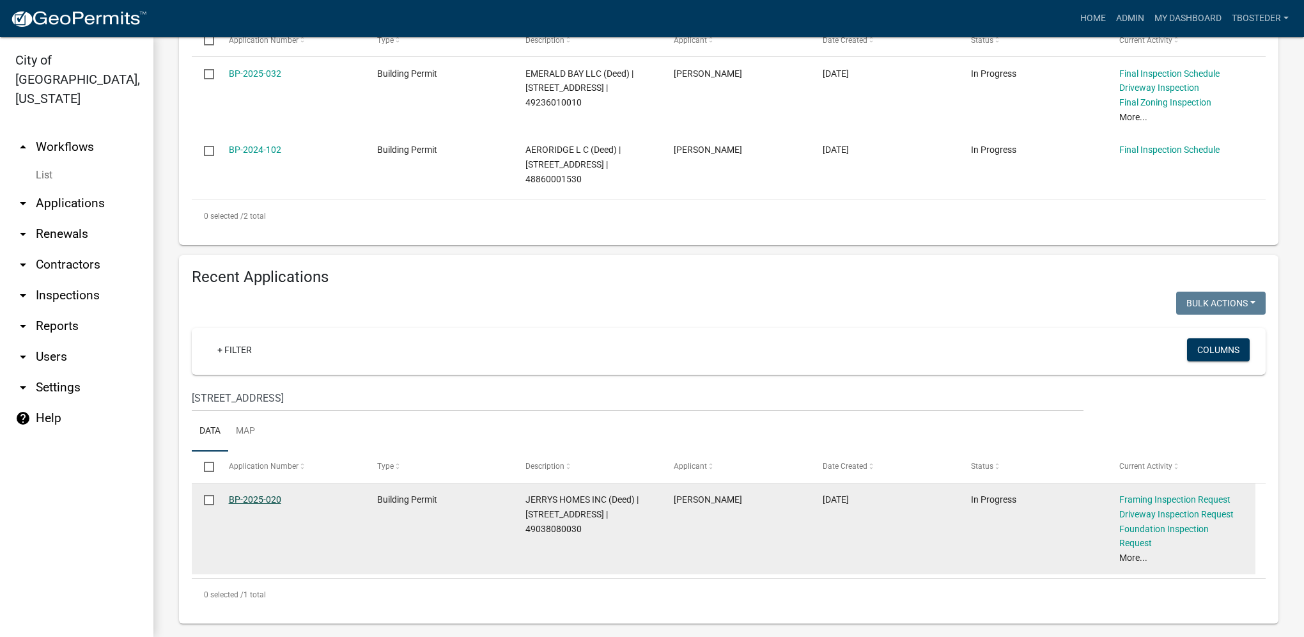
click at [262, 503] on link "BP-2025-020" at bounding box center [255, 499] width 52 height 10
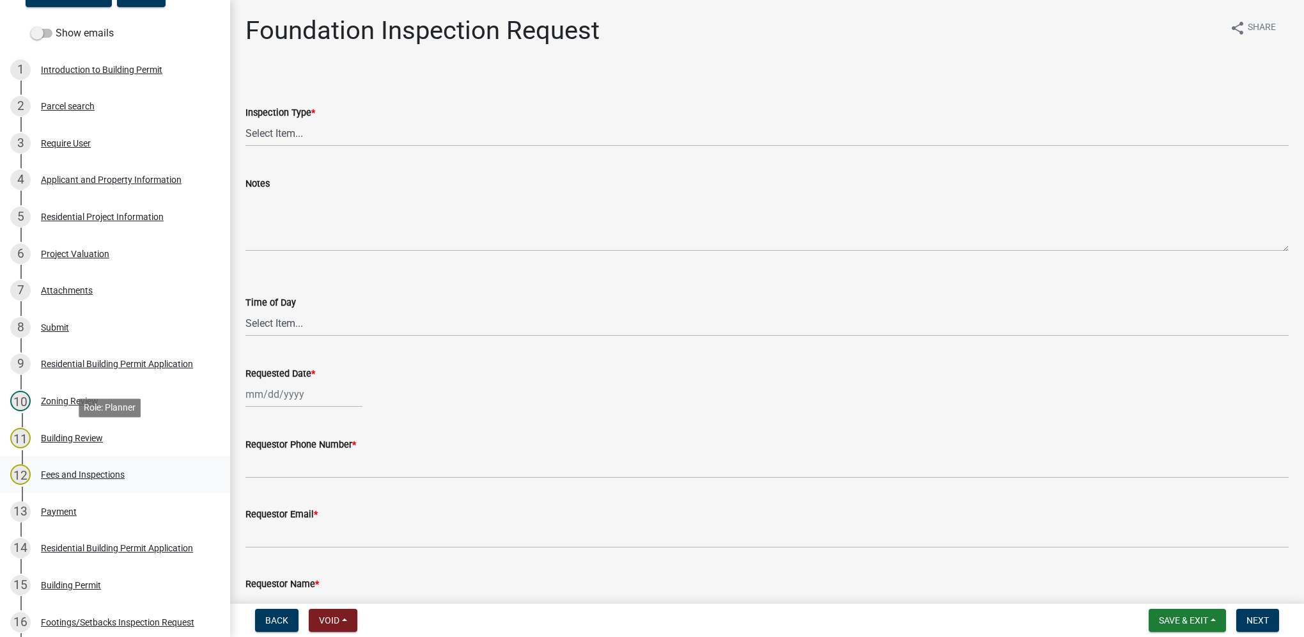
scroll to position [192, 0]
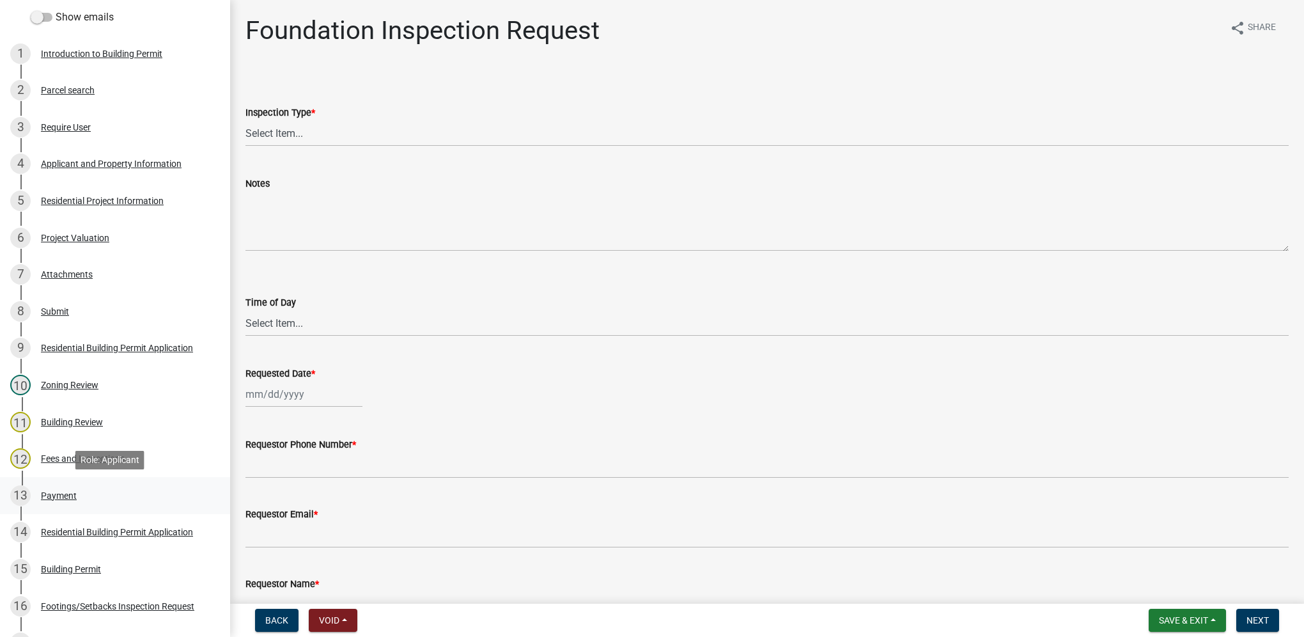
click at [72, 487] on div "13 Payment" at bounding box center [109, 495] width 199 height 20
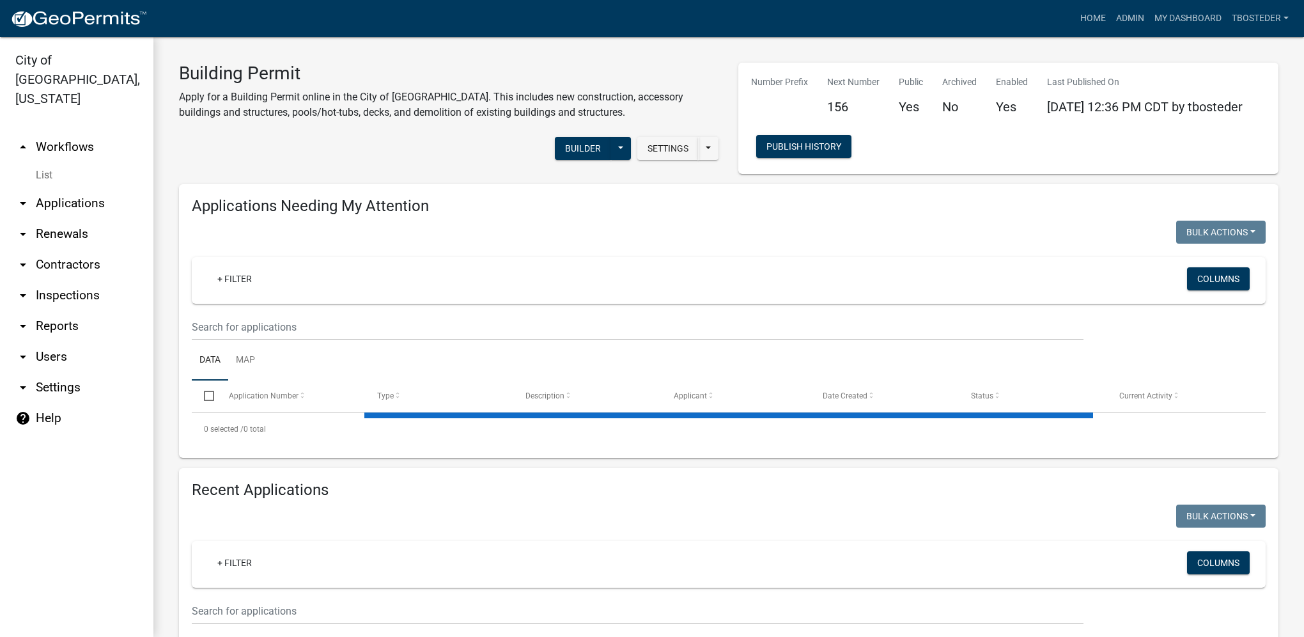
select select "1: 25"
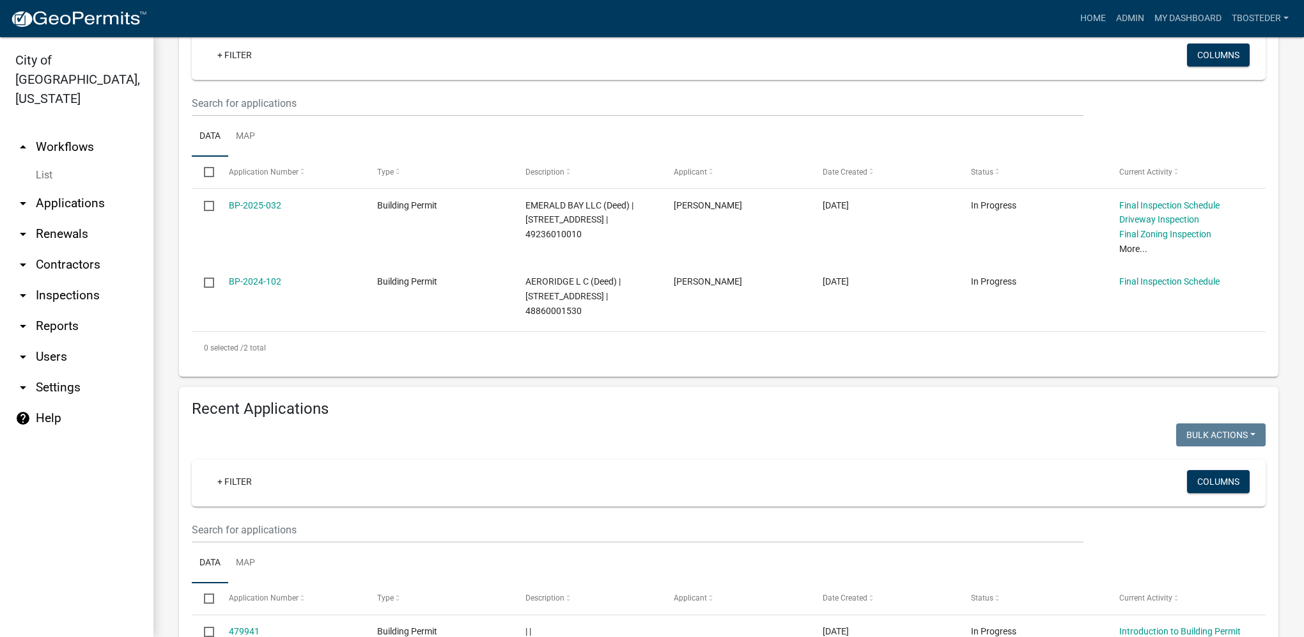
scroll to position [256, 0]
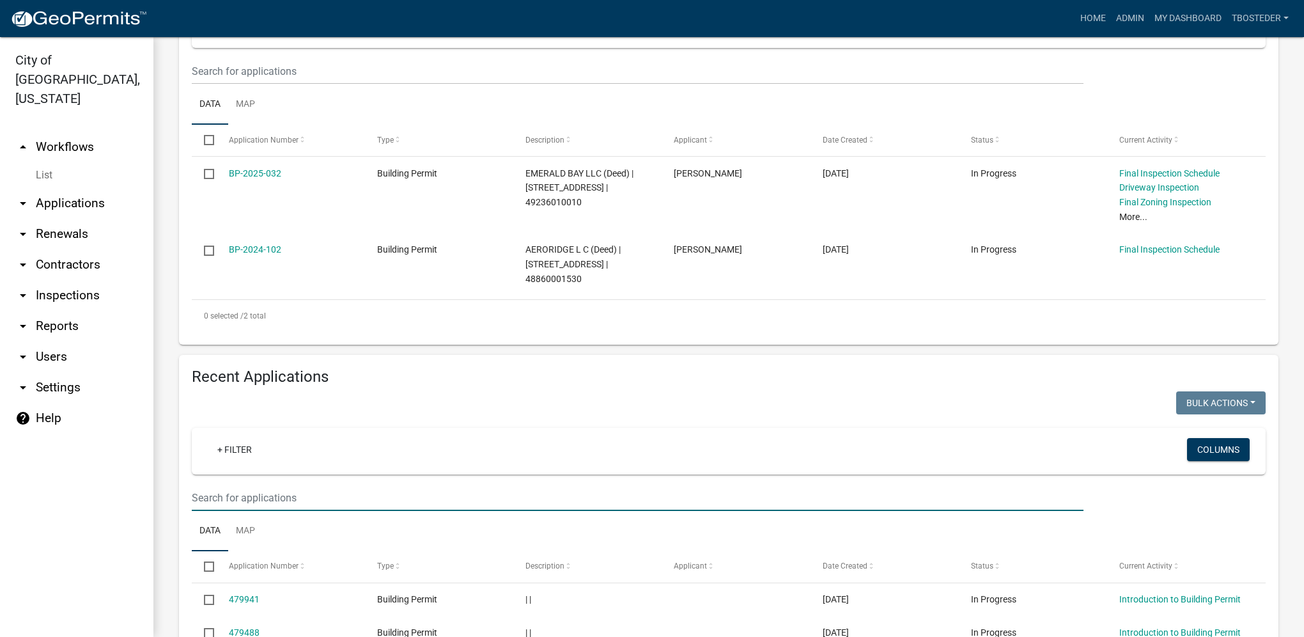
click at [240, 492] on input "text" at bounding box center [638, 498] width 892 height 26
type input "[STREET_ADDRESS]"
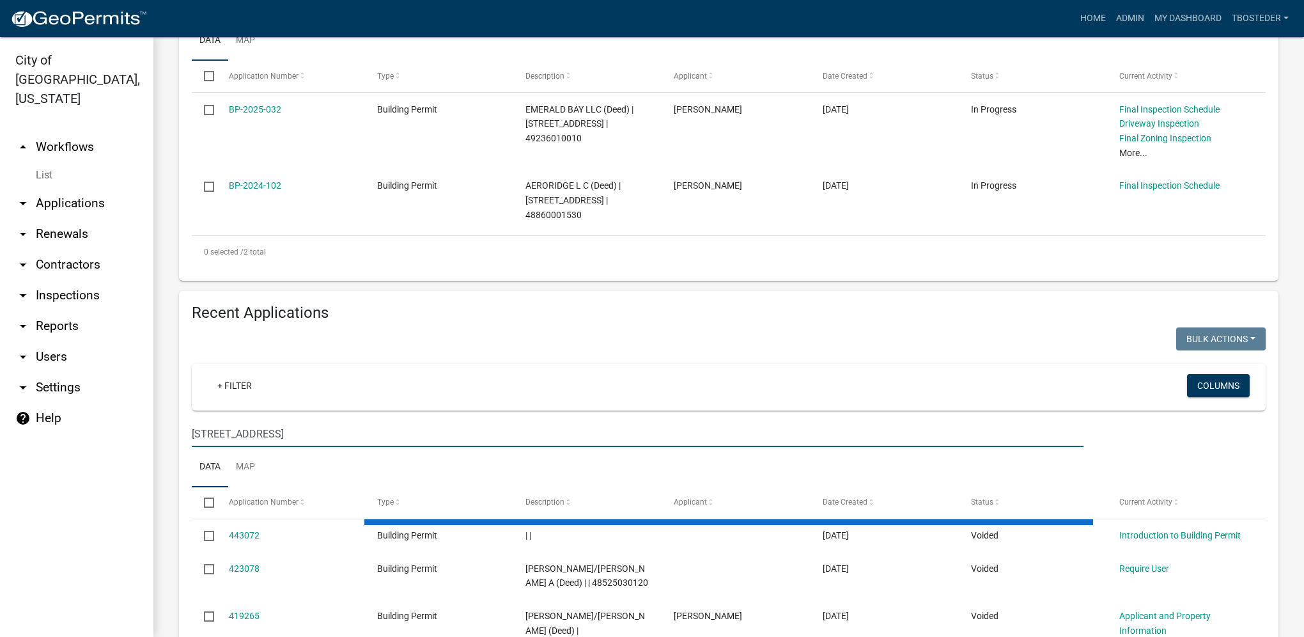
scroll to position [355, 0]
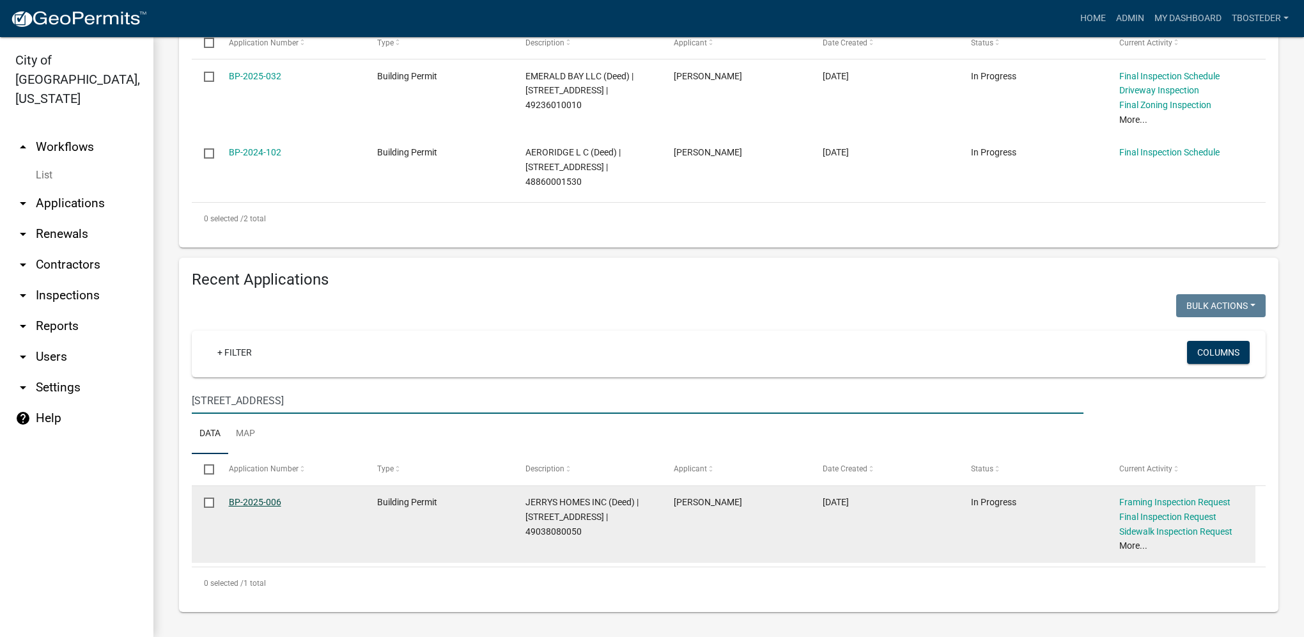
click at [237, 500] on link "BP-2025-006" at bounding box center [255, 502] width 52 height 10
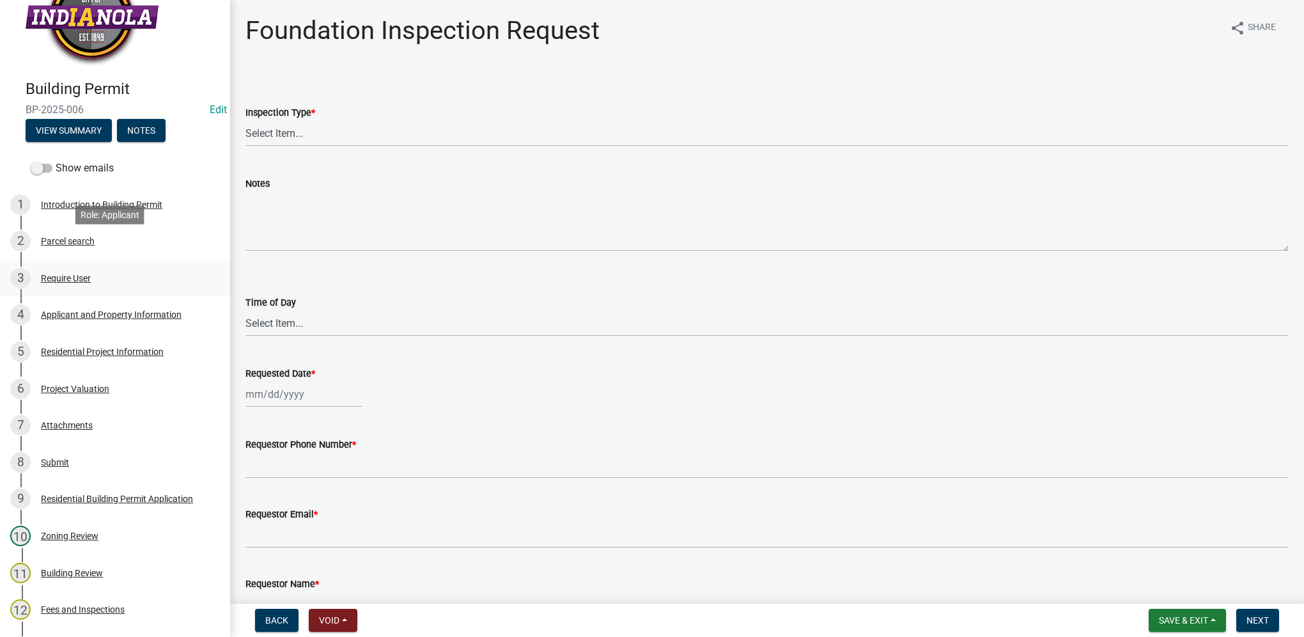
scroll to position [128, 0]
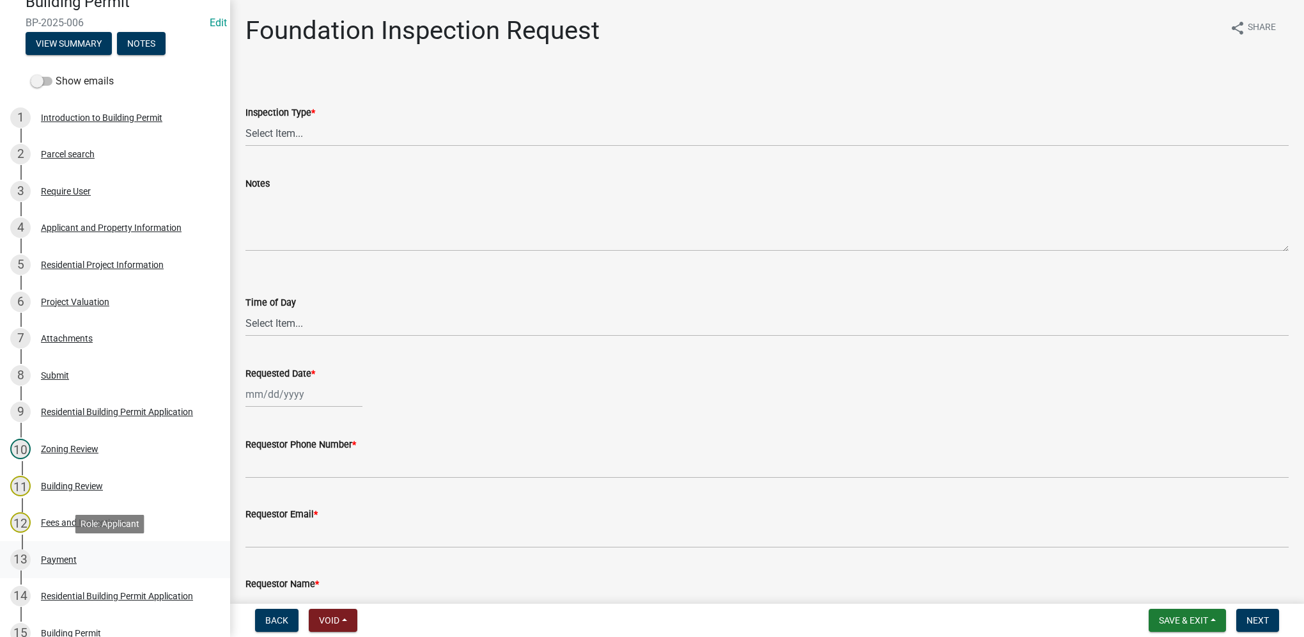
click at [93, 560] on div "13 Payment" at bounding box center [109, 559] width 199 height 20
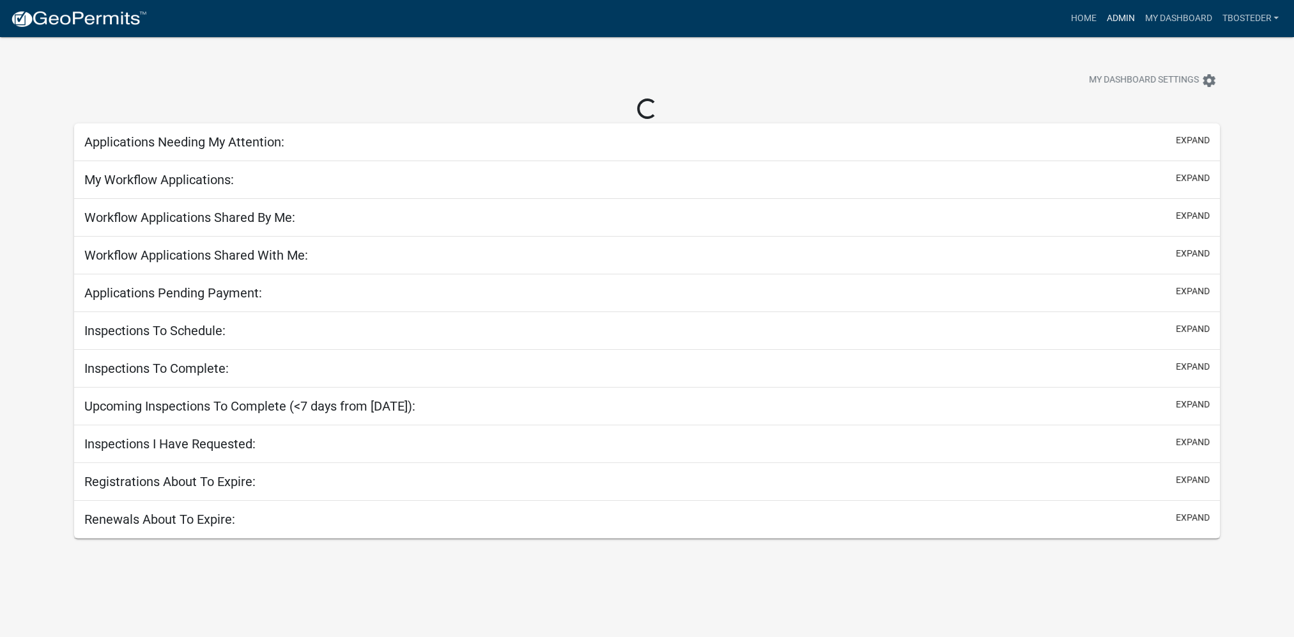
click at [1126, 15] on link "Admin" at bounding box center [1120, 18] width 38 height 24
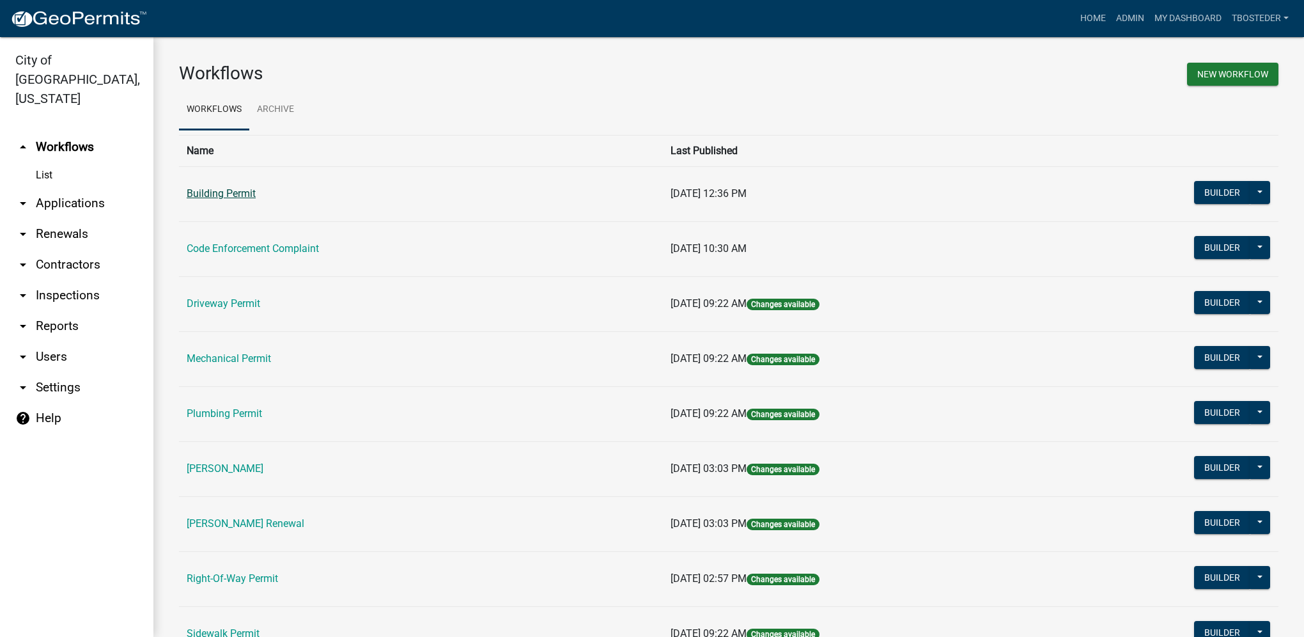
click at [233, 199] on link "Building Permit" at bounding box center [221, 193] width 69 height 12
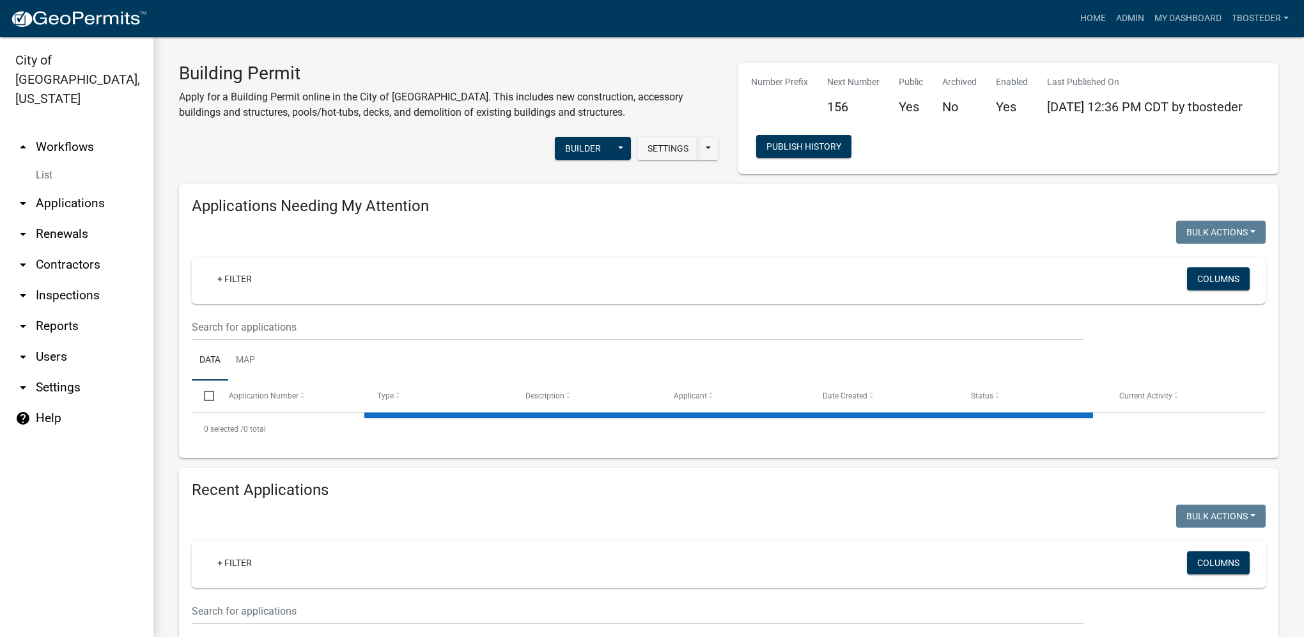
select select "1: 25"
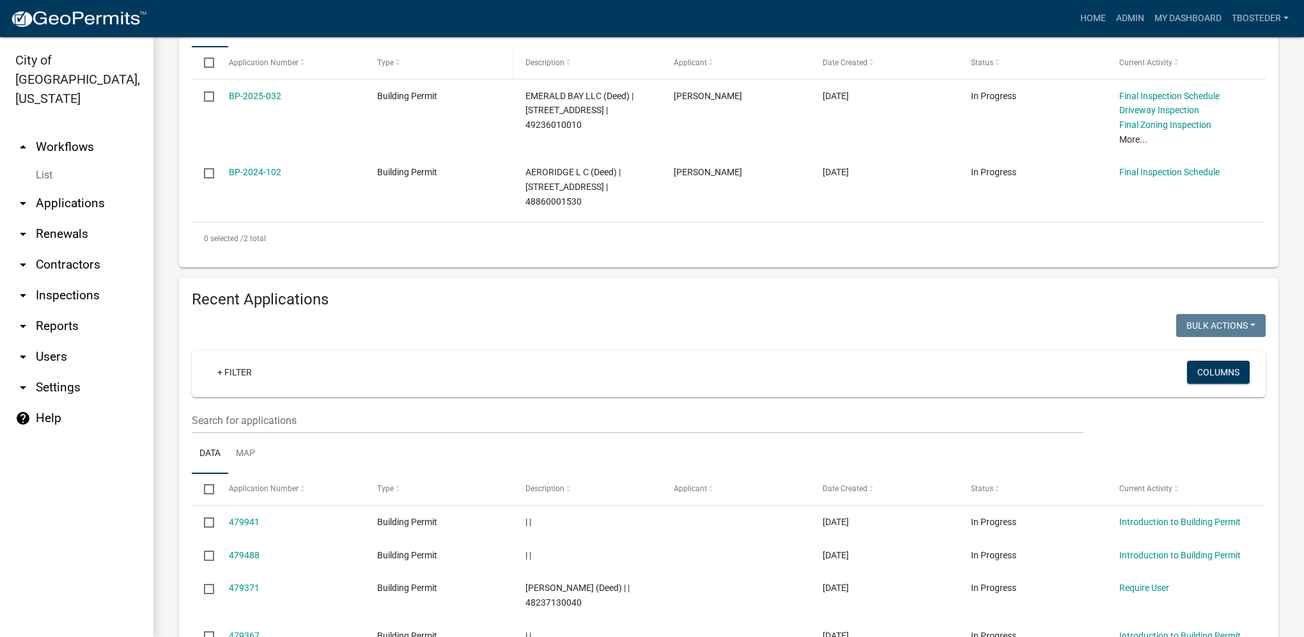
scroll to position [384, 0]
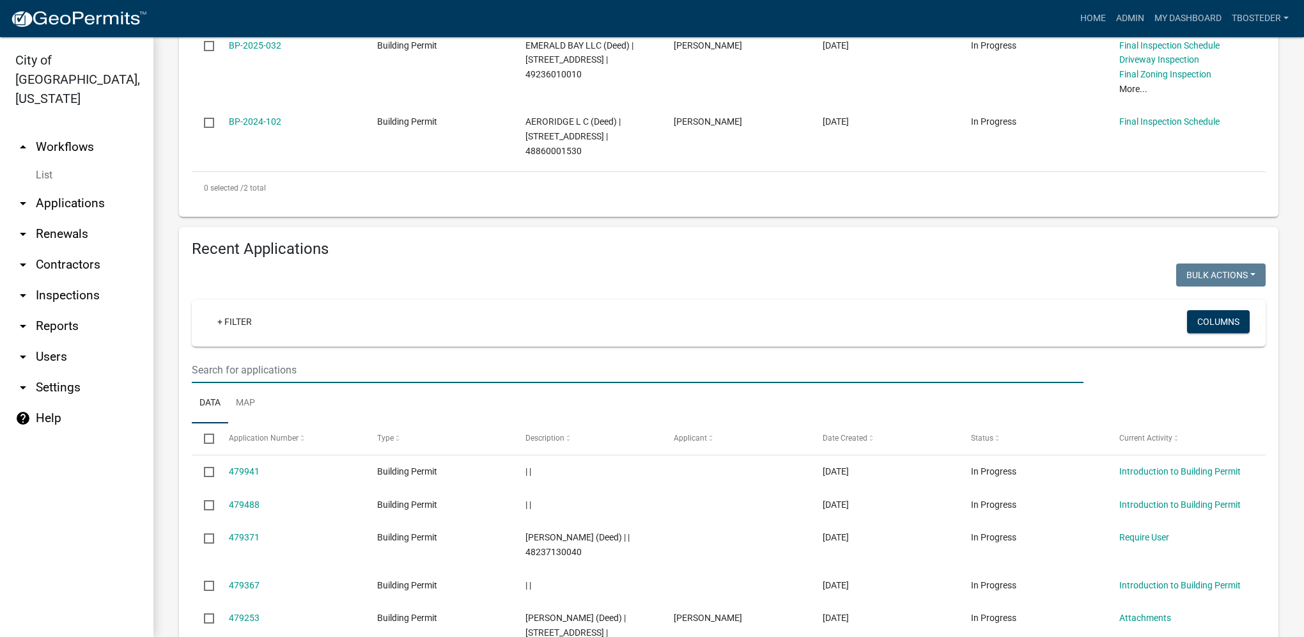
click at [337, 383] on input "text" at bounding box center [638, 370] width 892 height 26
type input "811 summit pl"
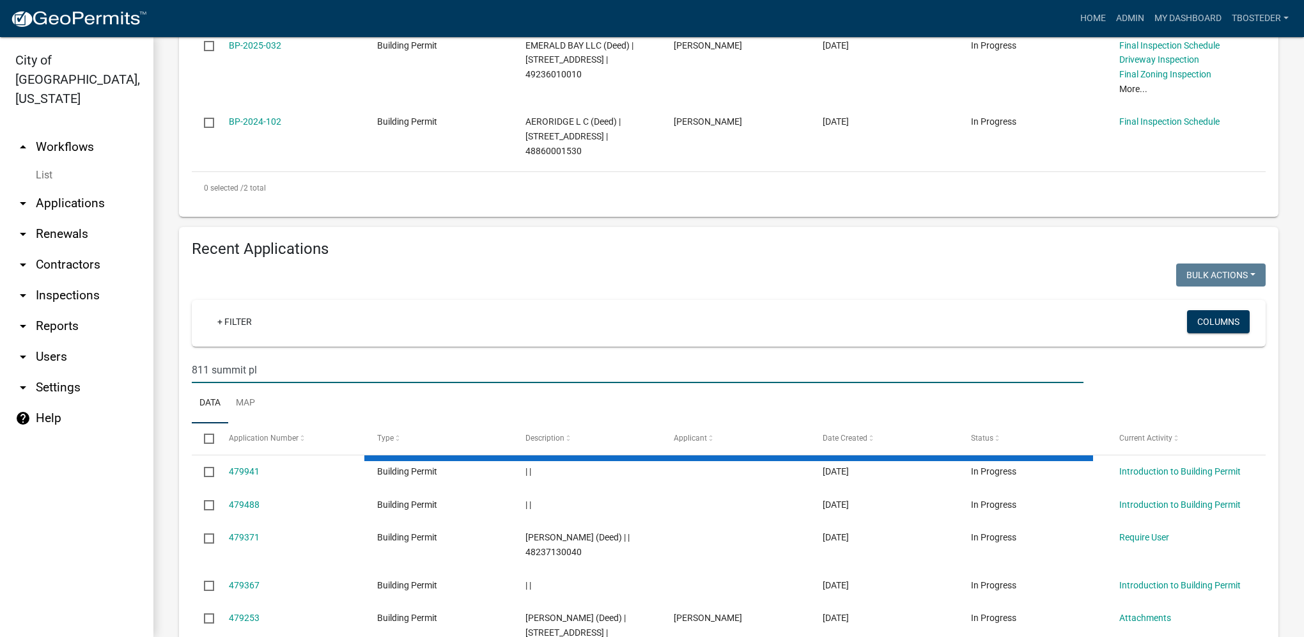
scroll to position [341, 0]
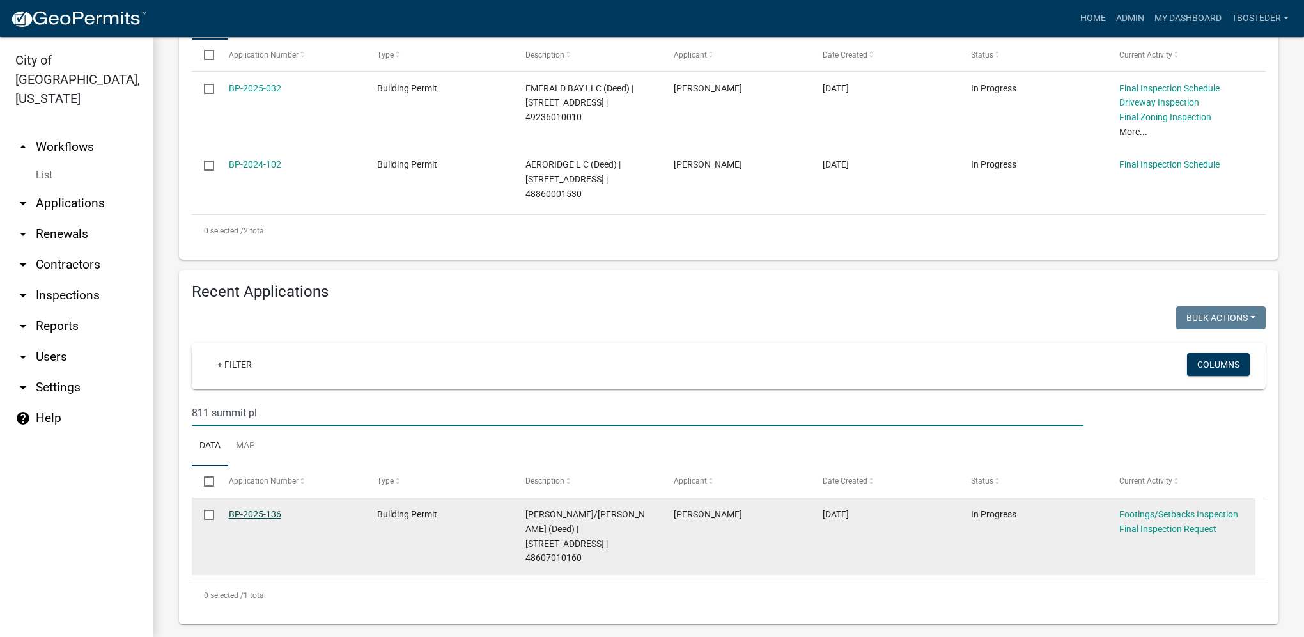
click at [265, 515] on link "BP-2025-136" at bounding box center [255, 514] width 52 height 10
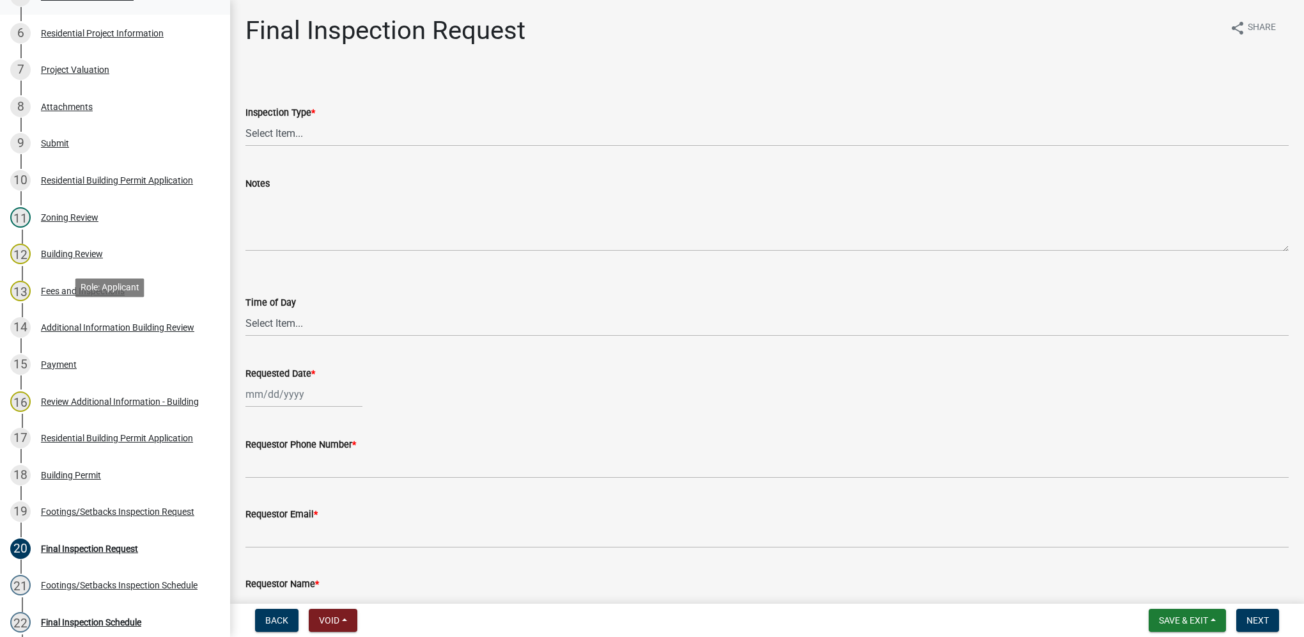
scroll to position [511, 0]
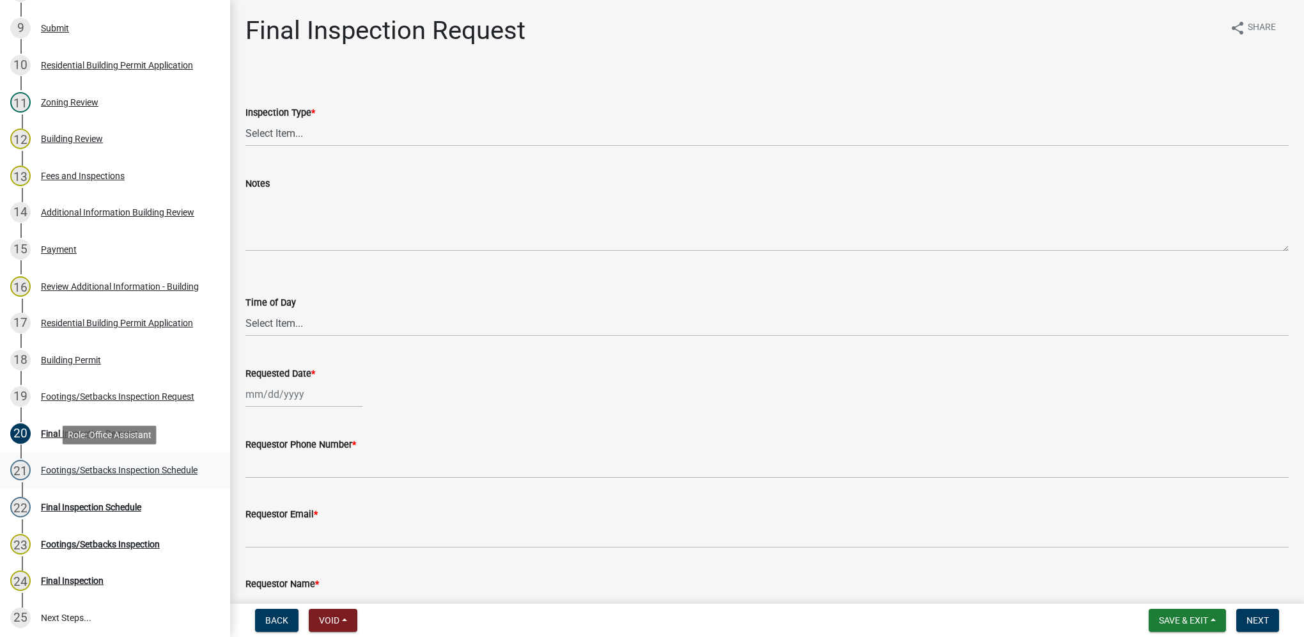
click at [196, 462] on div "21 Footings/Setbacks Inspection Schedule" at bounding box center [109, 470] width 199 height 20
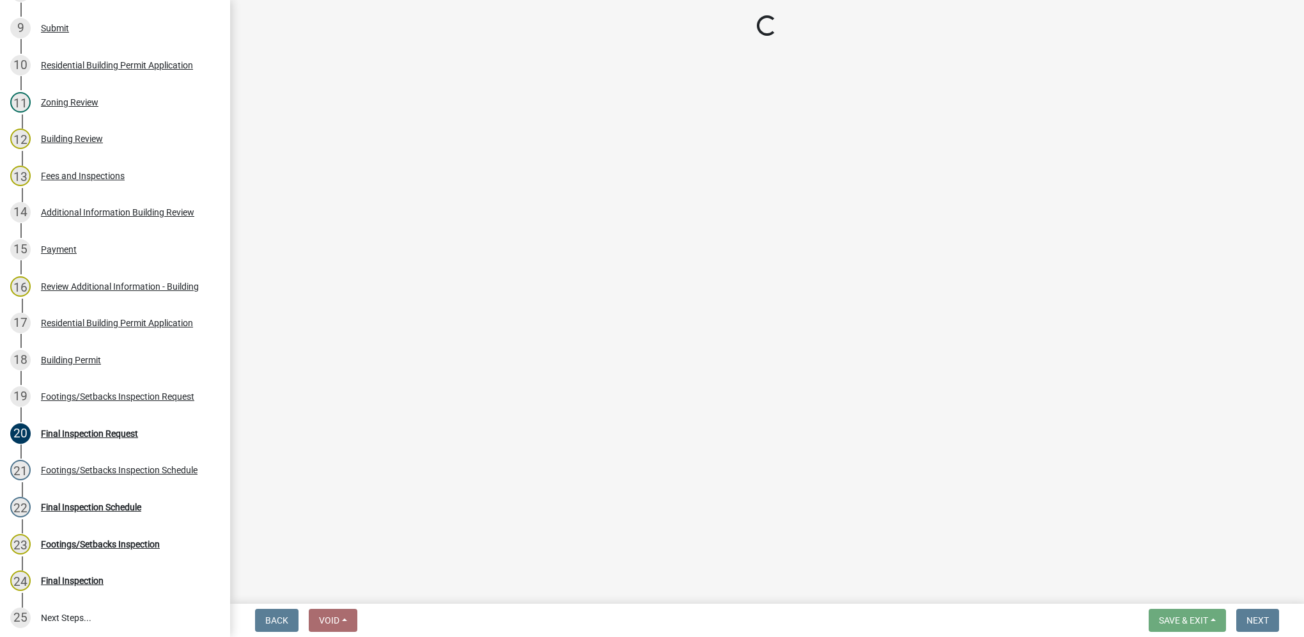
select select "27b8dde7-9ed4-44e4-ae8e-5969b60be3e6"
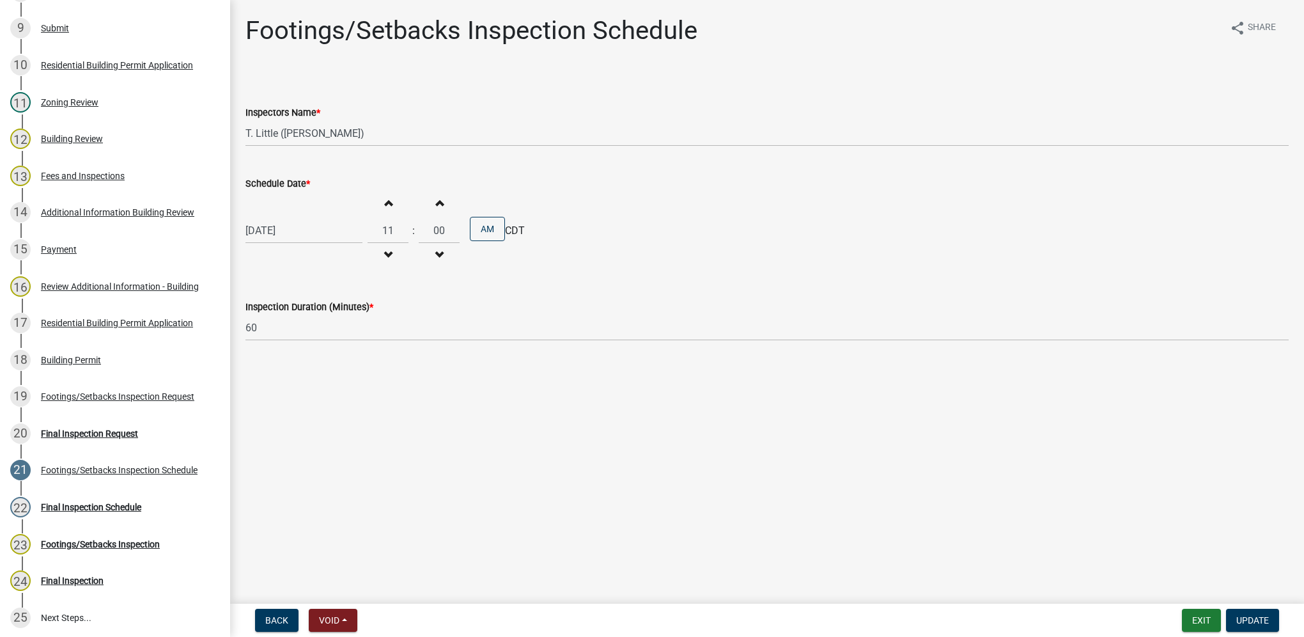
click at [320, 232] on div "09/18/2025" at bounding box center [303, 230] width 117 height 26
select select "9"
select select "2025"
click at [339, 337] on div "19" at bounding box center [340, 339] width 20 height 20
type input "09/19/2025"
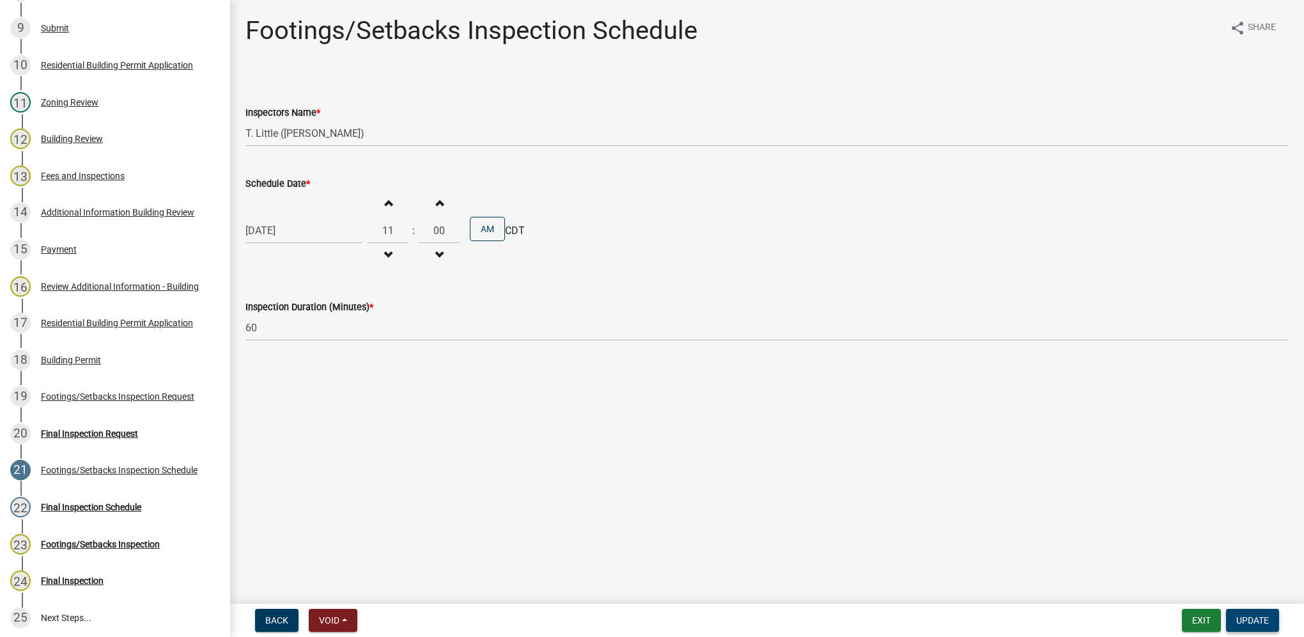
click at [1261, 623] on span "Update" at bounding box center [1252, 620] width 33 height 10
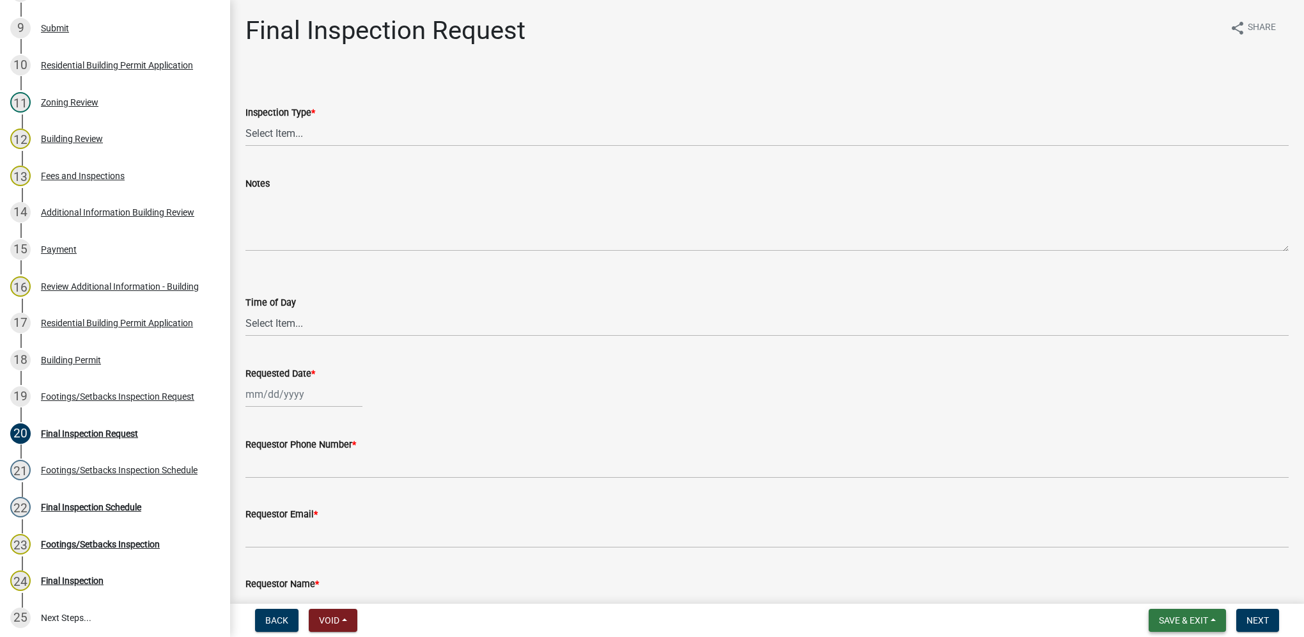
click at [1183, 618] on span "Save & Exit" at bounding box center [1183, 620] width 49 height 10
click at [1181, 583] on button "Save & Exit" at bounding box center [1175, 586] width 102 height 31
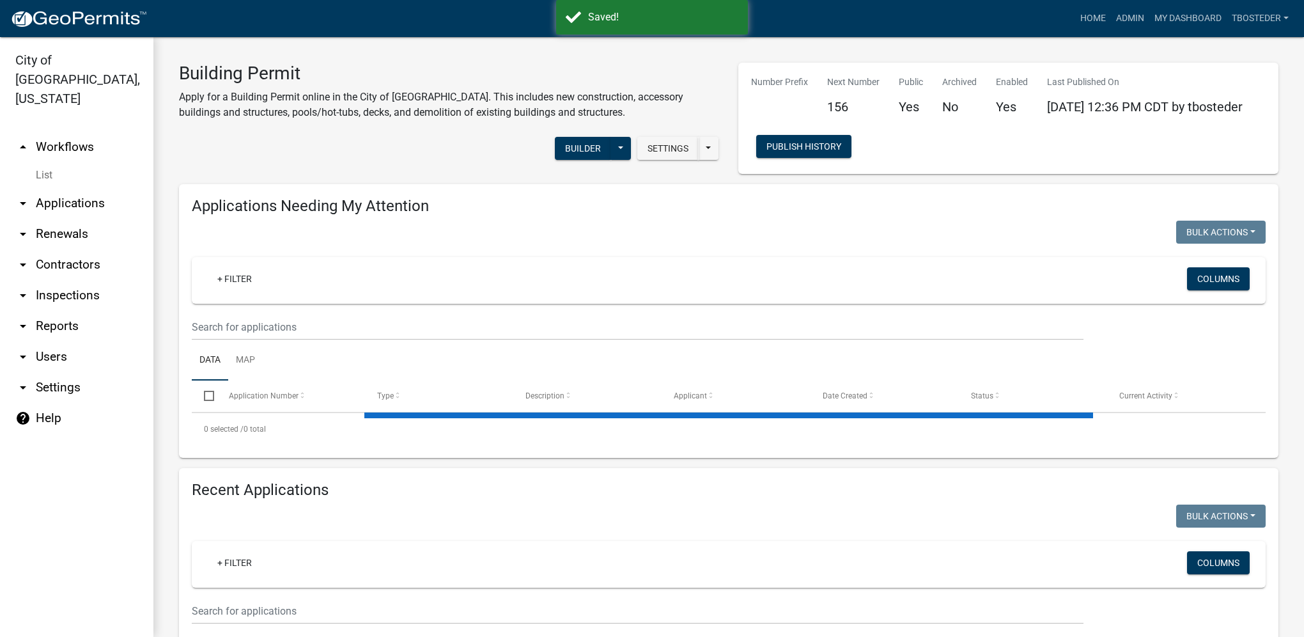
select select "1: 25"
